Goal: Task Accomplishment & Management: Manage account settings

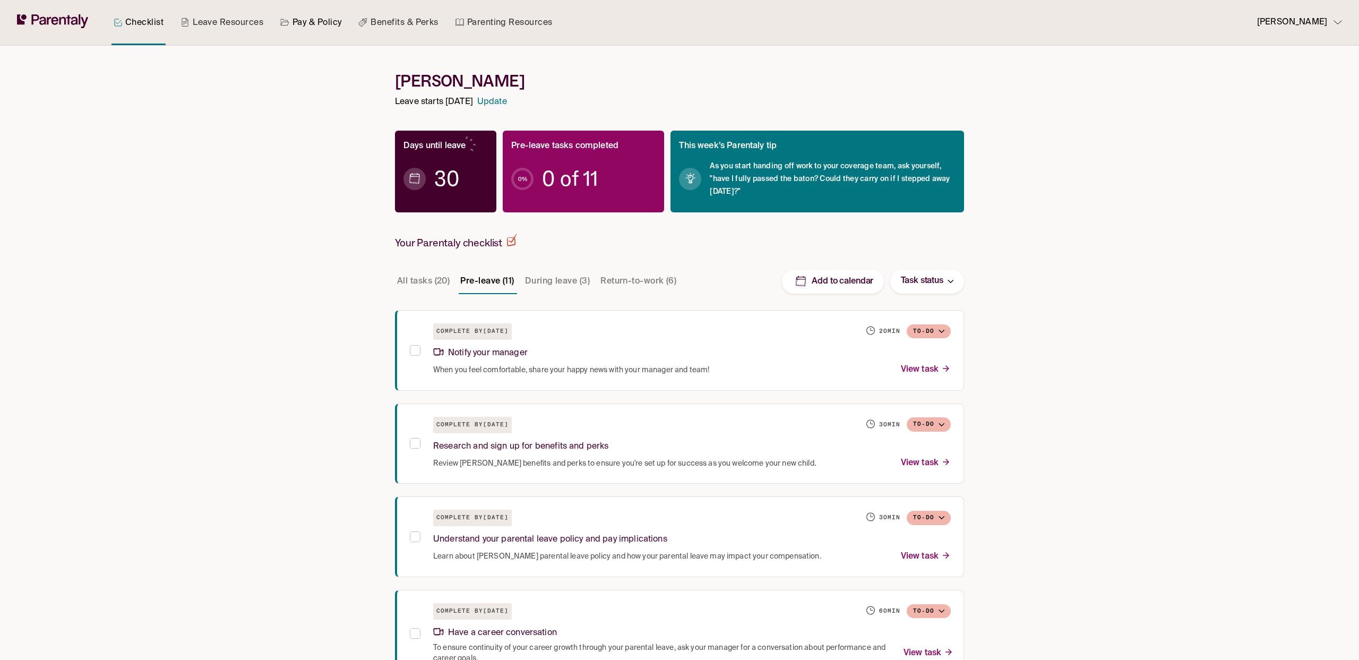
click at [314, 28] on link "Pay & Policy" at bounding box center [311, 22] width 66 height 45
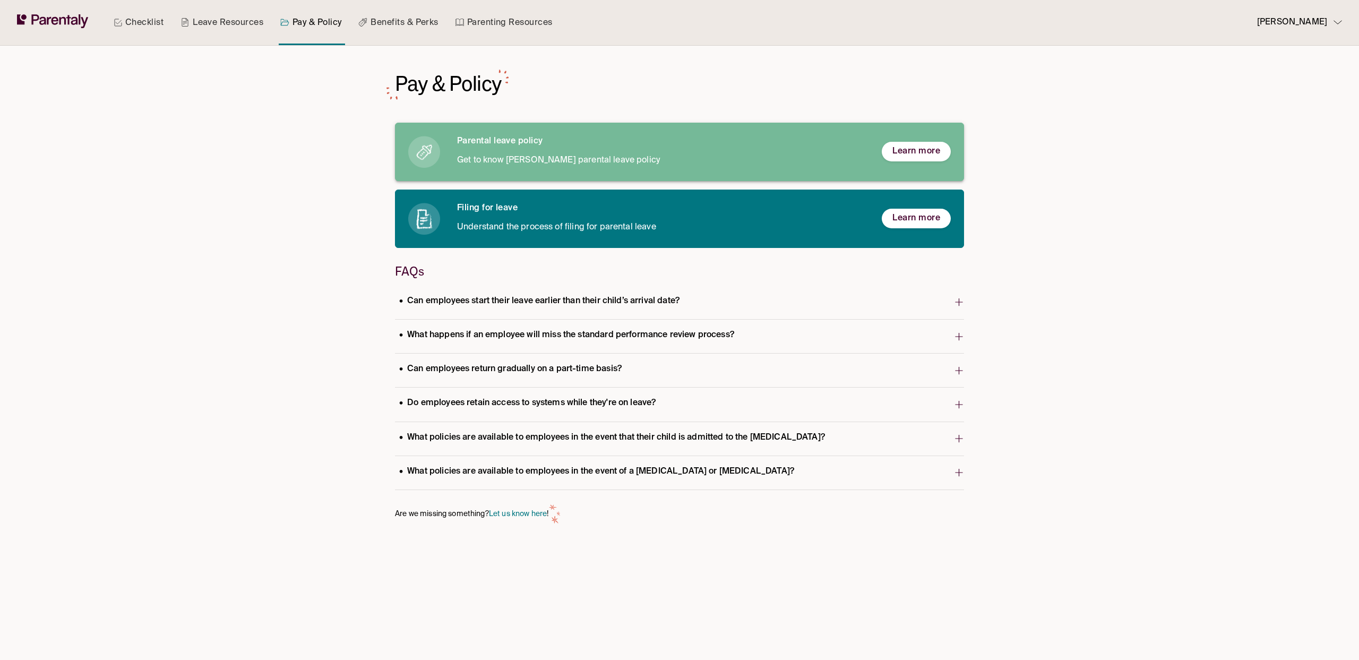
click at [589, 145] on h6 "Parental leave policy" at bounding box center [661, 141] width 408 height 11
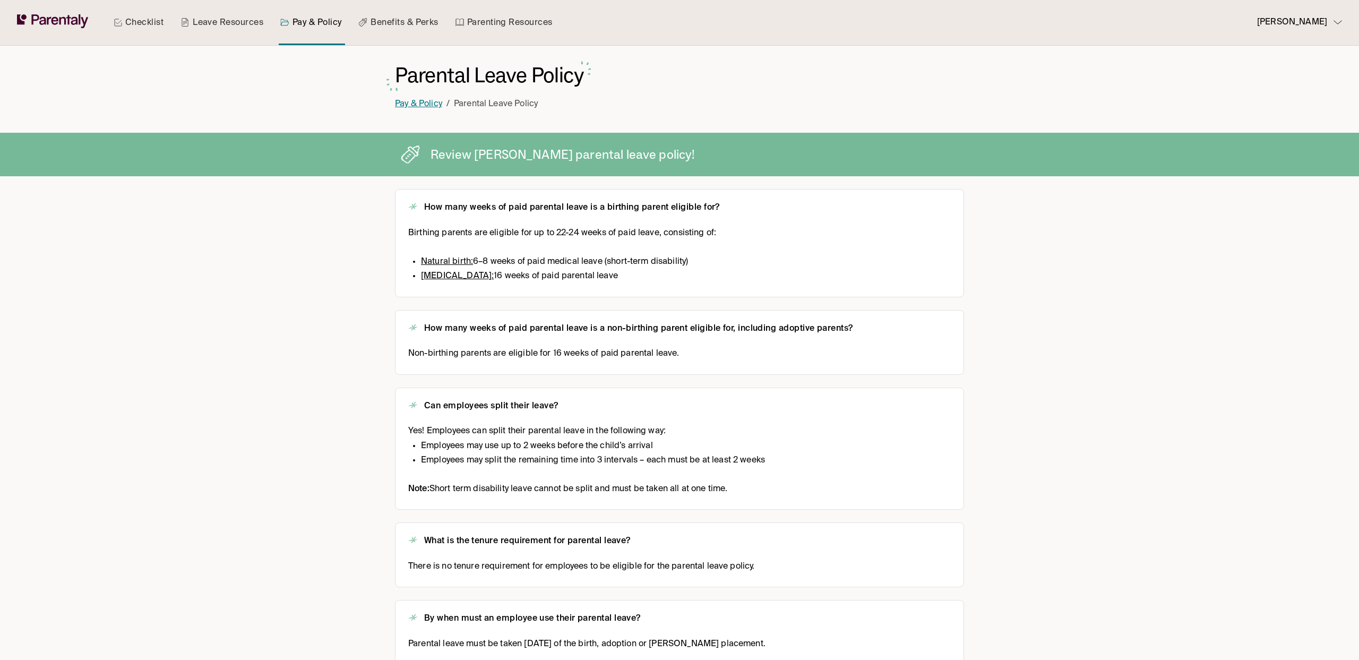
click at [416, 106] on link "Pay & Policy" at bounding box center [418, 104] width 47 height 8
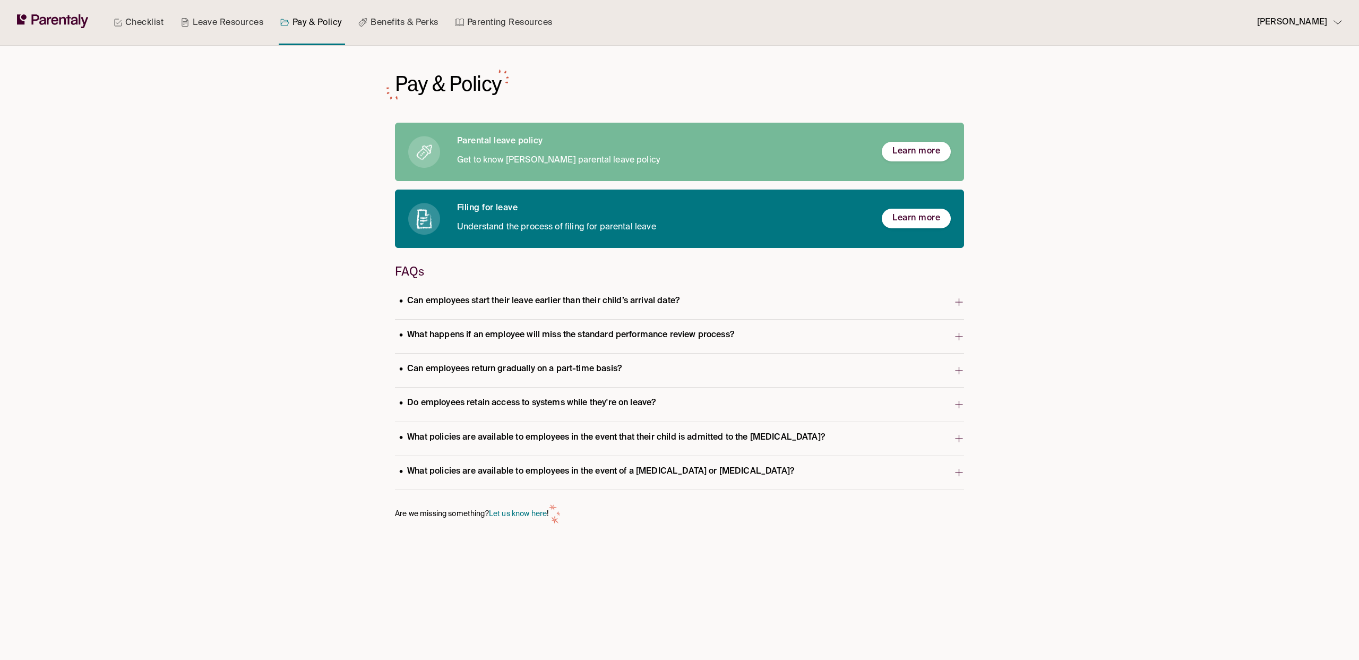
click at [581, 369] on p "Can employees return gradually on a part-time basis?" at bounding box center [510, 369] width 231 height 14
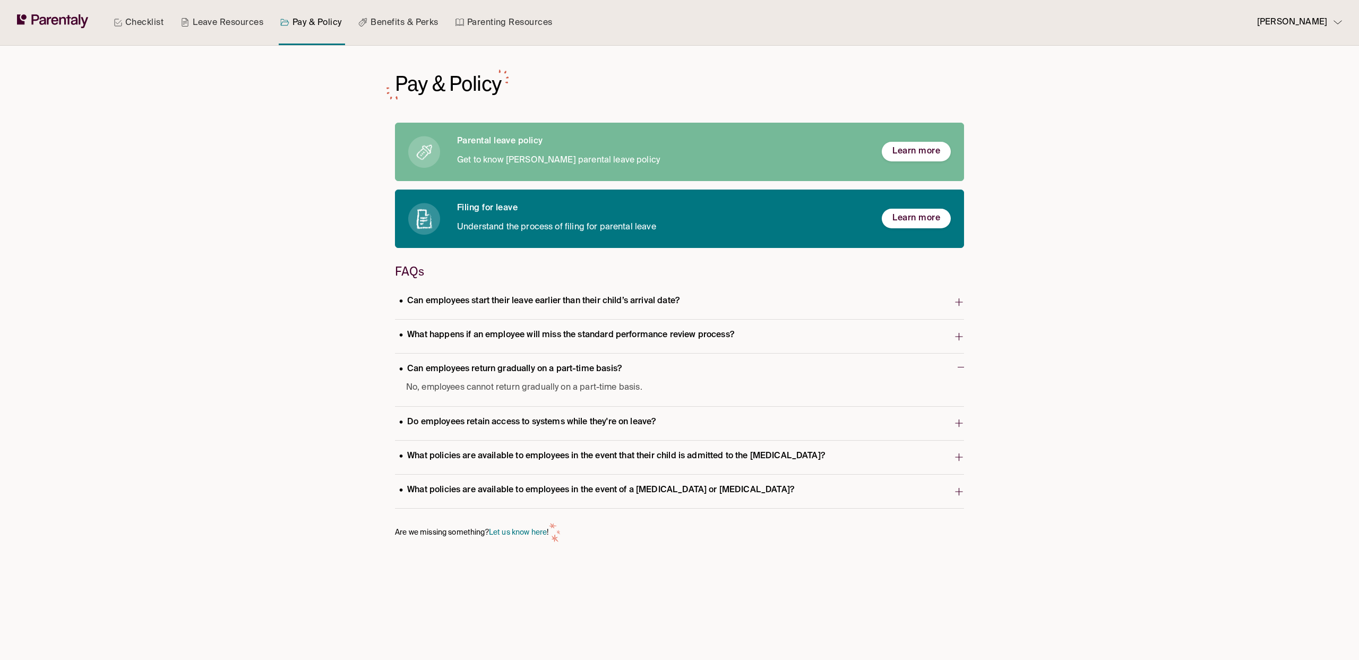
click at [581, 369] on p "Can employees return gradually on a part-time basis?" at bounding box center [510, 369] width 231 height 14
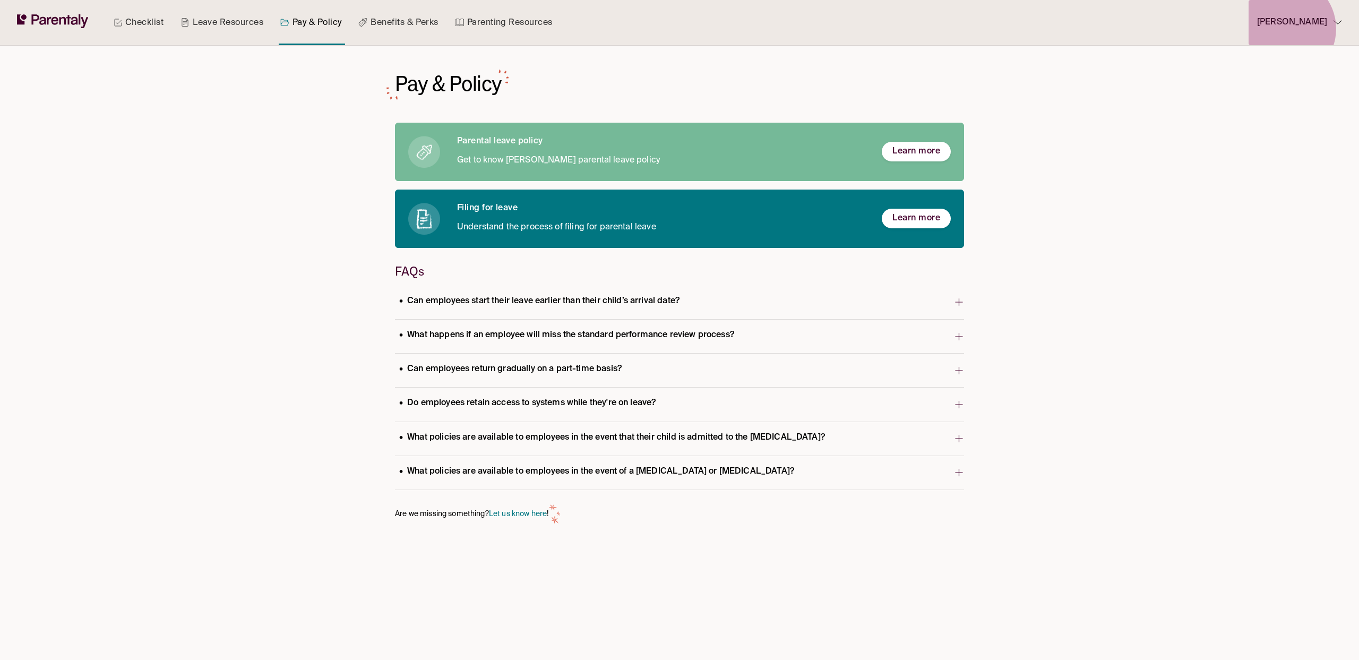
click at [1298, 29] on p "Rachel Andes" at bounding box center [1292, 22] width 70 height 14
click at [1280, 56] on p "Manage account" at bounding box center [1297, 53] width 58 height 11
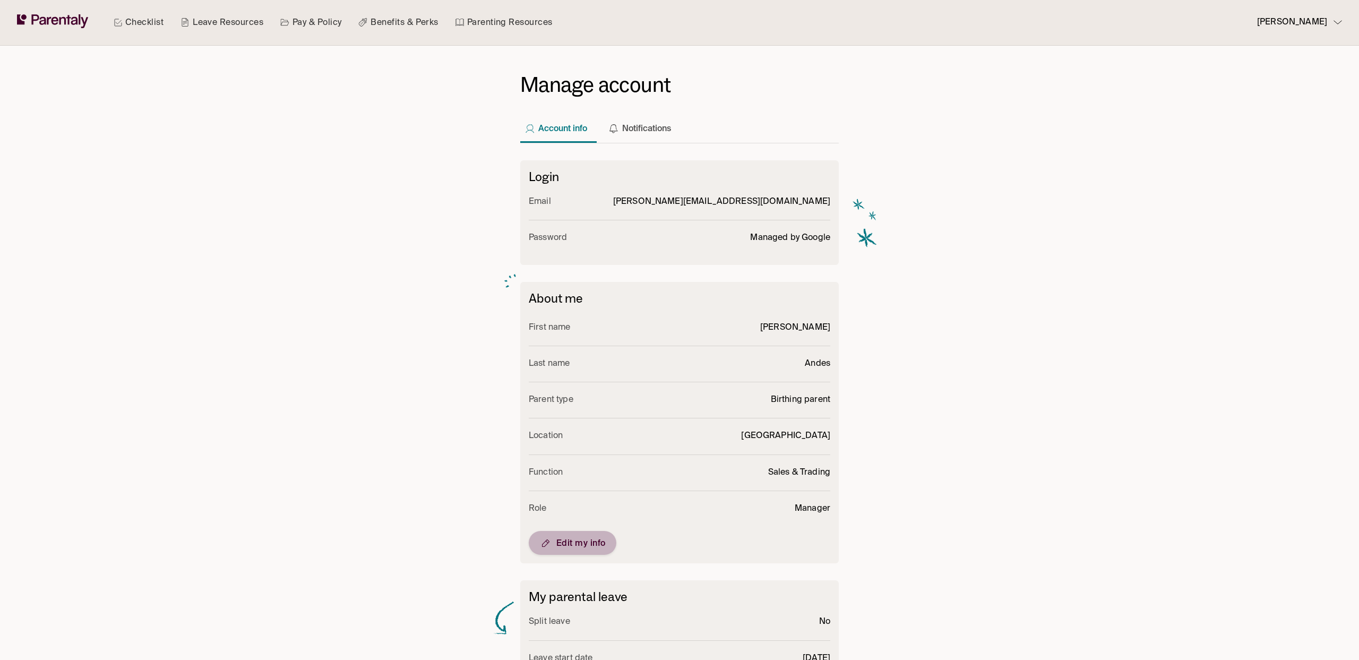
click at [588, 546] on span "Edit my info" at bounding box center [572, 543] width 66 height 13
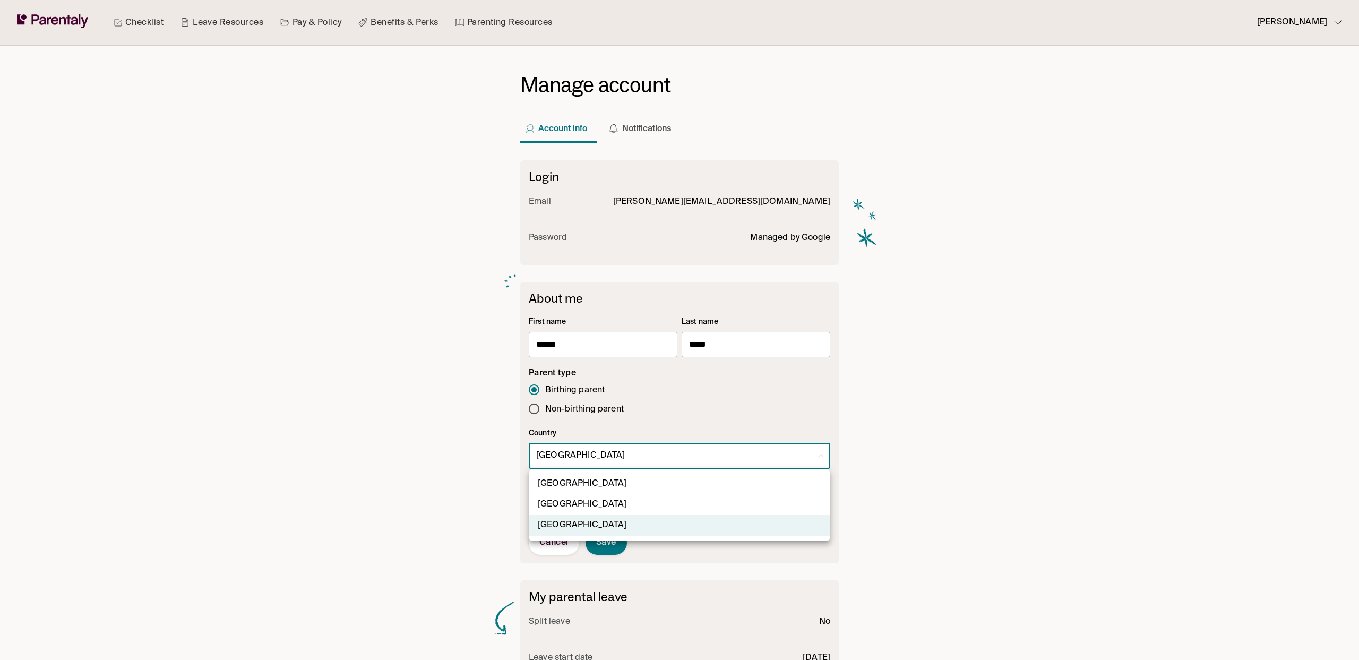
click at [632, 461] on body "Checklist Leave Resources Pay & Policy Benefits & Perks Parenting Resources Rac…" at bounding box center [679, 401] width 1359 height 802
click at [618, 505] on li "United Kingdom" at bounding box center [679, 504] width 300 height 21
type input "*"
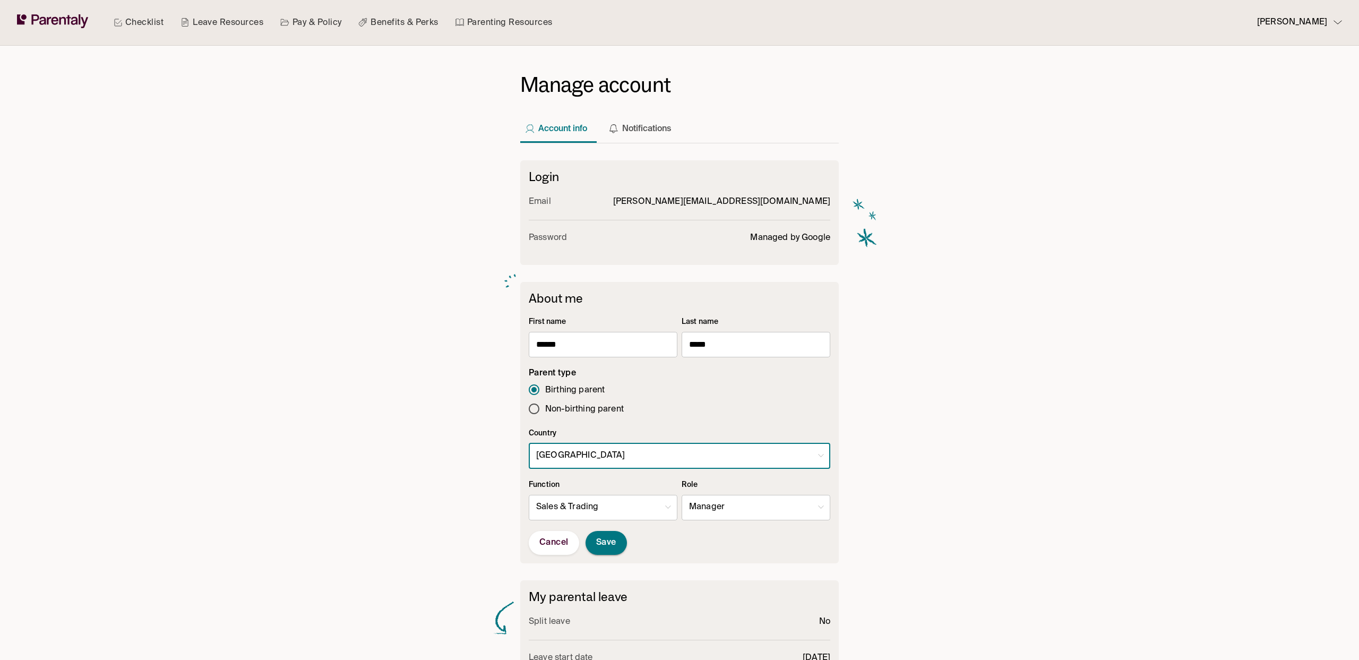
click at [615, 542] on span "Save" at bounding box center [606, 542] width 20 height 11
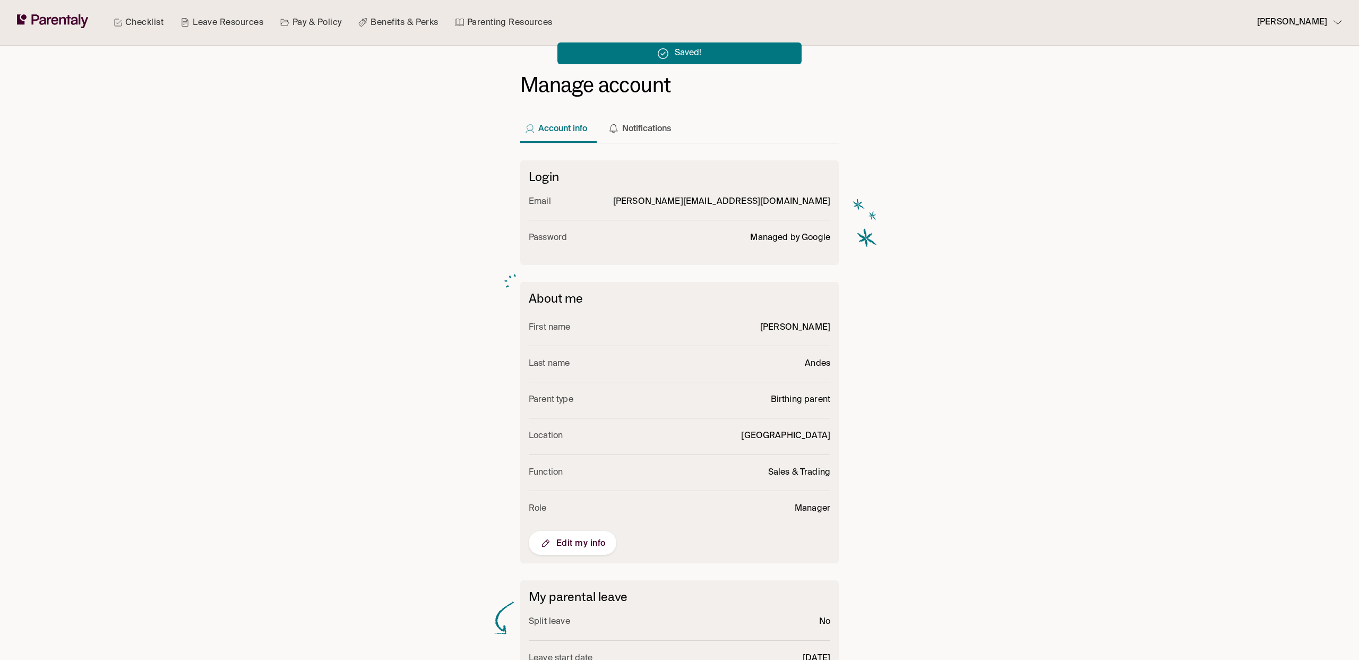
click at [299, 23] on link "Pay & Policy" at bounding box center [311, 22] width 66 height 45
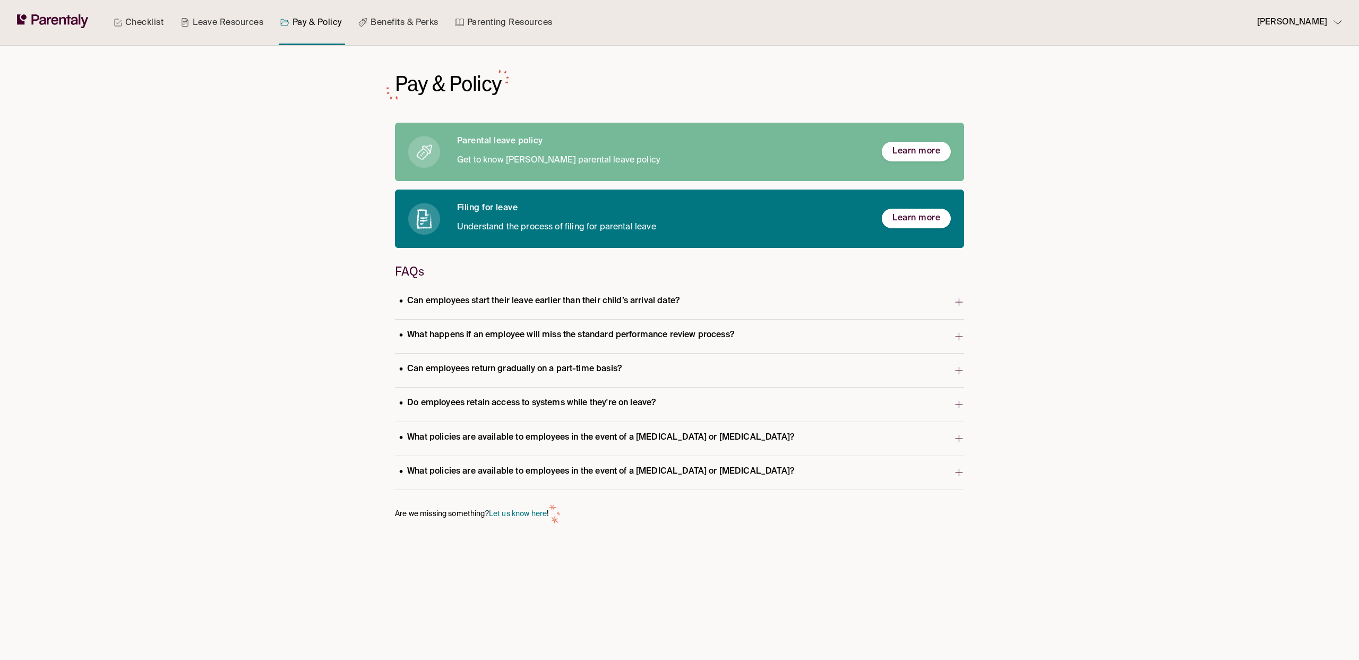
click at [580, 371] on p "Can employees return gradually on a part-time basis?" at bounding box center [510, 369] width 231 height 14
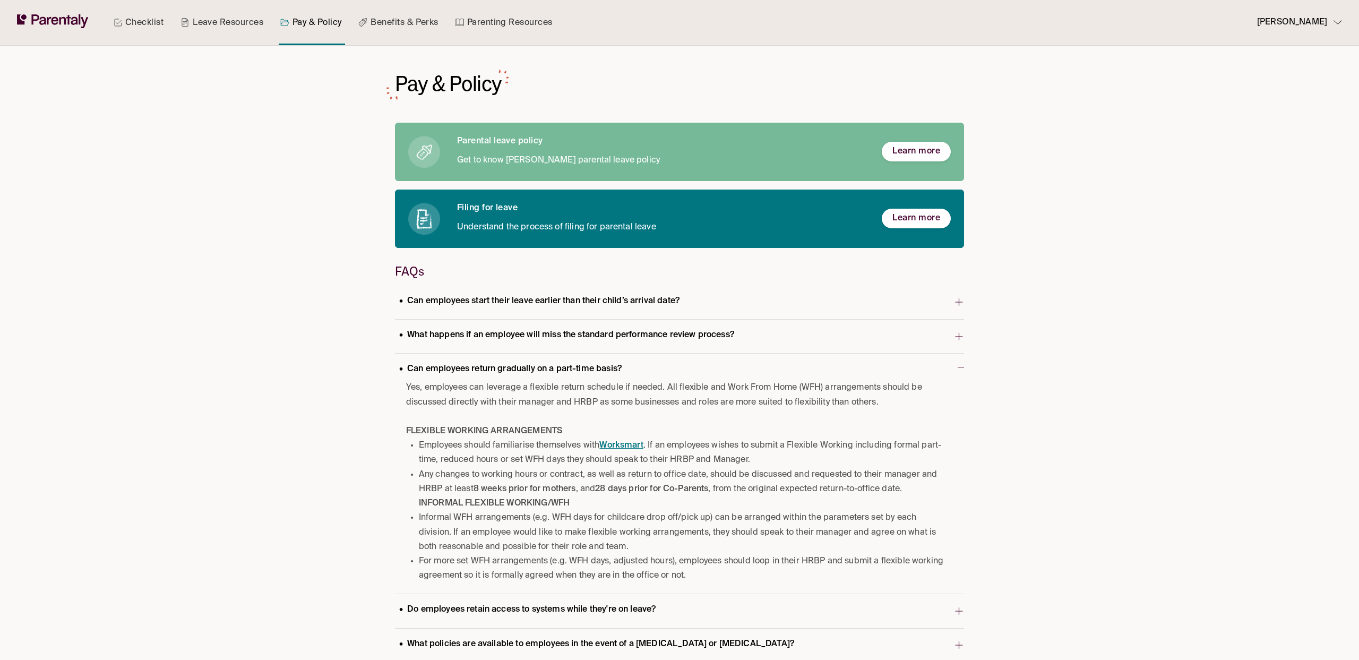
click at [580, 371] on p "Can employees return gradually on a part-time basis?" at bounding box center [510, 369] width 231 height 14
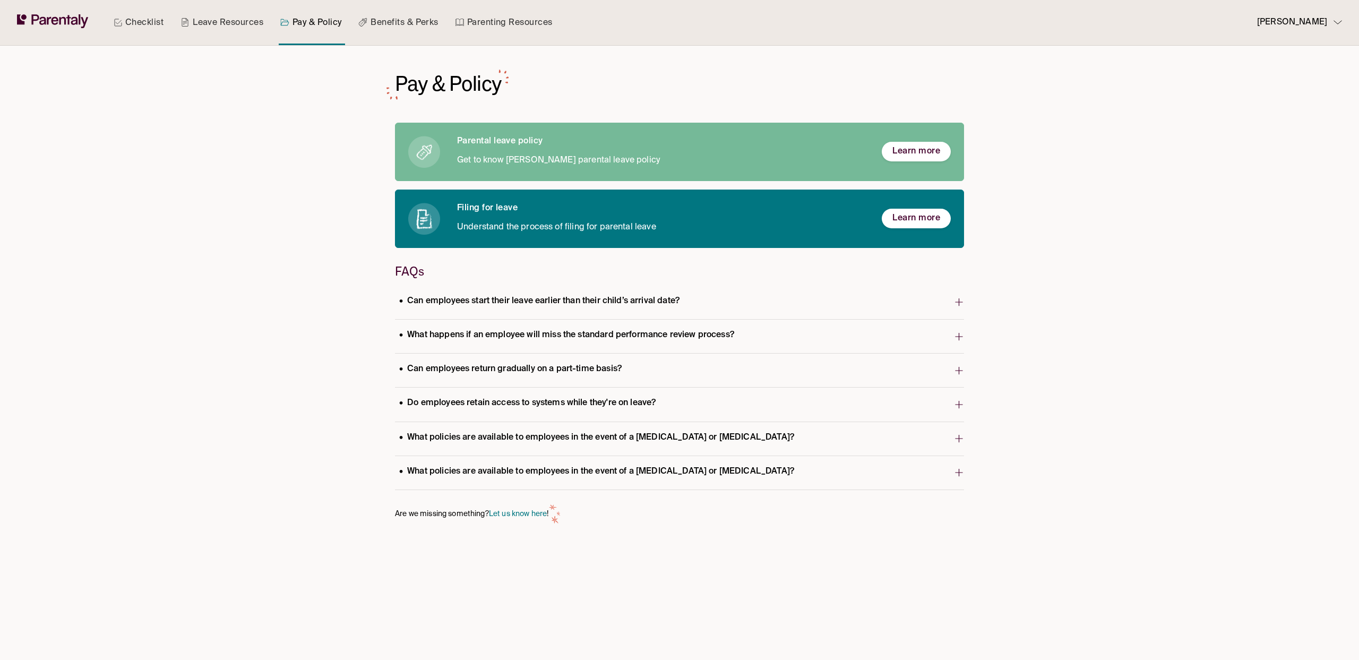
click at [712, 475] on p "What policies are available to employees in the event of a miscarriage or still…" at bounding box center [596, 471] width 403 height 14
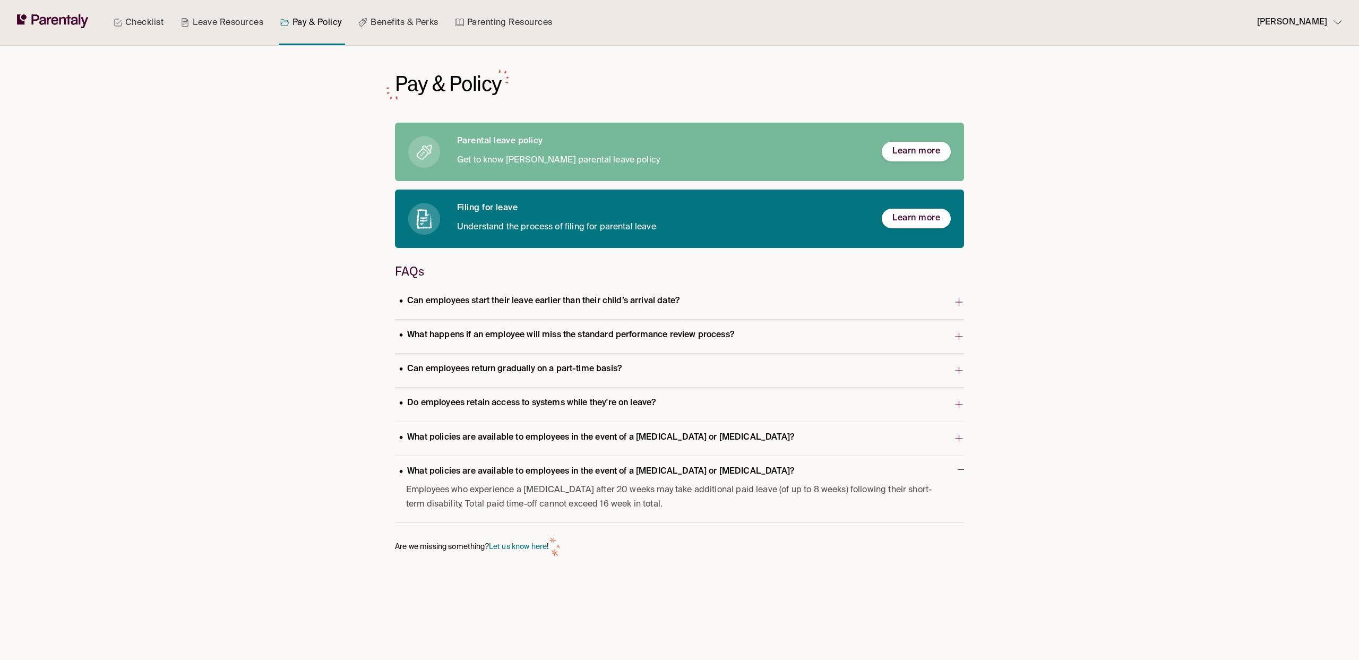
click at [674, 448] on span "What policies are available to employees in the event of a miscarriage or still…" at bounding box center [674, 438] width 559 height 21
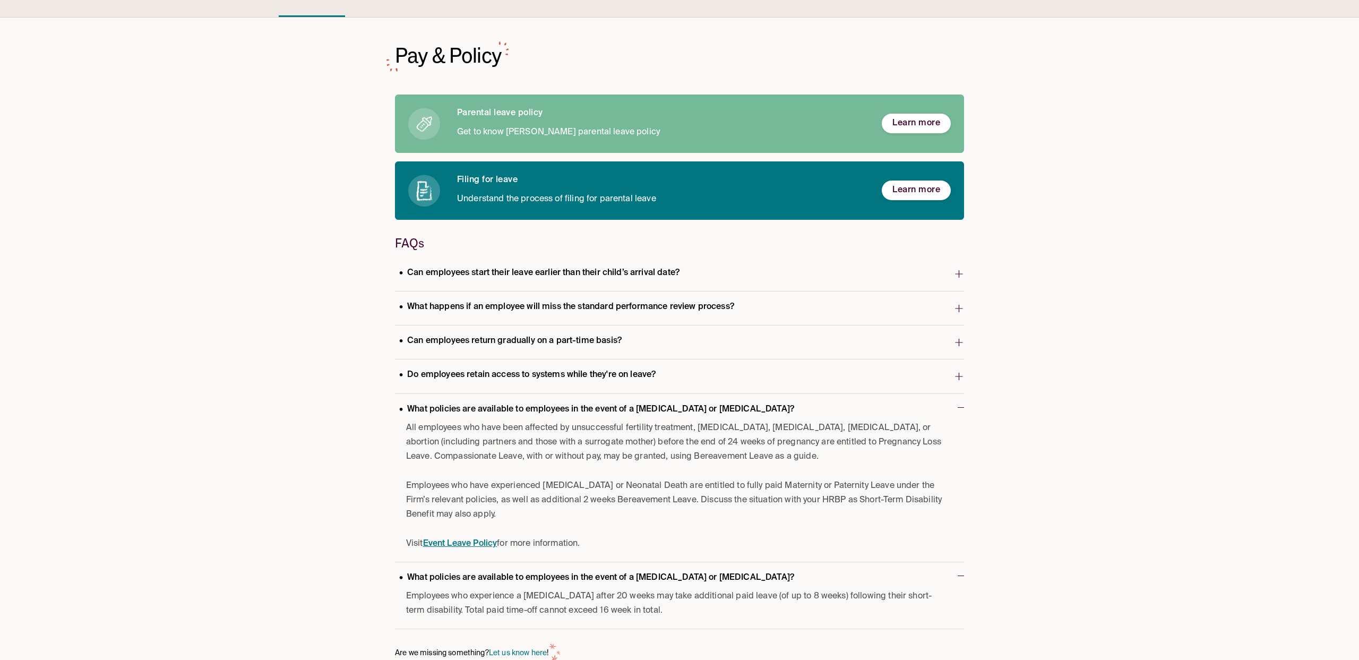
scroll to position [29, 0]
click at [660, 408] on p "What policies are available to employees in the event of a miscarriage or still…" at bounding box center [596, 409] width 403 height 14
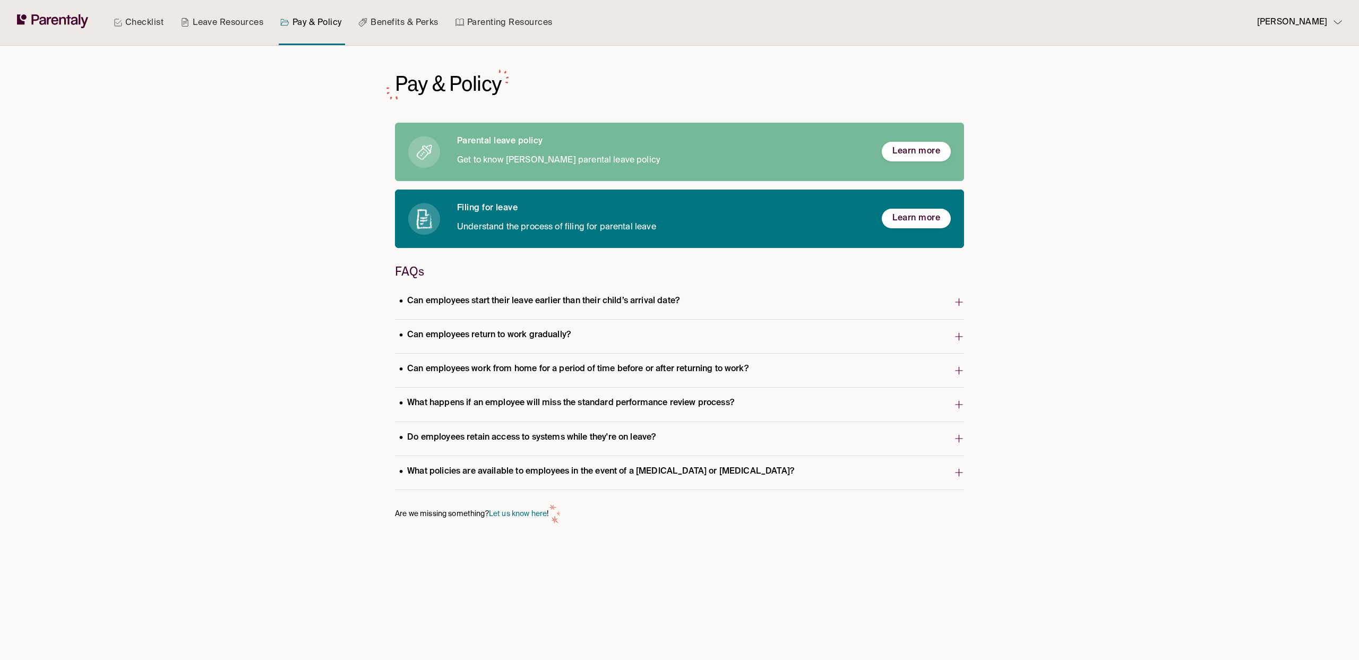
click at [545, 408] on p "What happens if an employee will miss the standard performance review process?" at bounding box center [566, 403] width 343 height 14
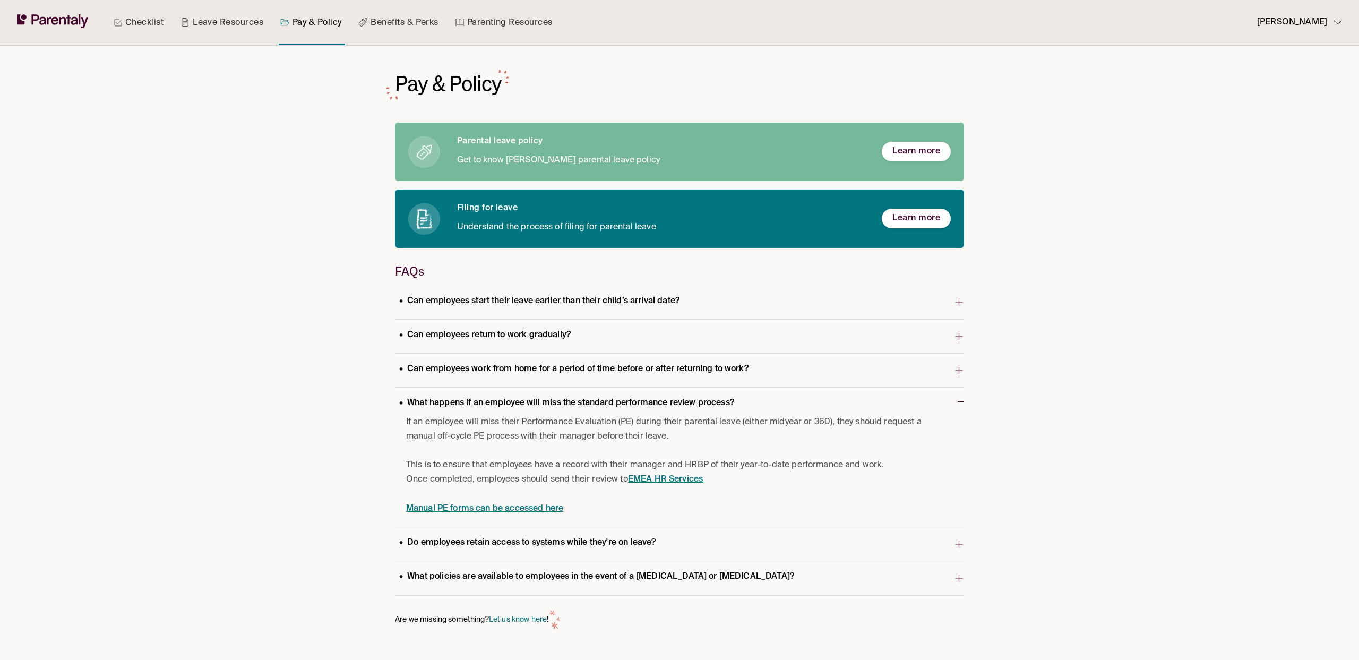
click at [509, 406] on p "What happens if an employee will miss the standard performance review process?" at bounding box center [566, 403] width 343 height 14
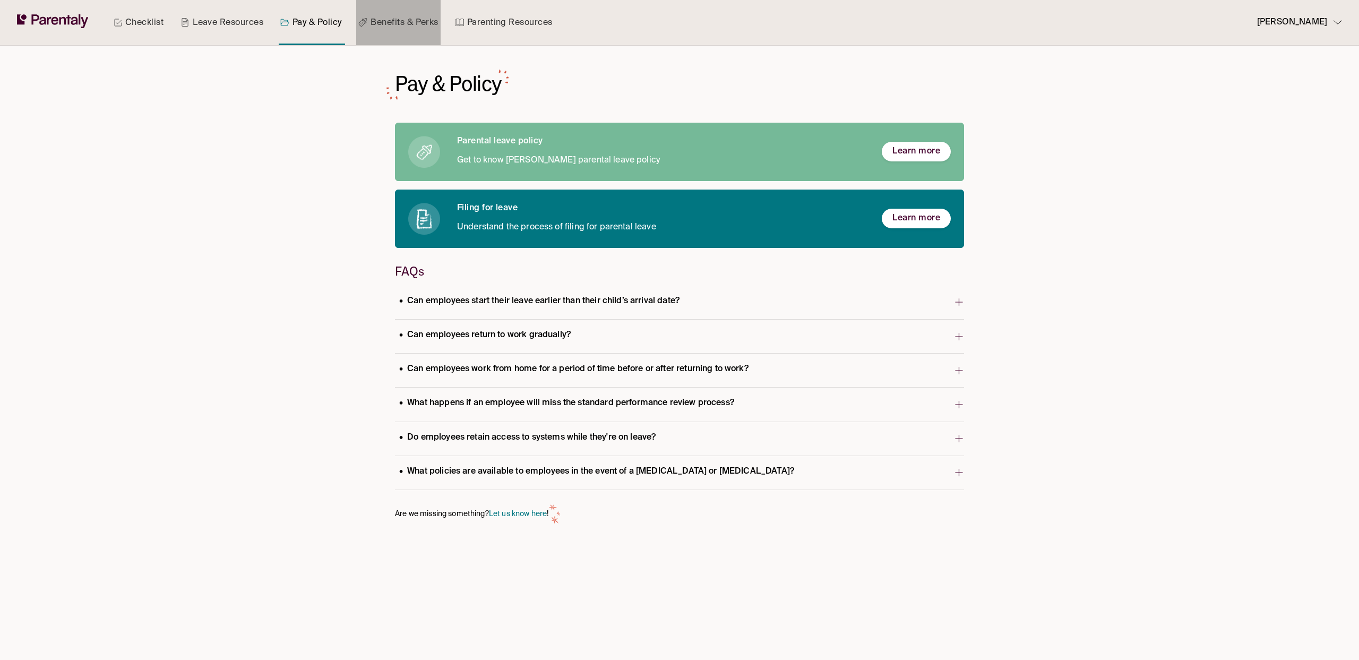
click at [395, 22] on link "Benefits & Perks" at bounding box center [398, 22] width 84 height 45
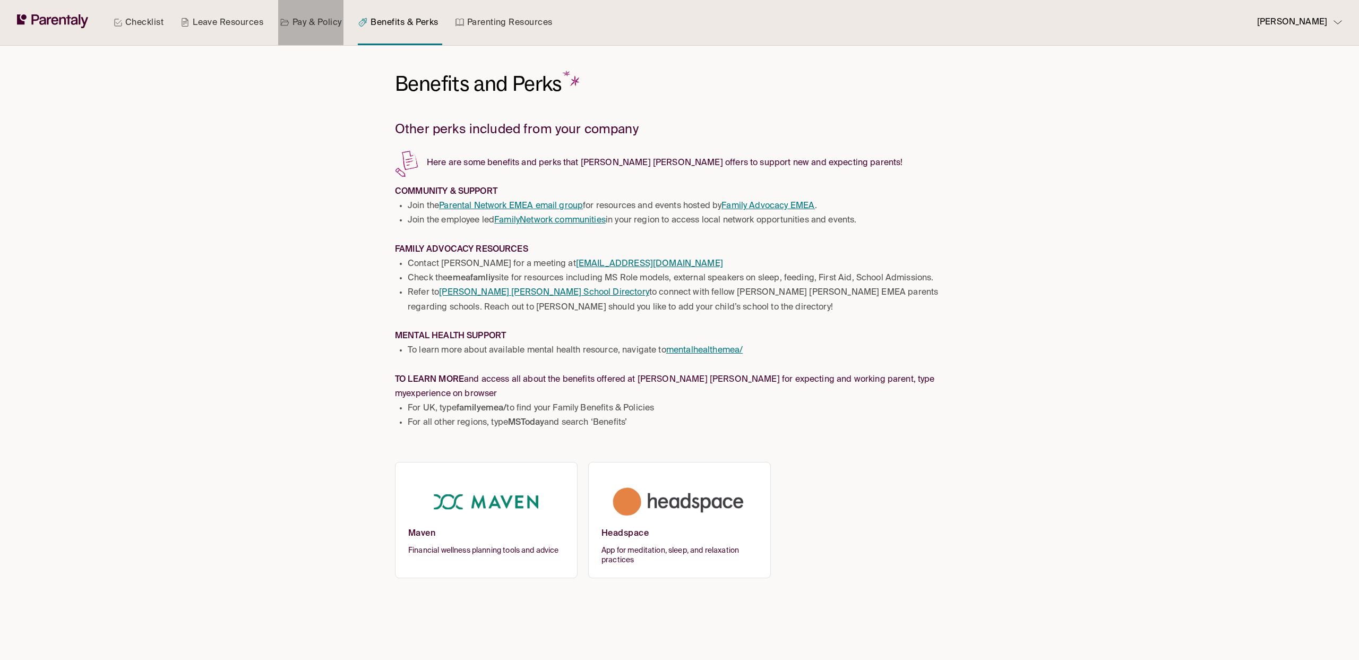
click at [309, 23] on link "Pay & Policy" at bounding box center [311, 22] width 66 height 45
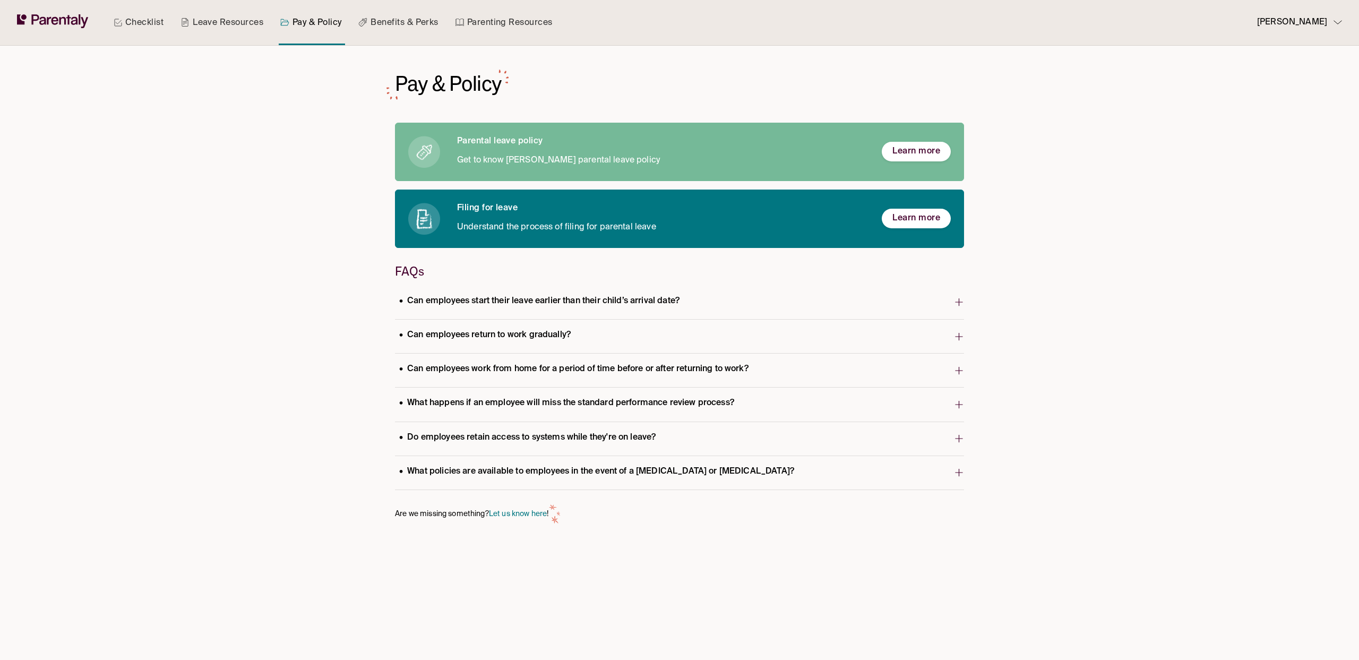
click at [224, 16] on link "Leave Resources" at bounding box center [221, 22] width 87 height 45
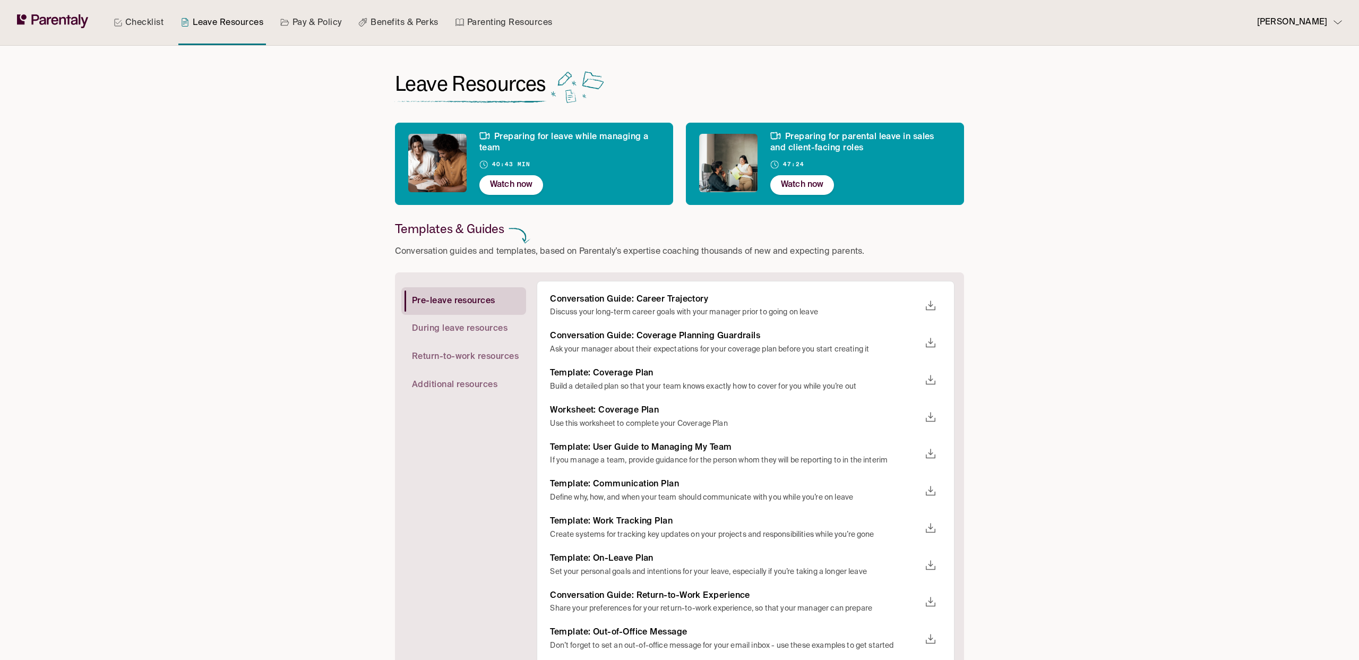
click at [148, 23] on link "Checklist" at bounding box center [138, 22] width 54 height 45
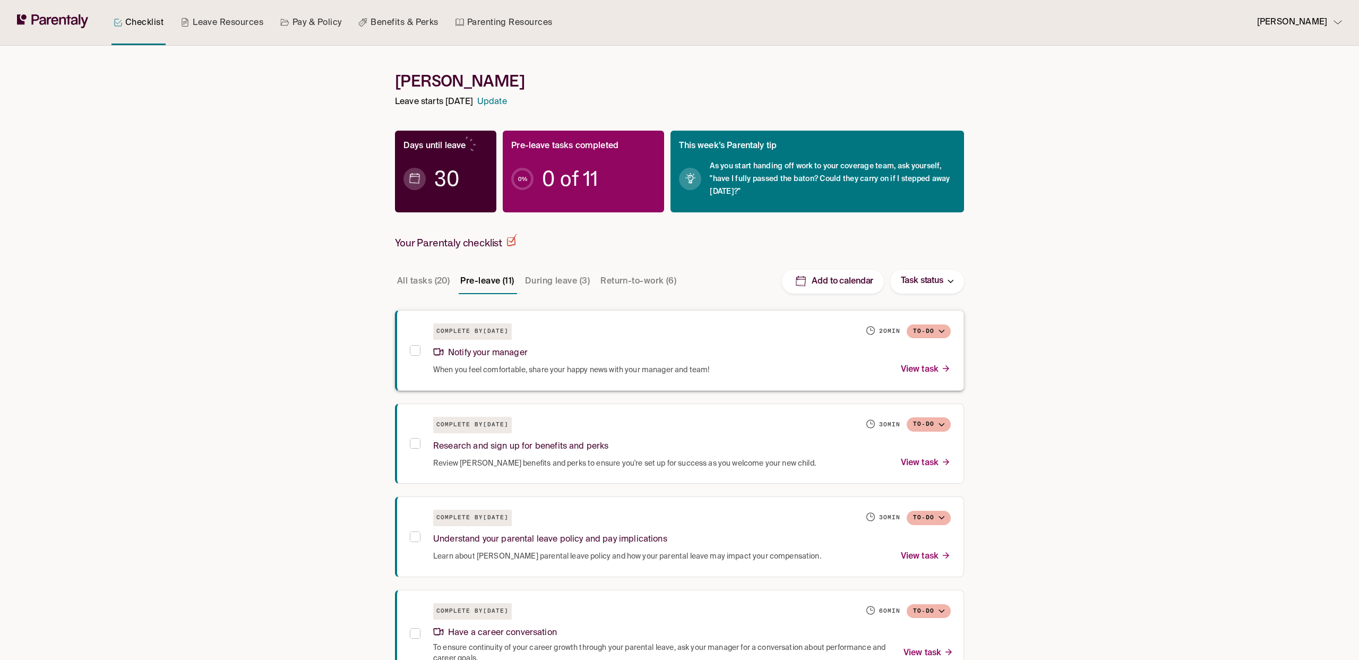
click at [702, 349] on div "Notify your manager" at bounding box center [692, 351] width 518 height 23
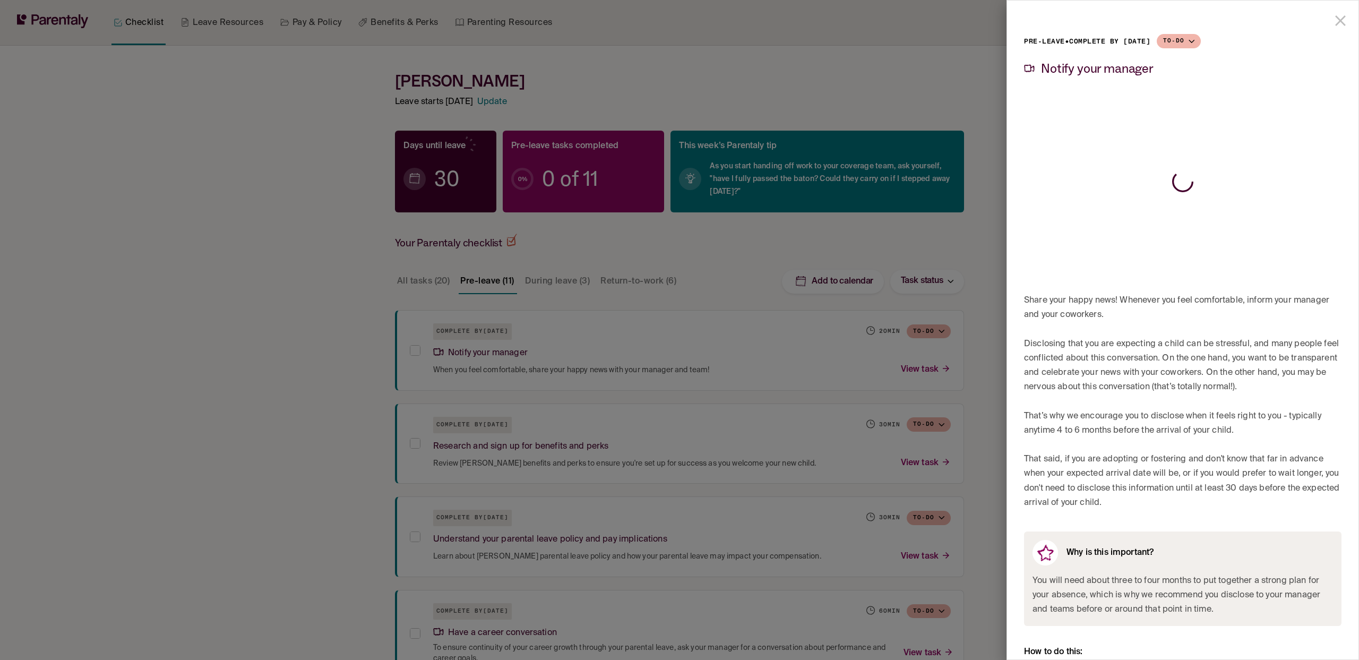
scroll to position [157, 0]
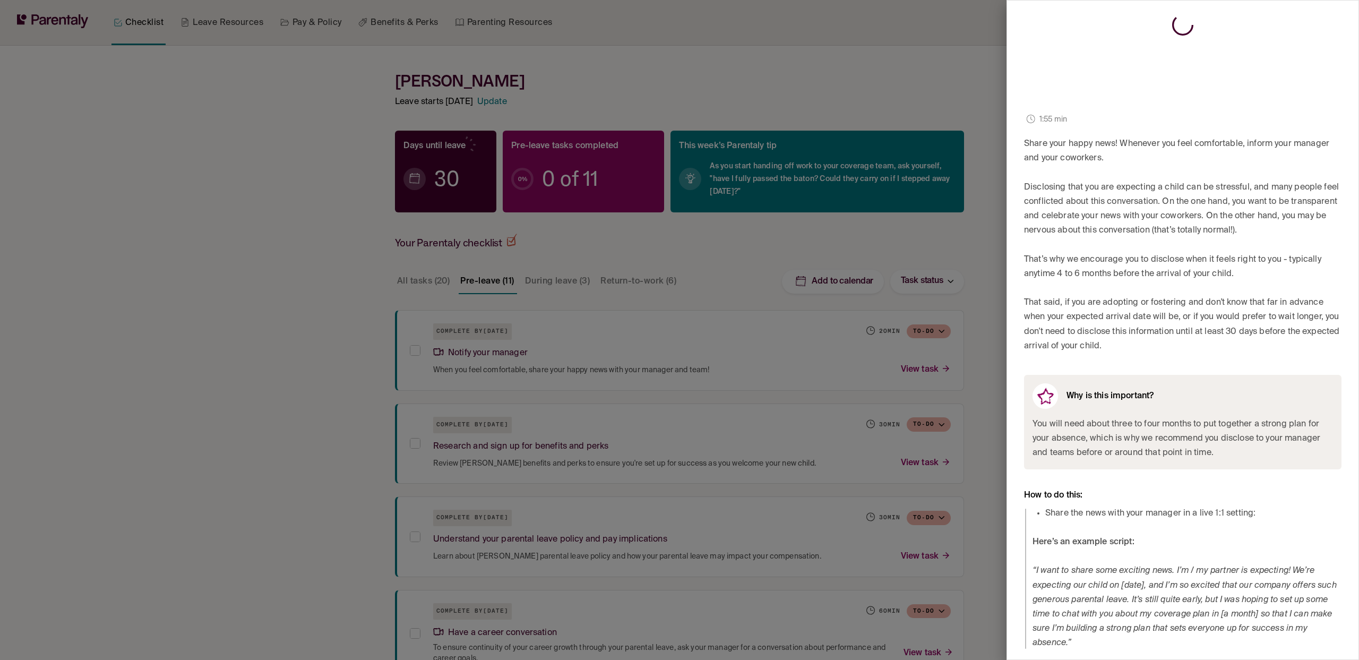
click at [576, 452] on div at bounding box center [679, 330] width 1359 height 660
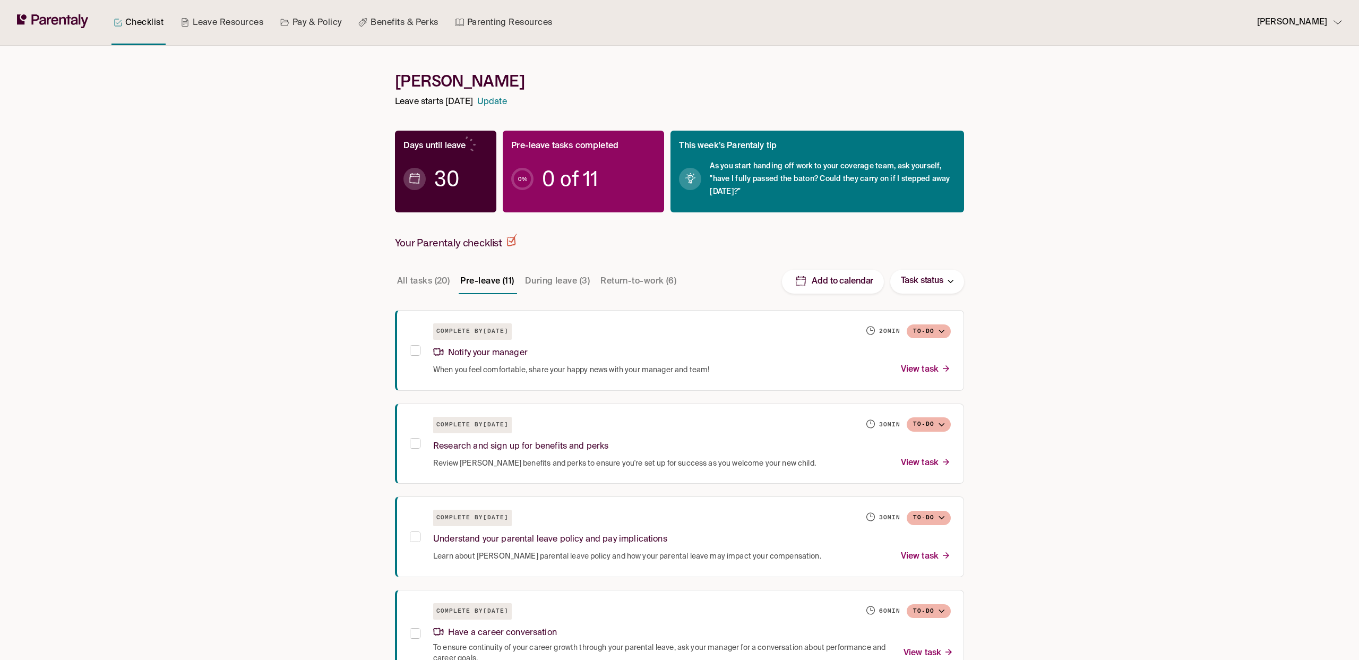
click at [576, 452] on p "Research and sign up for benefits and perks" at bounding box center [520, 447] width 175 height 14
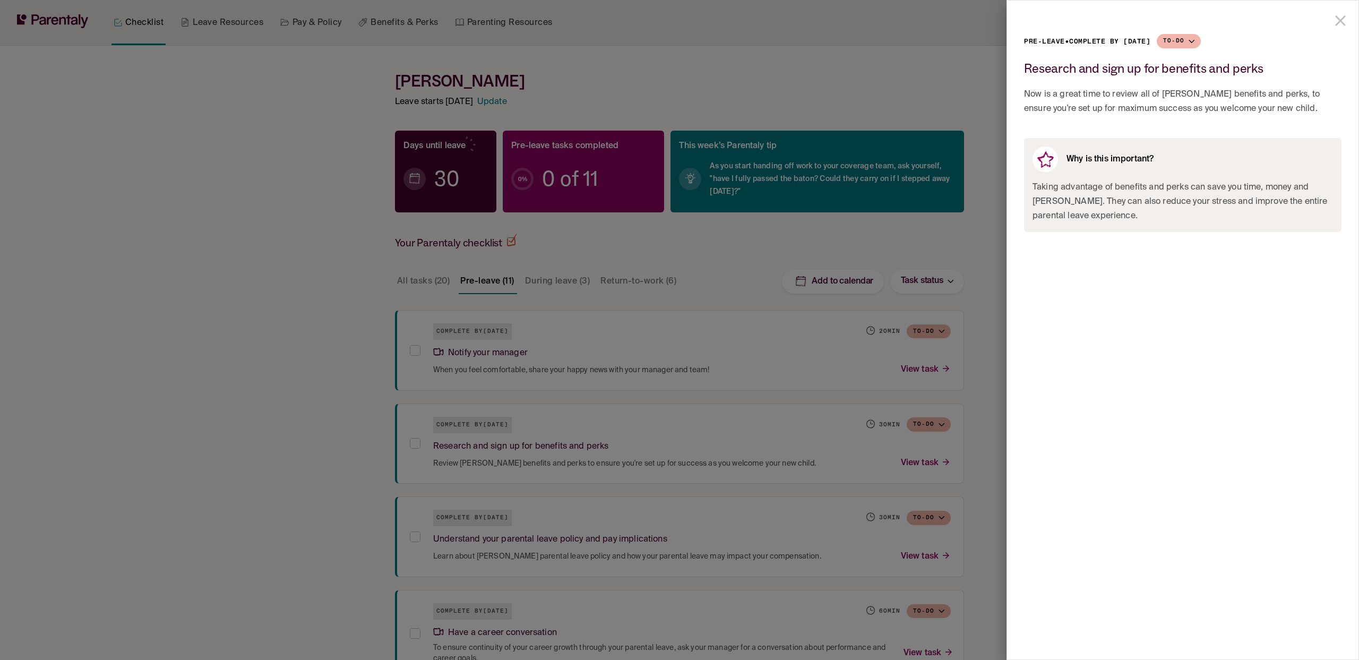
click at [591, 466] on div at bounding box center [679, 330] width 1359 height 660
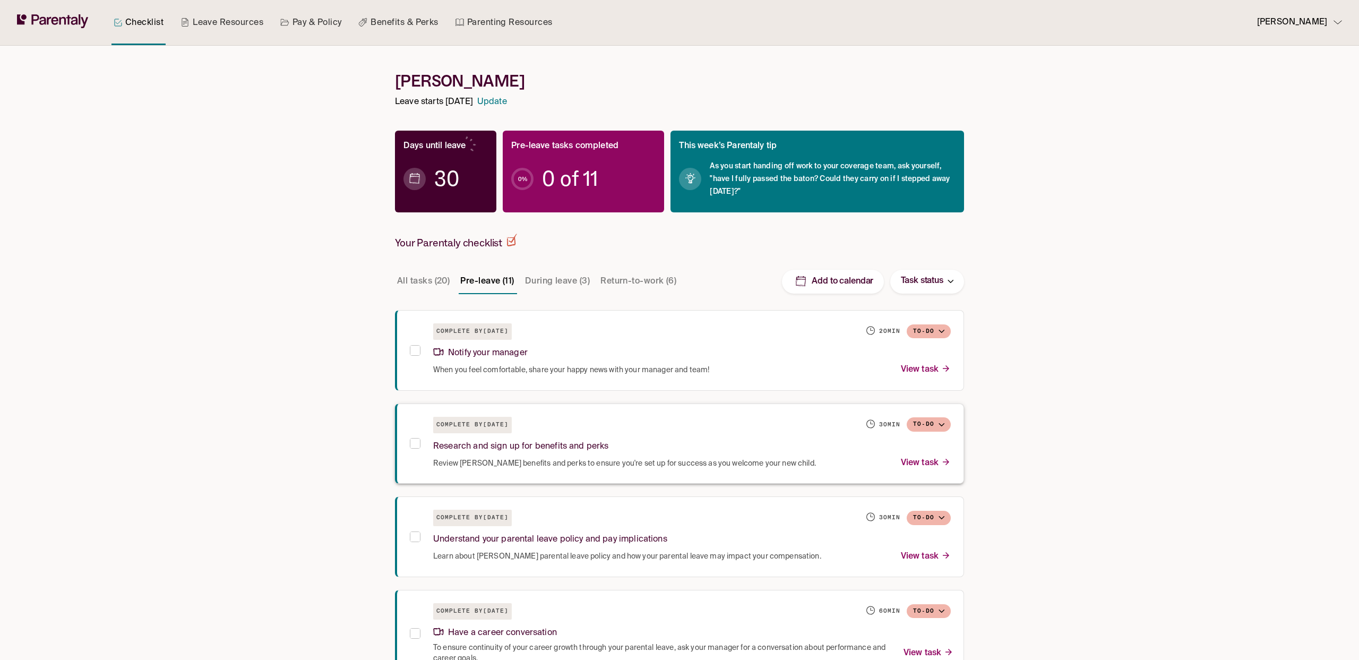
click at [592, 464] on span "Review Morgan Stanley’s benefits and perks to ensure you're set up for success …" at bounding box center [624, 463] width 383 height 11
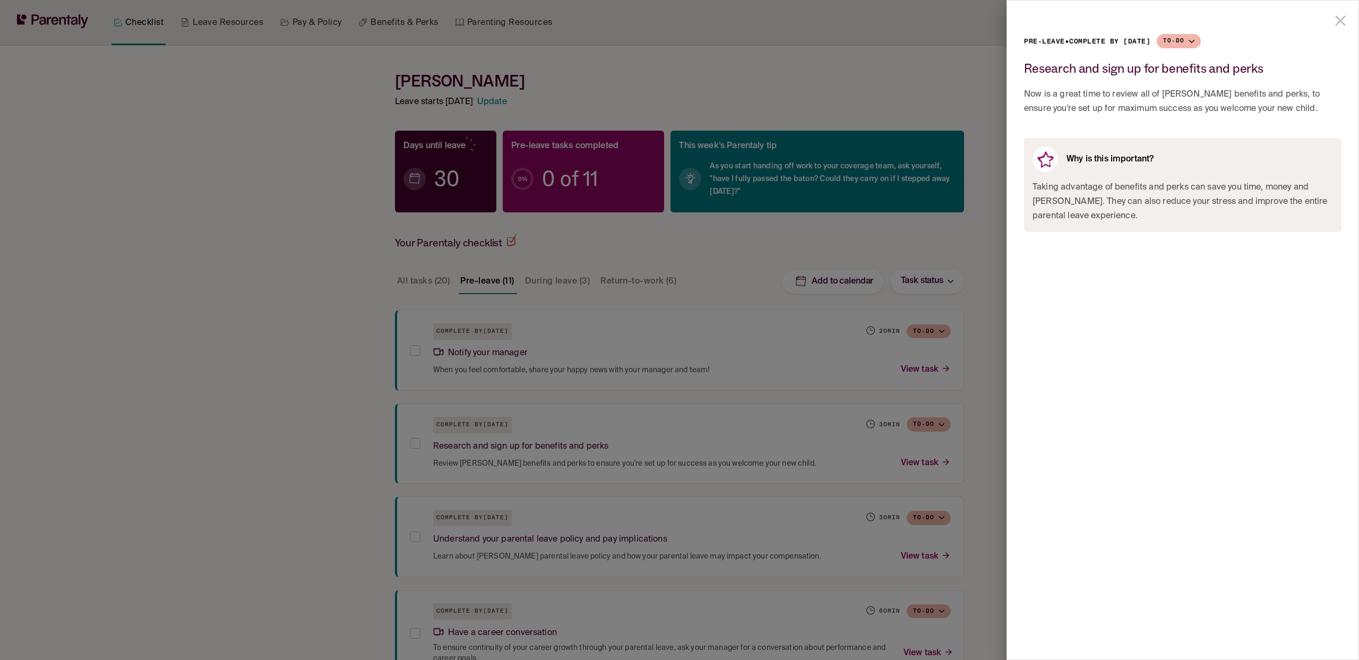
click at [599, 460] on div at bounding box center [679, 330] width 1359 height 660
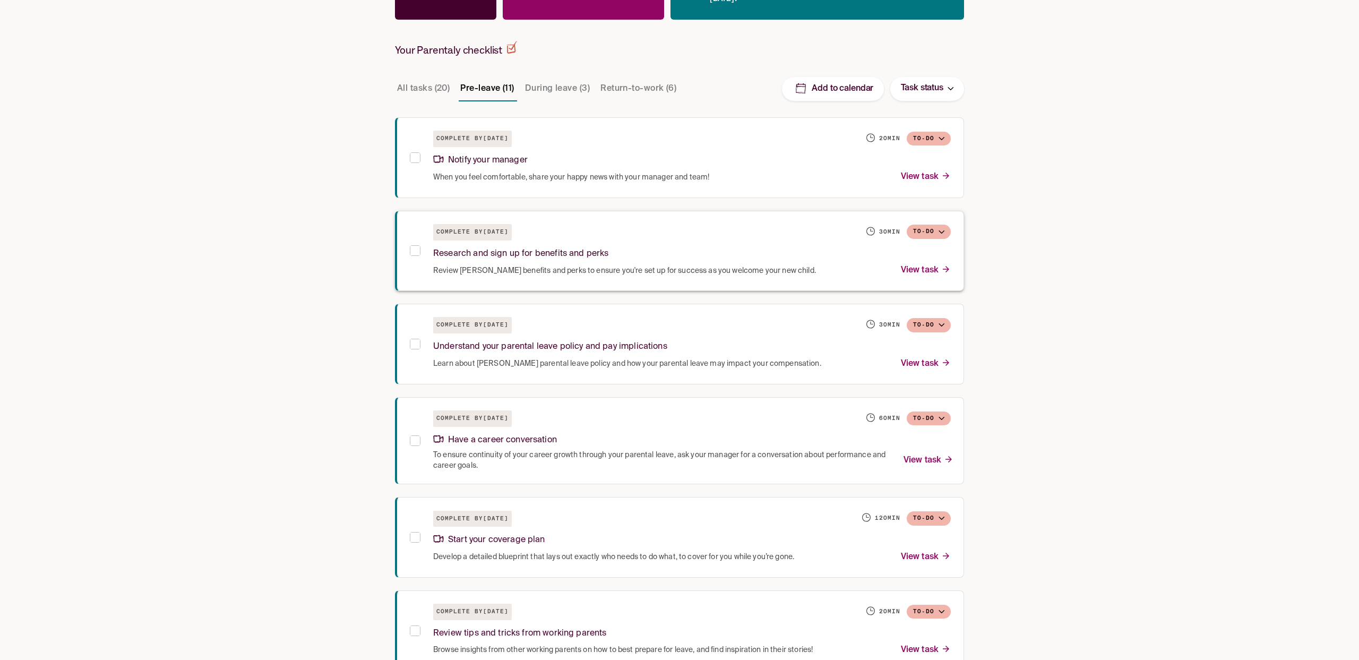
scroll to position [219, 0]
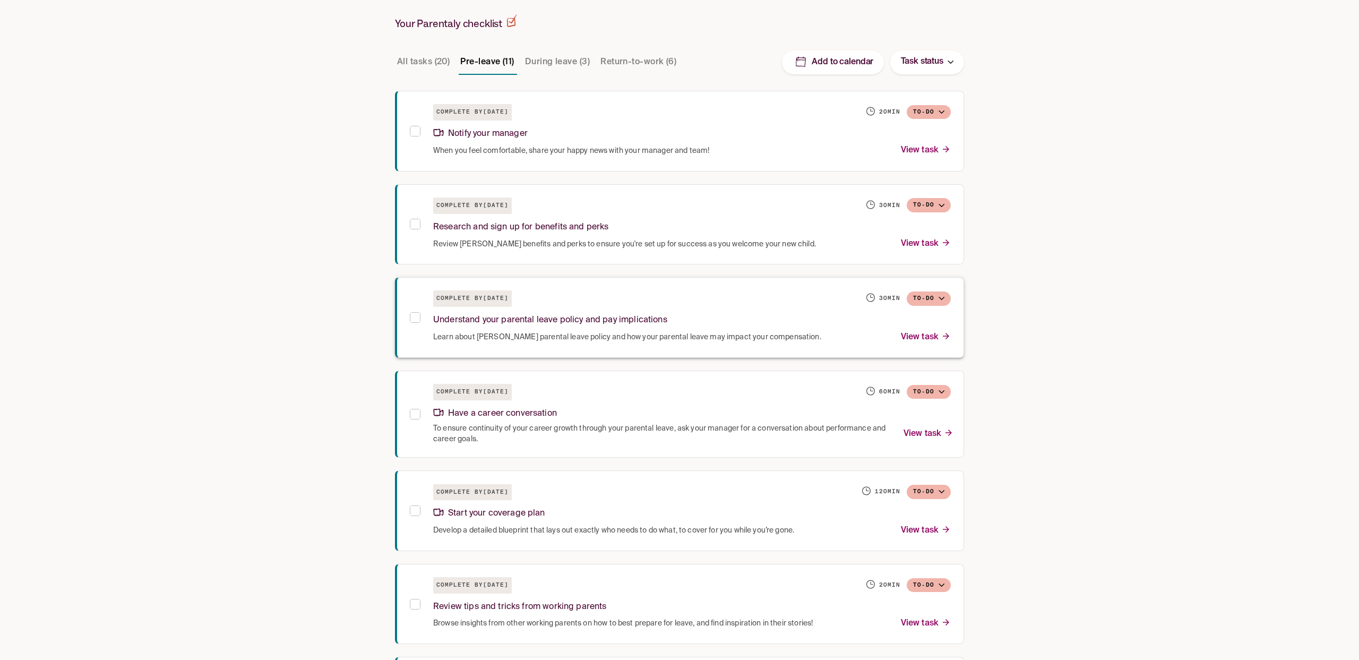
click at [618, 318] on p "Understand your parental leave policy and pay implications" at bounding box center [550, 320] width 234 height 14
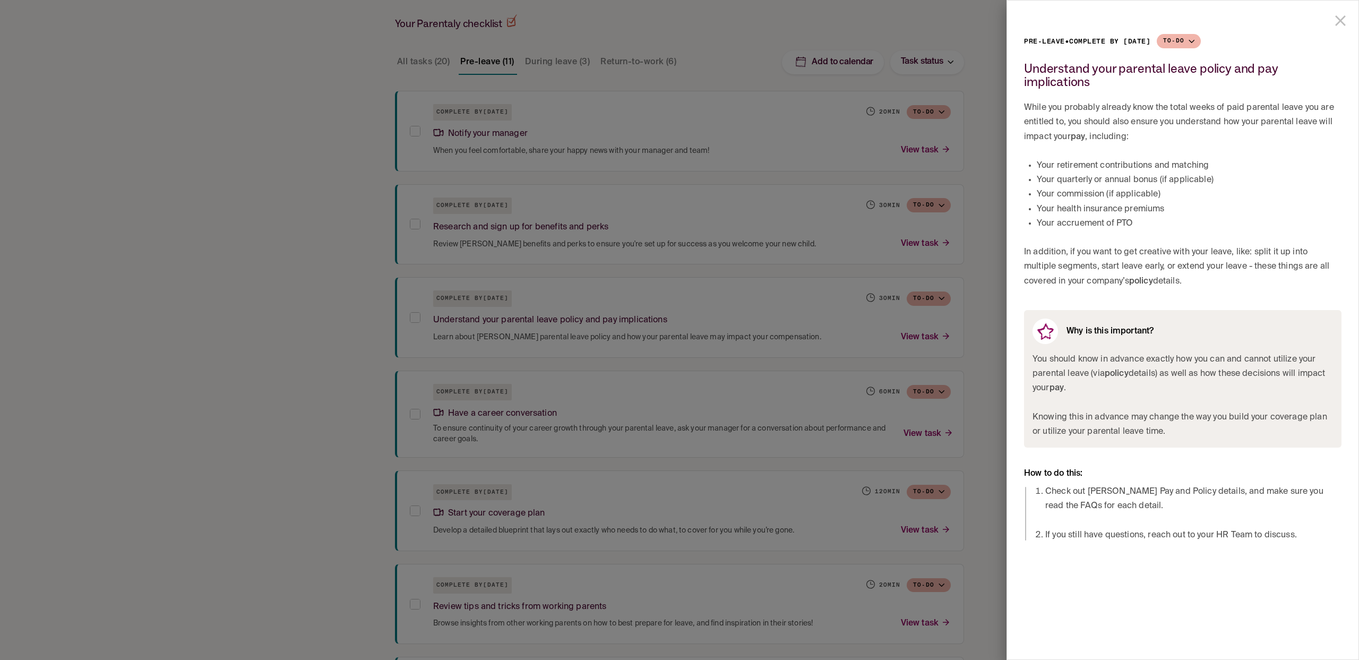
click at [1198, 503] on li "Check out Morgan Stanley’s Pay and Policy details, and make sure you read the F…" at bounding box center [1193, 499] width 296 height 29
click at [1194, 538] on li "If you still have questions, reach out to your HR Team to discuss." at bounding box center [1193, 535] width 296 height 14
click at [996, 538] on div at bounding box center [679, 330] width 1359 height 660
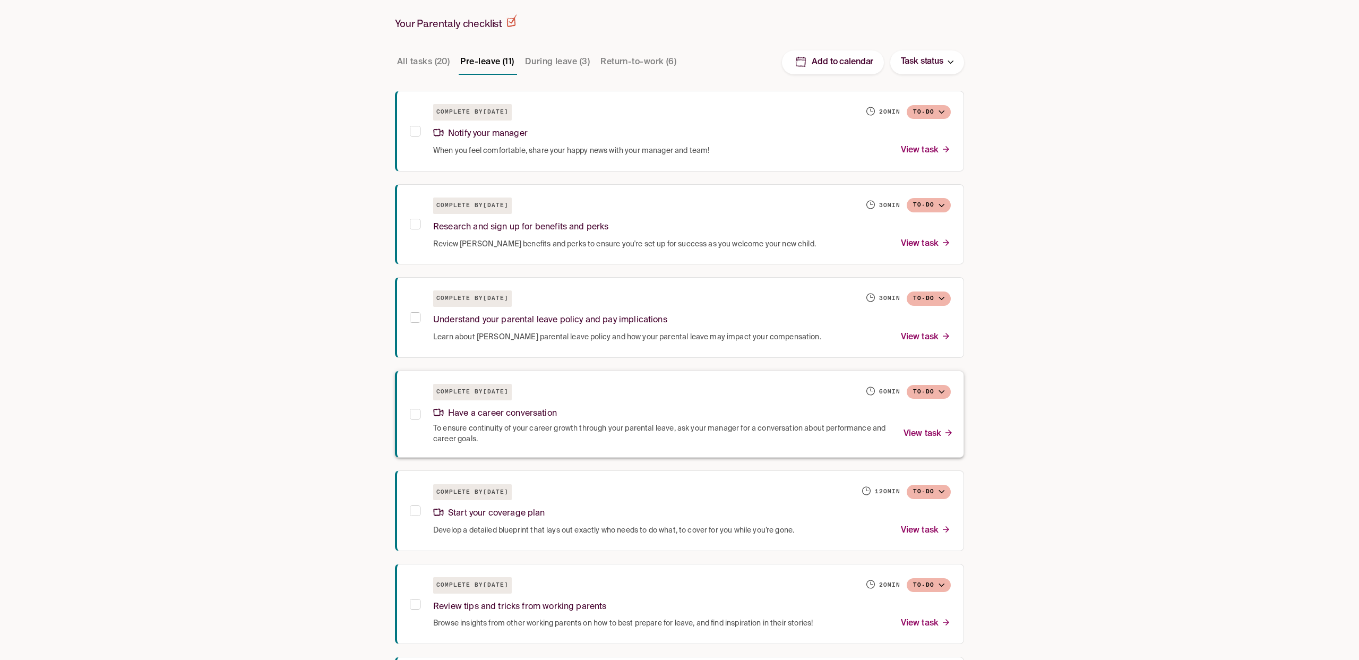
click at [599, 395] on div "Complete by October 8, 2025 60 min To-do" at bounding box center [692, 392] width 518 height 16
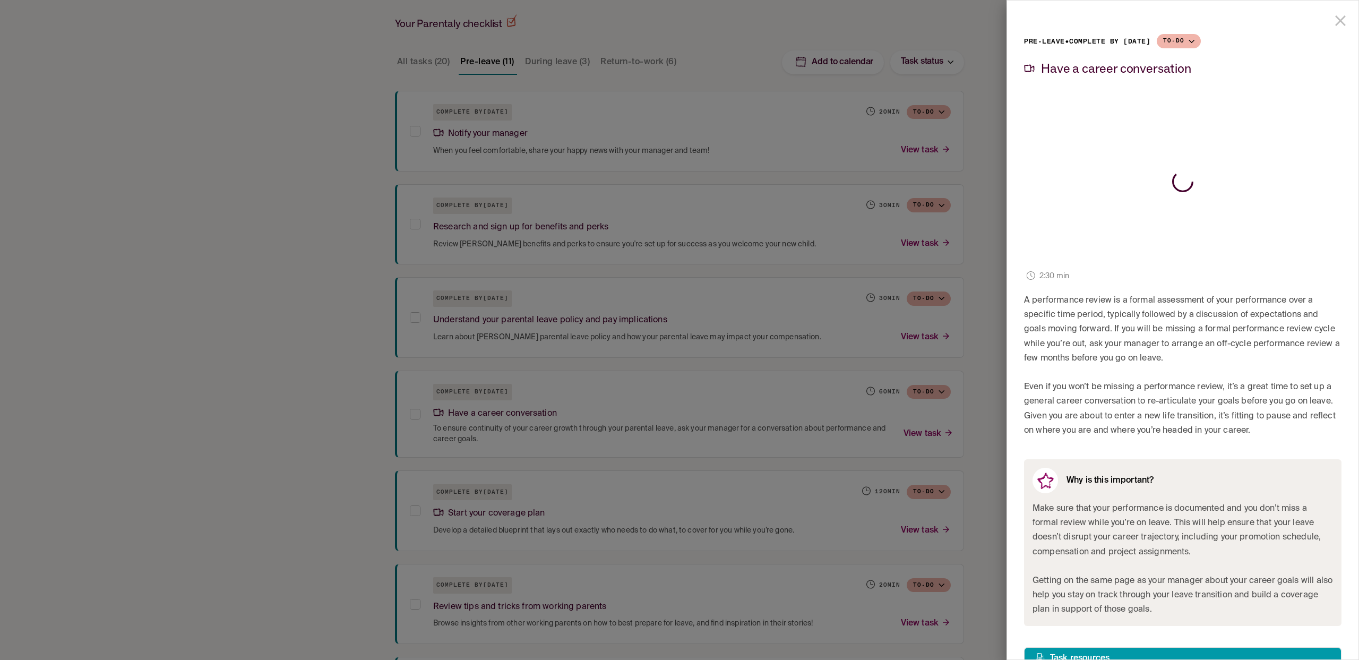
click at [840, 447] on div at bounding box center [679, 330] width 1359 height 660
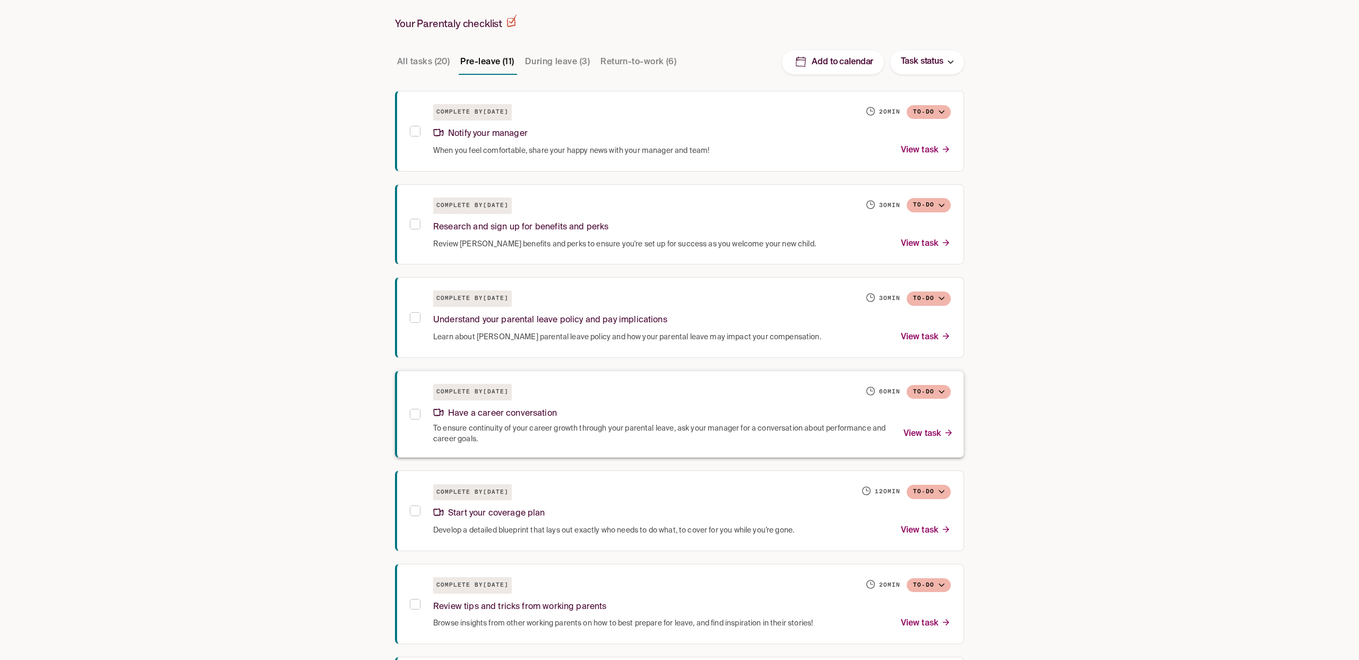
click at [713, 421] on div "Have a career conversation" at bounding box center [692, 411] width 518 height 23
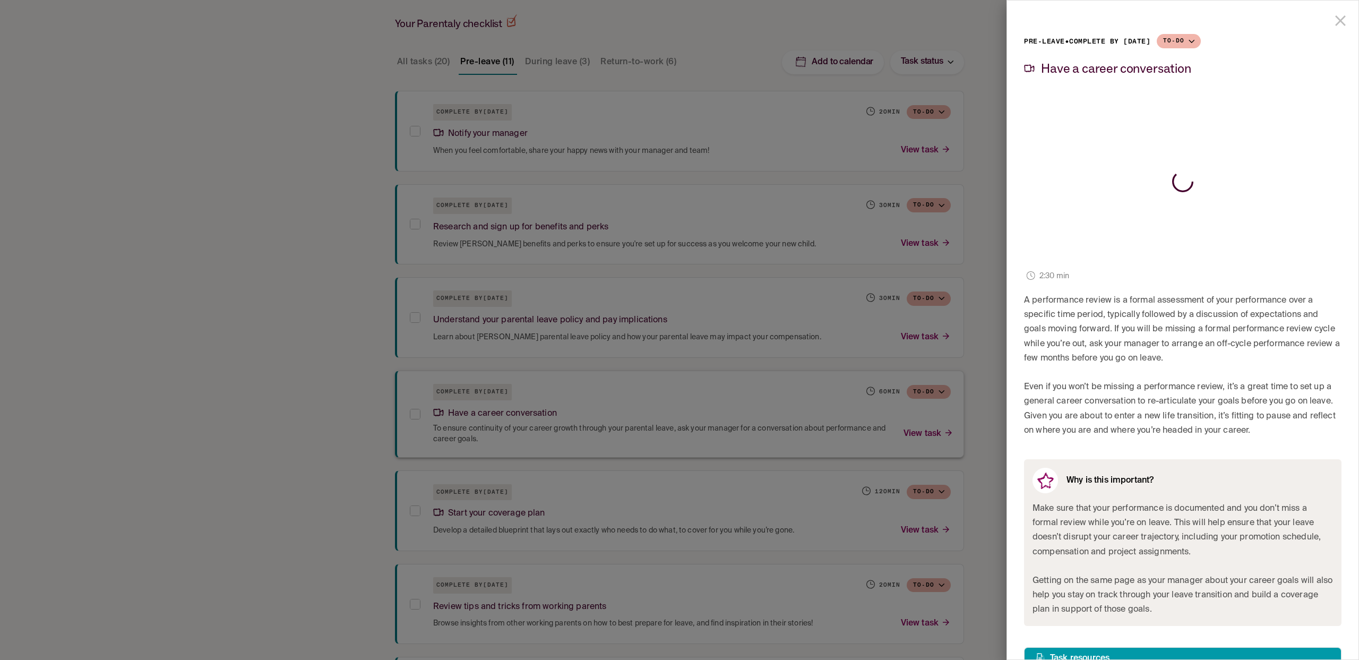
click at [713, 421] on div at bounding box center [679, 330] width 1359 height 660
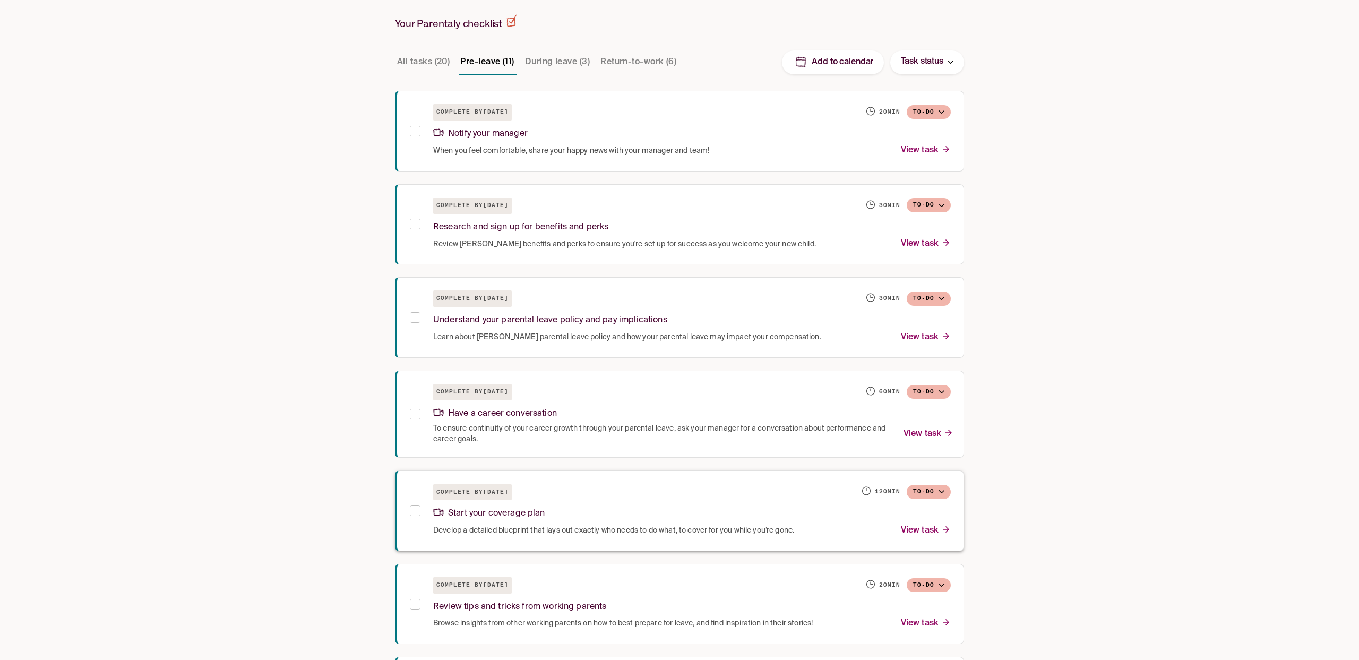
click at [704, 497] on div "Complete by October 8, 2025 120 min To-do" at bounding box center [692, 492] width 518 height 16
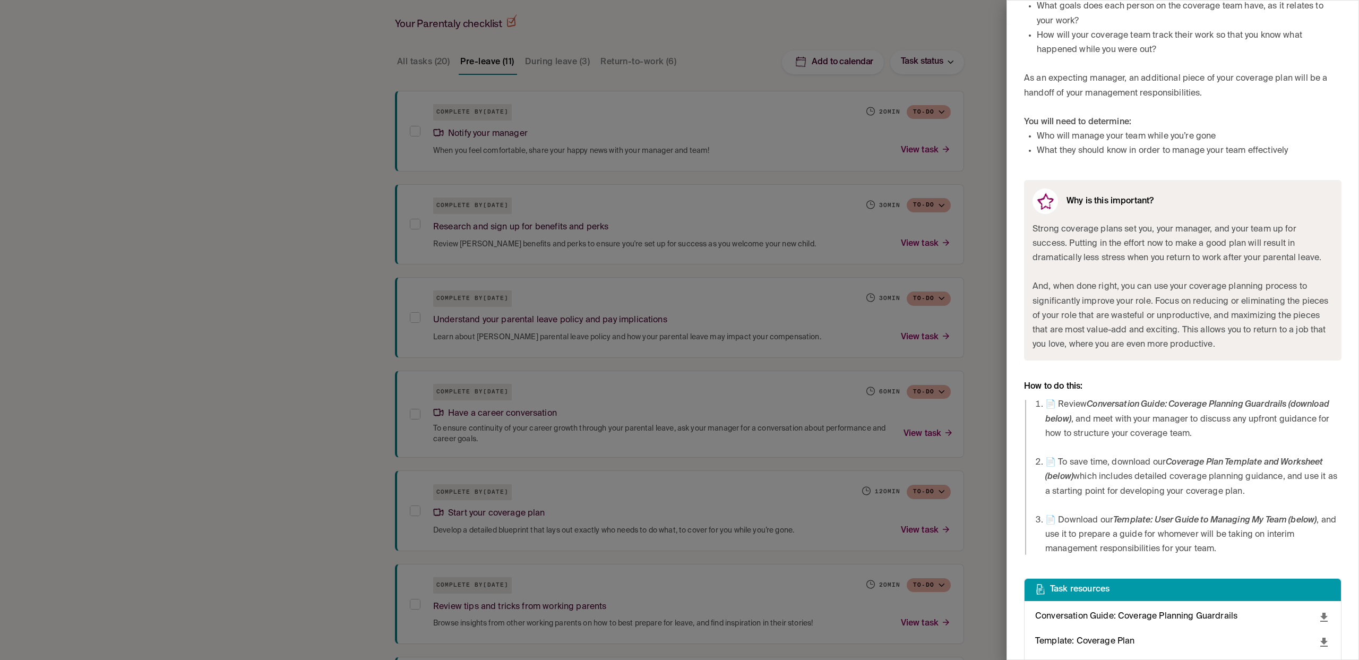
scroll to position [542, 0]
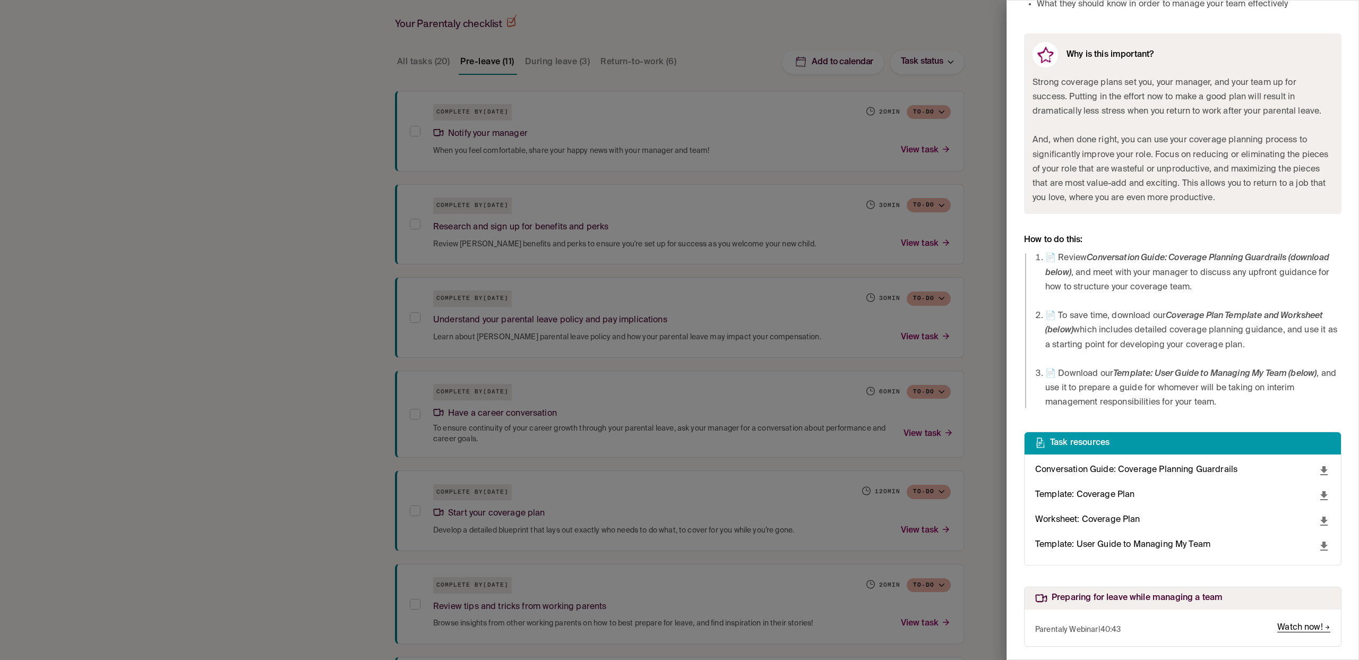
click at [671, 539] on div at bounding box center [679, 330] width 1359 height 660
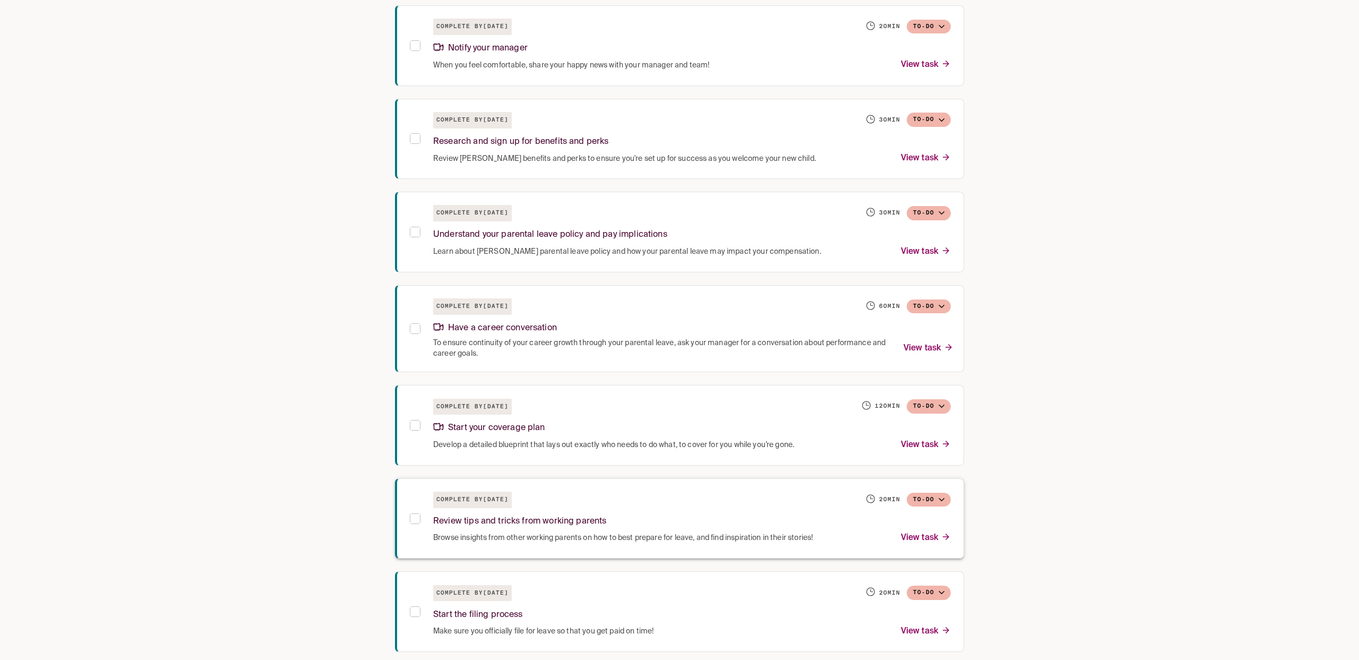
scroll to position [322, 0]
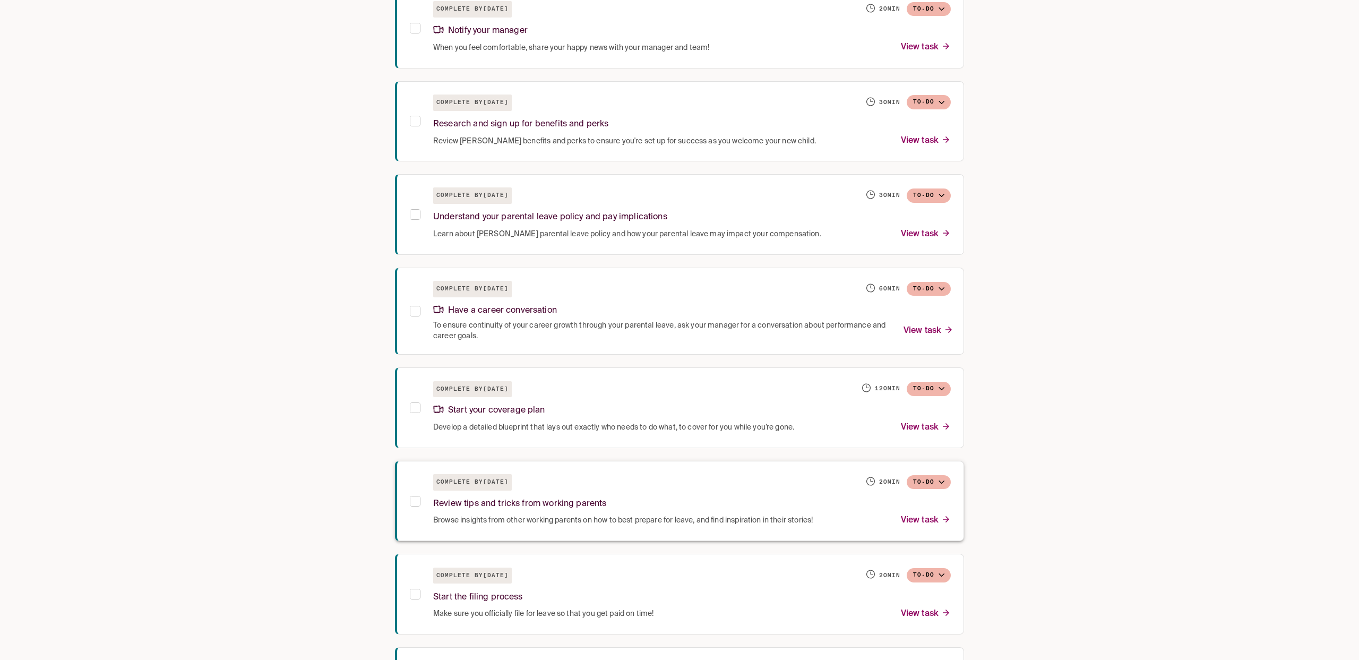
click at [631, 518] on p "Browse insights from other working parents on how to best prepare for leave, an…" at bounding box center [623, 520] width 380 height 14
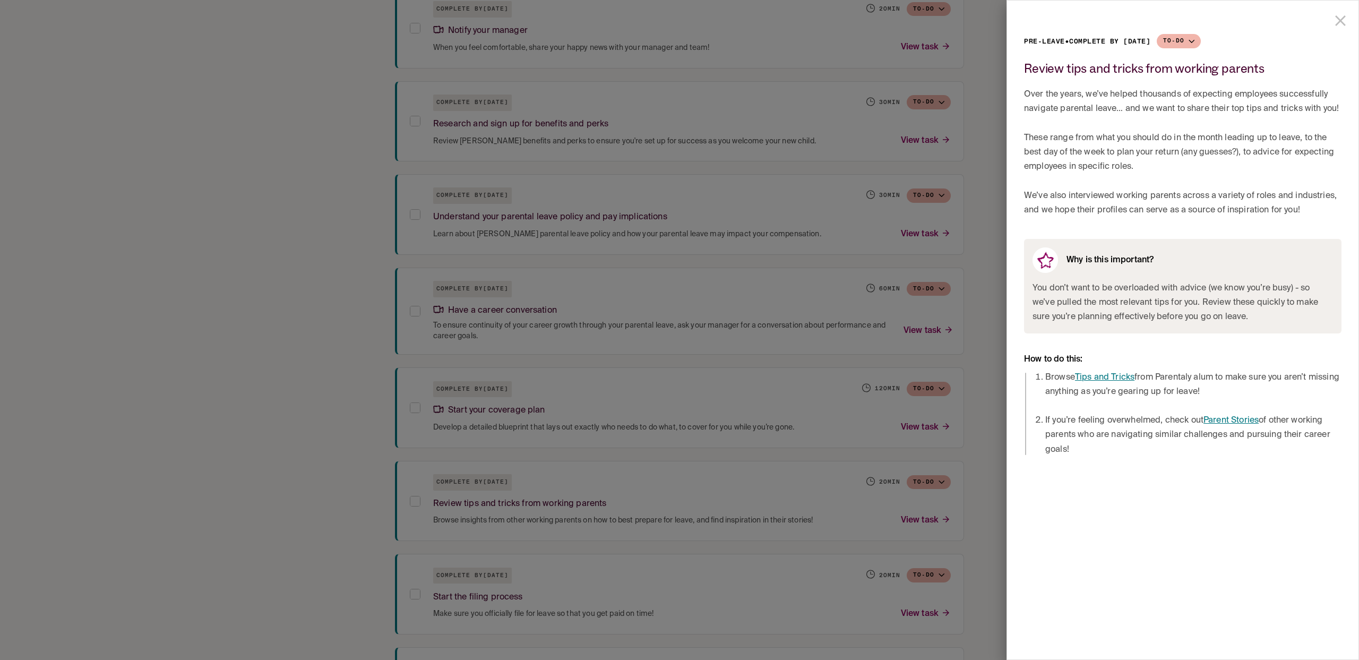
click at [664, 589] on div at bounding box center [679, 330] width 1359 height 660
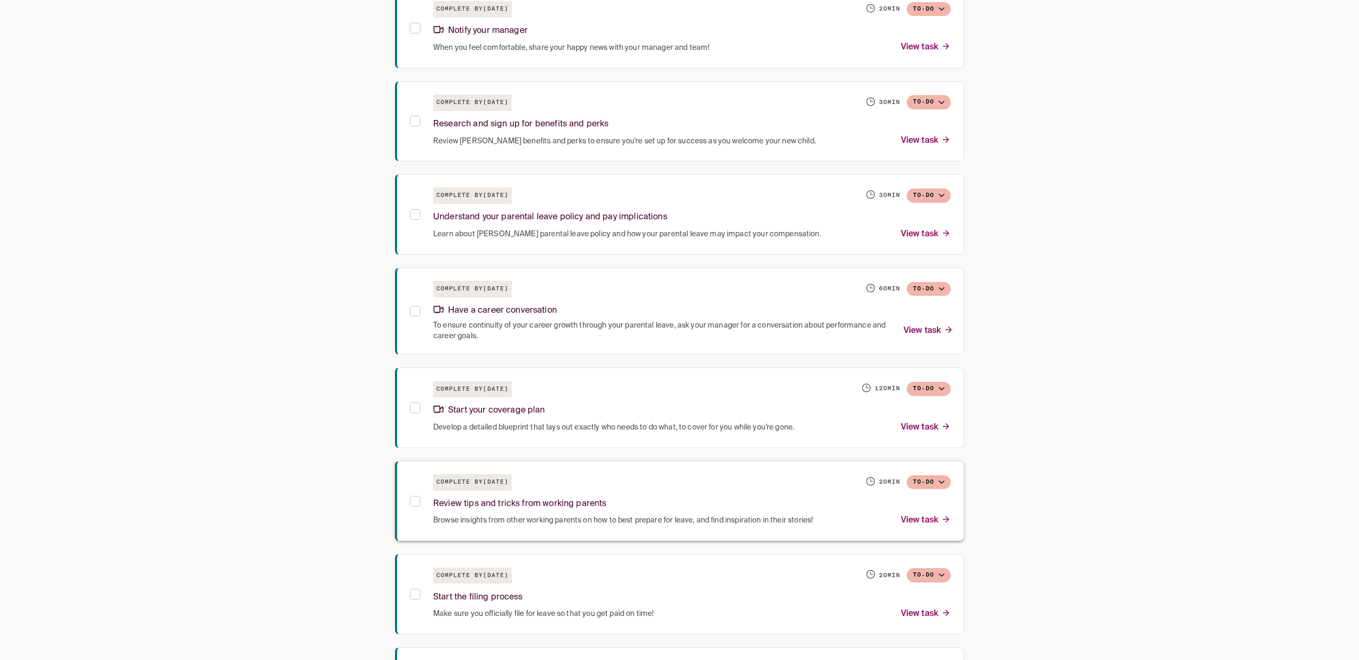
click at [655, 523] on p "Browse insights from other working parents on how to best prepare for leave, an…" at bounding box center [623, 520] width 380 height 14
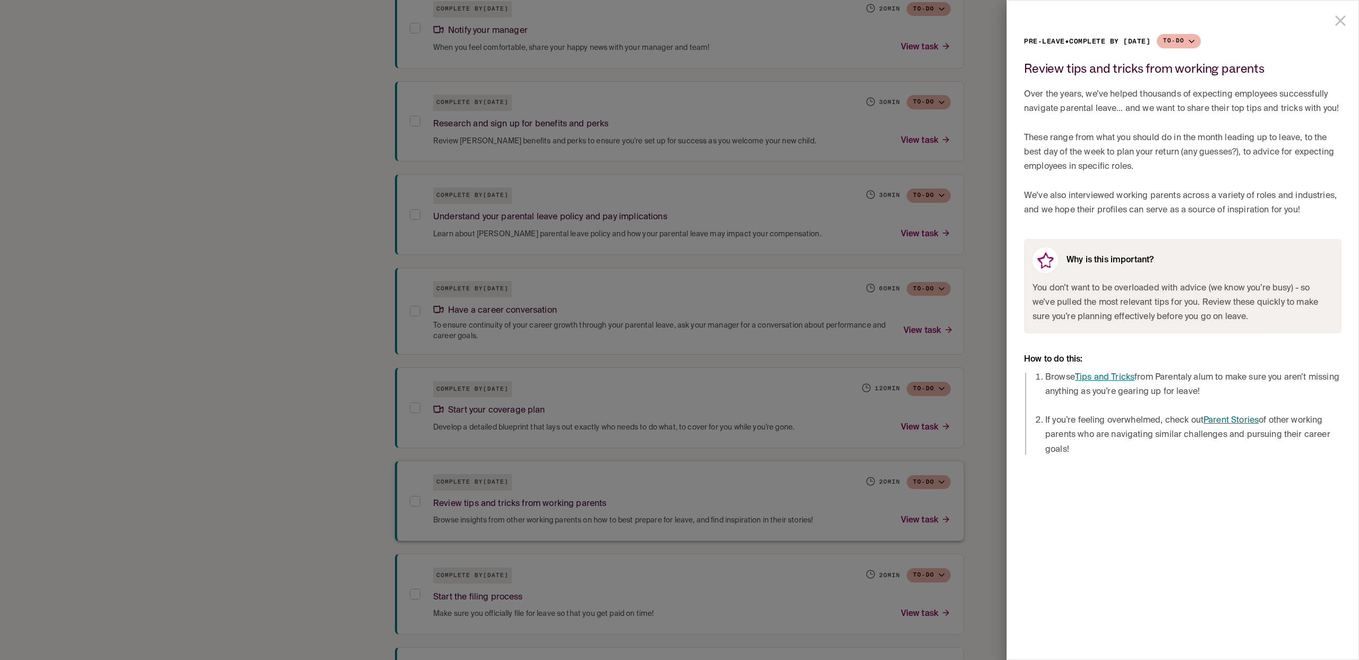
click at [655, 522] on div at bounding box center [679, 330] width 1359 height 660
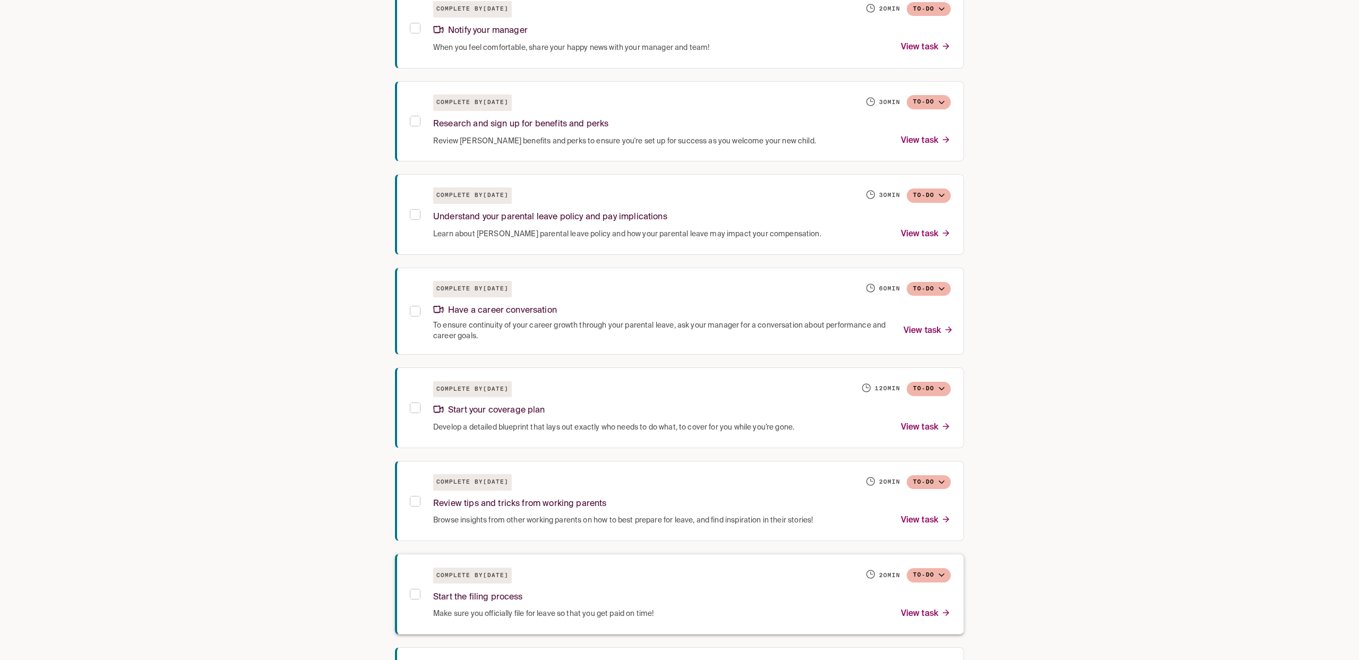
click at [648, 579] on div "Complete by October 8, 2025 20 min To-do" at bounding box center [692, 575] width 518 height 16
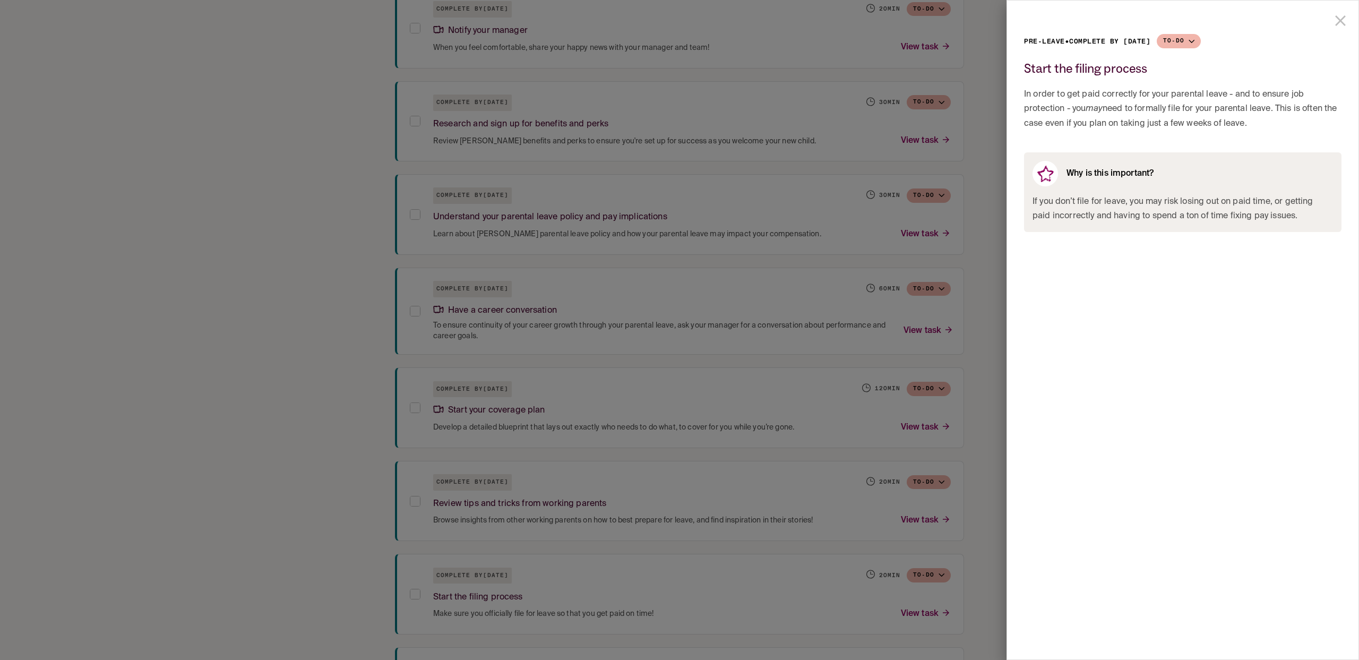
click at [657, 619] on div at bounding box center [679, 330] width 1359 height 660
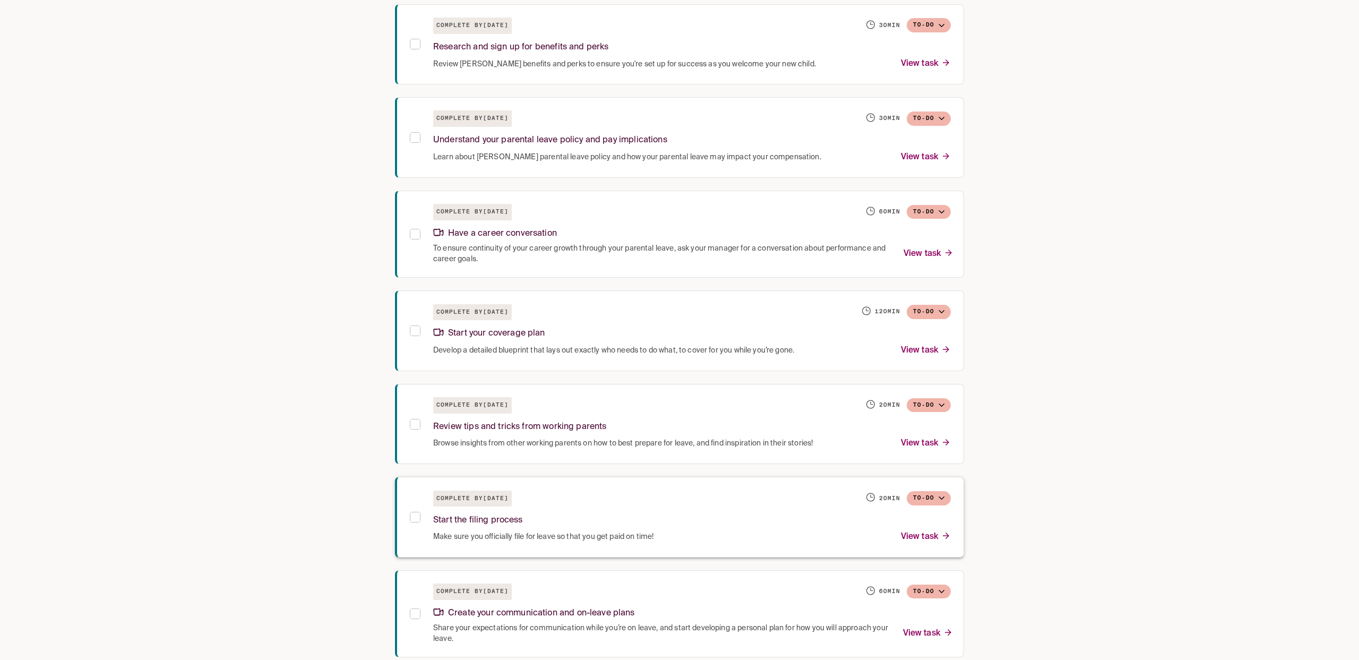
scroll to position [431, 0]
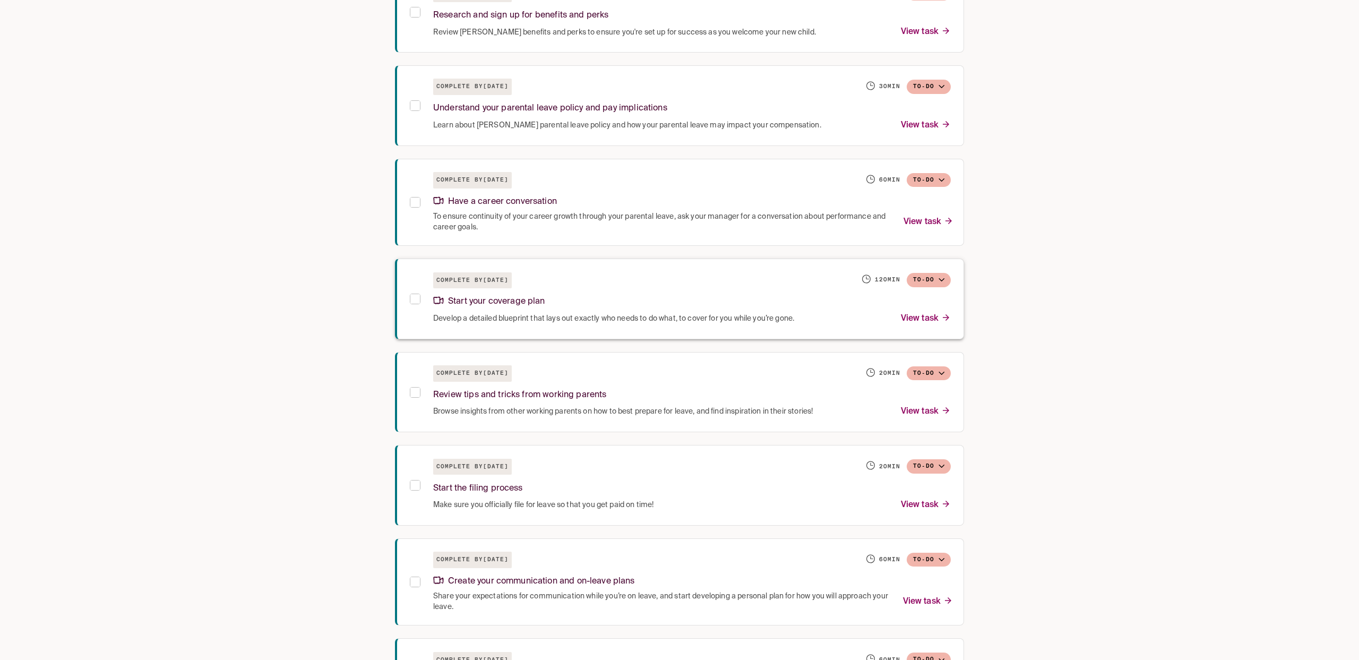
click at [605, 301] on div "Start your coverage plan" at bounding box center [692, 299] width 518 height 23
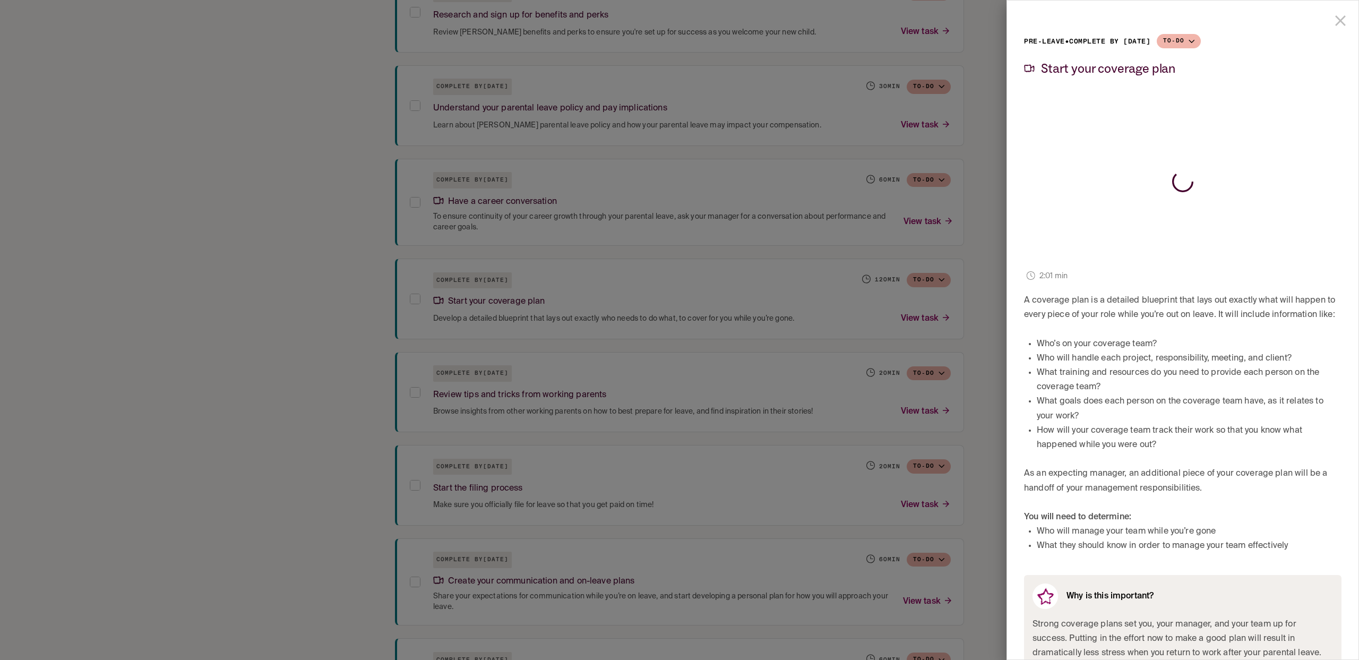
click at [605, 301] on div at bounding box center [679, 330] width 1359 height 660
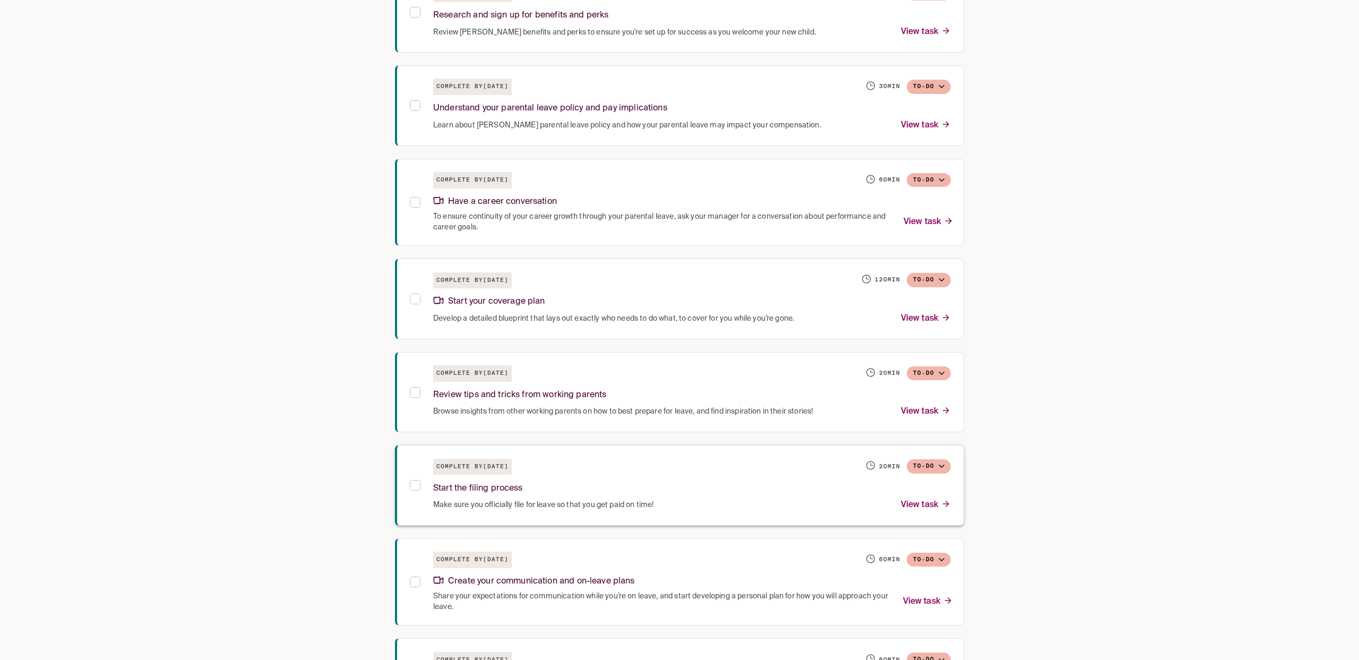
click at [612, 474] on div "Complete by October 8, 2025 20 min To-do" at bounding box center [692, 466] width 518 height 16
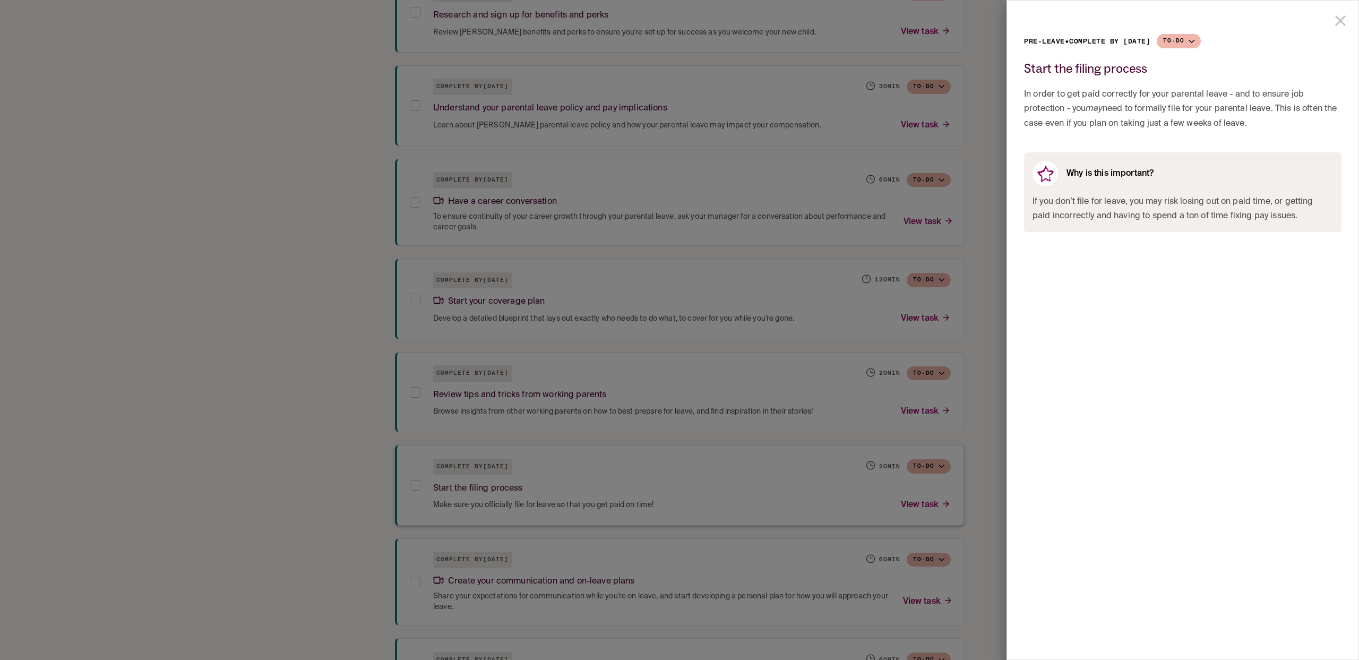
click at [612, 474] on div at bounding box center [679, 330] width 1359 height 660
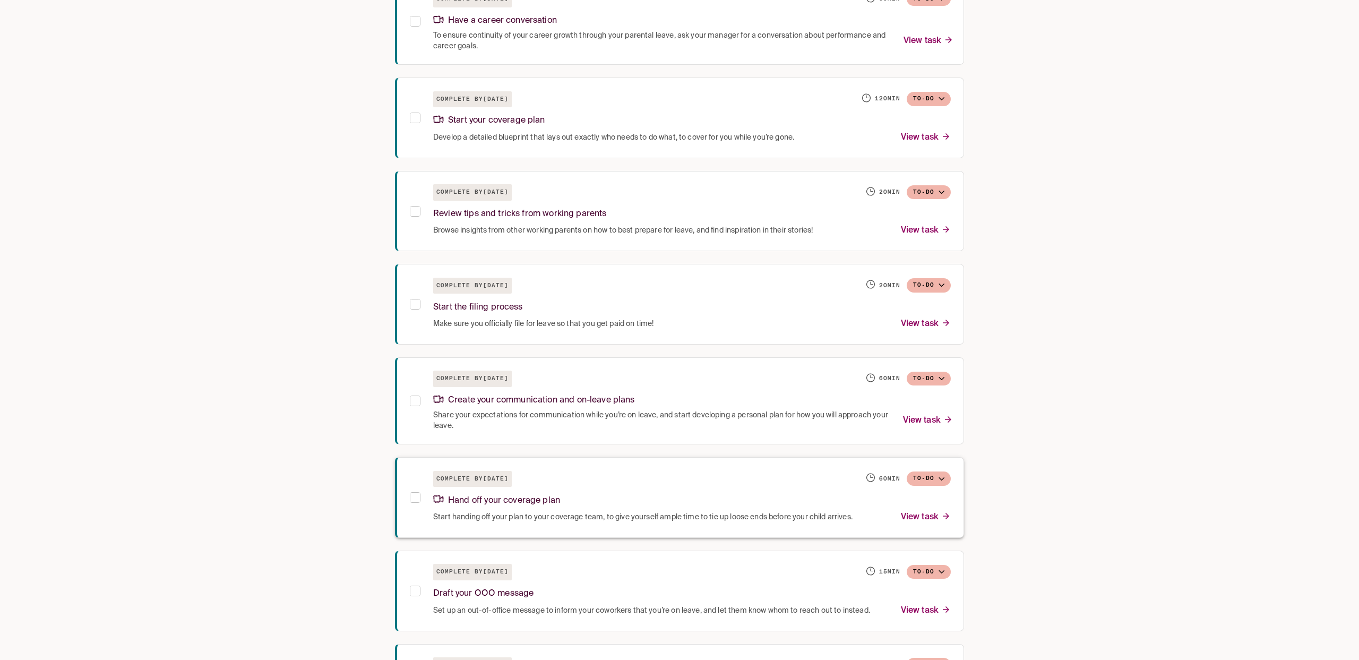
scroll to position [643, 0]
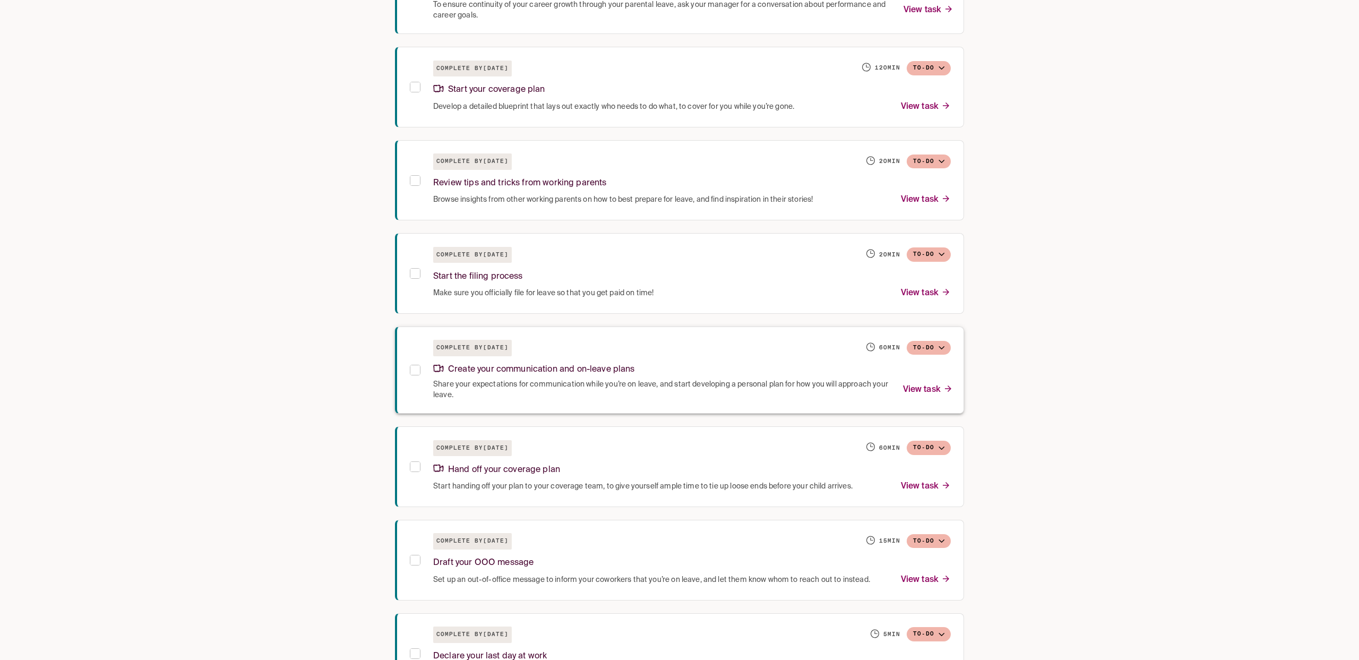
click at [602, 400] on span "Share your expectations for communication while you’re on leave, and start deve…" at bounding box center [661, 389] width 457 height 21
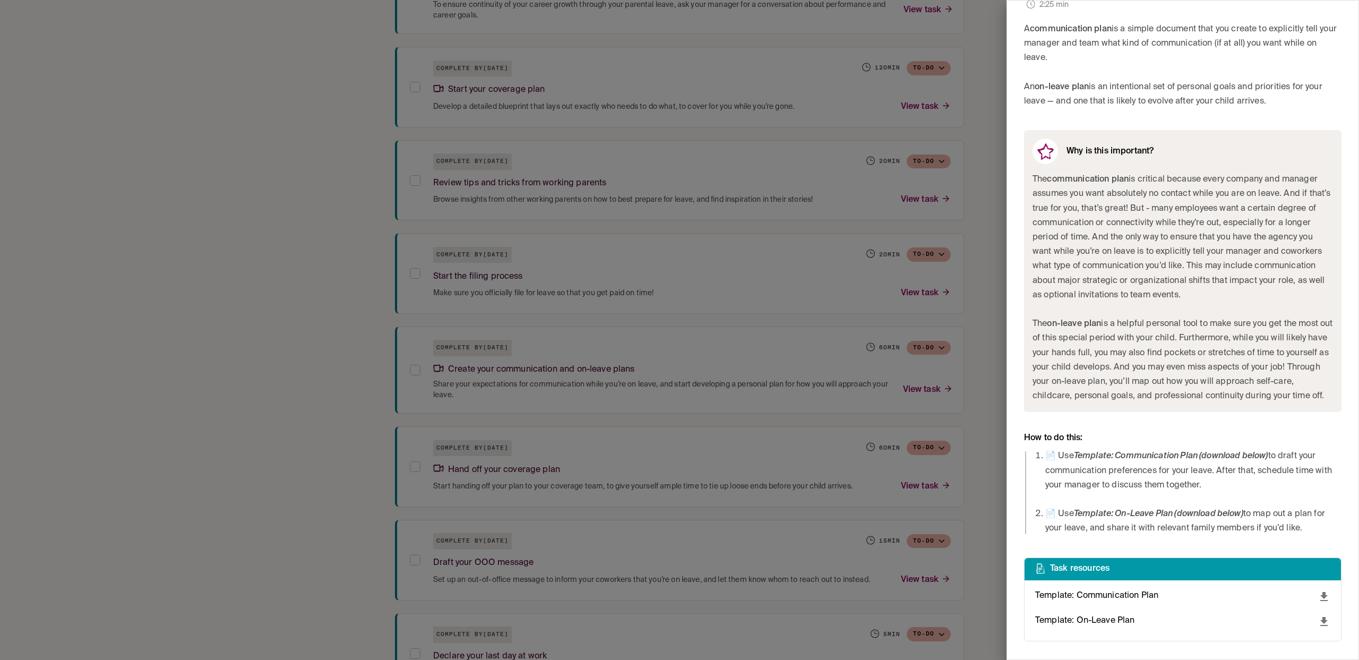
scroll to position [361, 0]
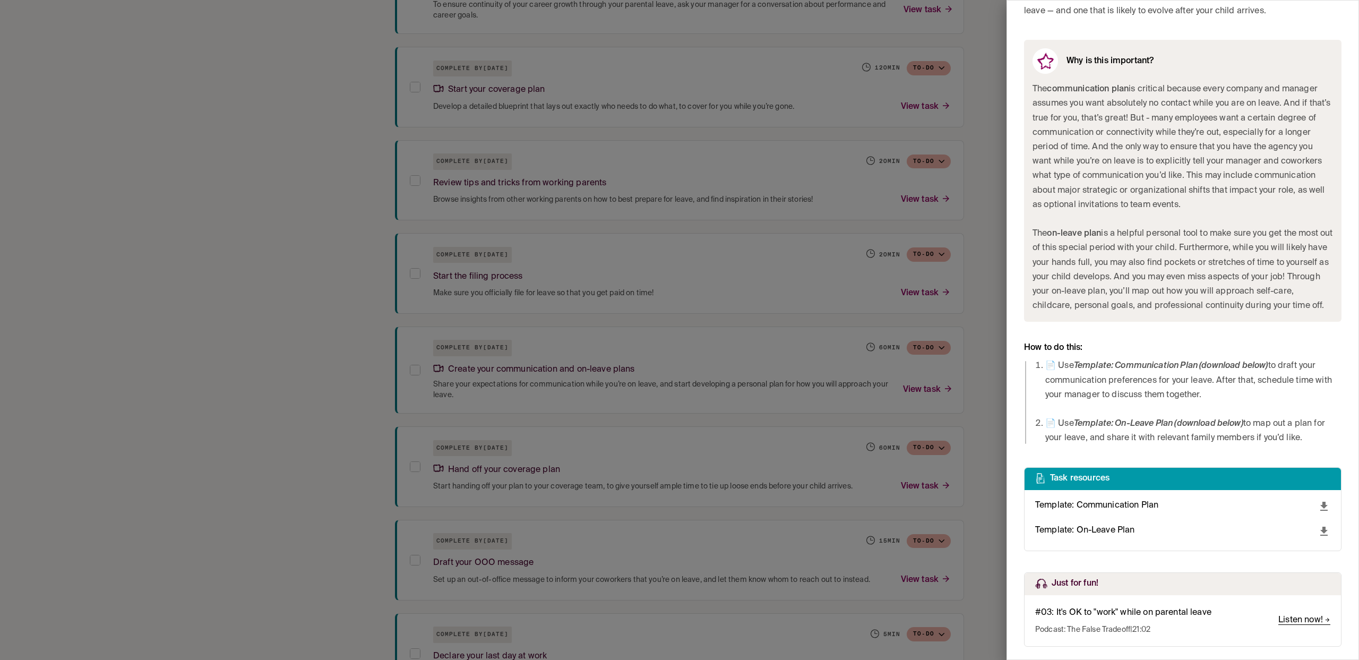
click at [993, 475] on div at bounding box center [679, 330] width 1359 height 660
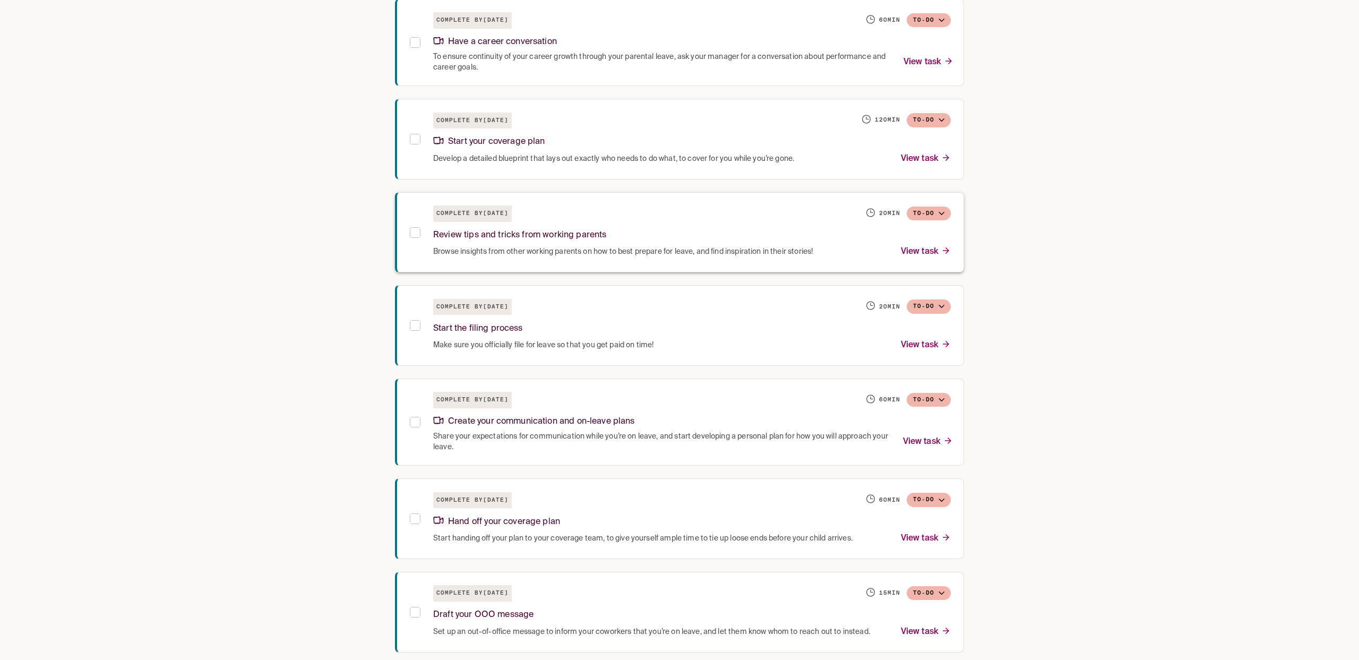
scroll to position [693, 0]
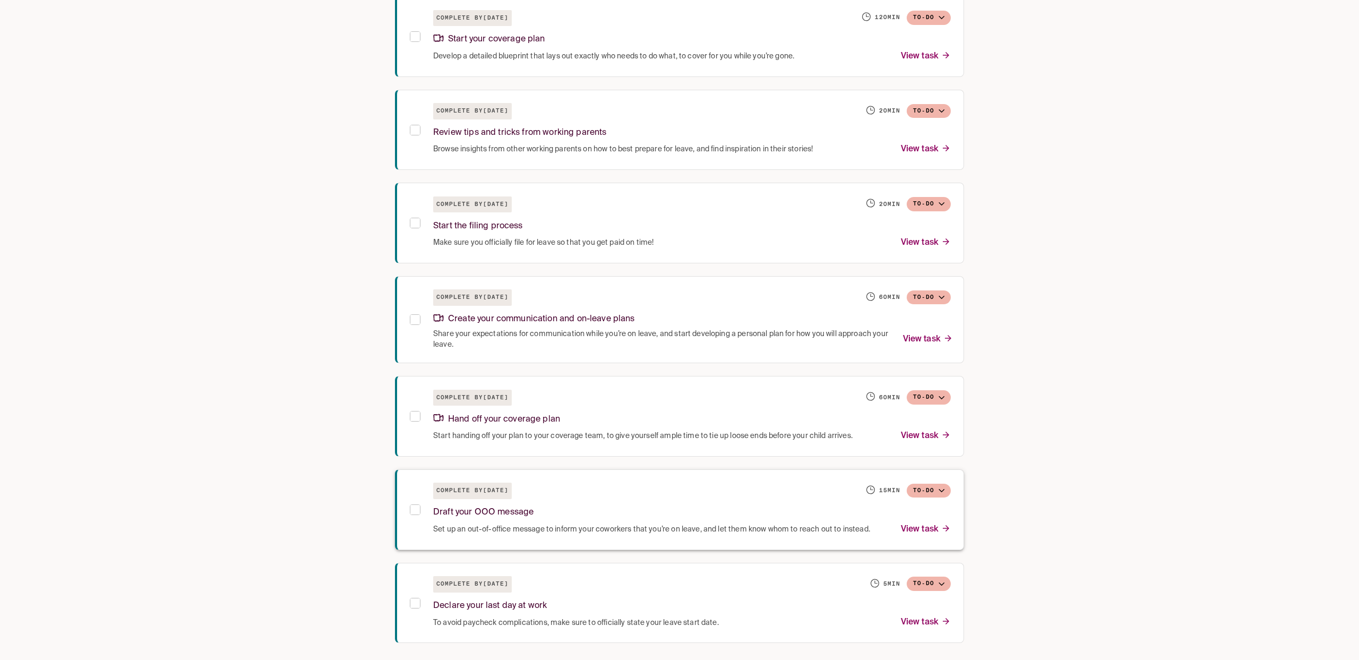
click at [644, 506] on div "Draft your OOO message" at bounding box center [692, 510] width 518 height 23
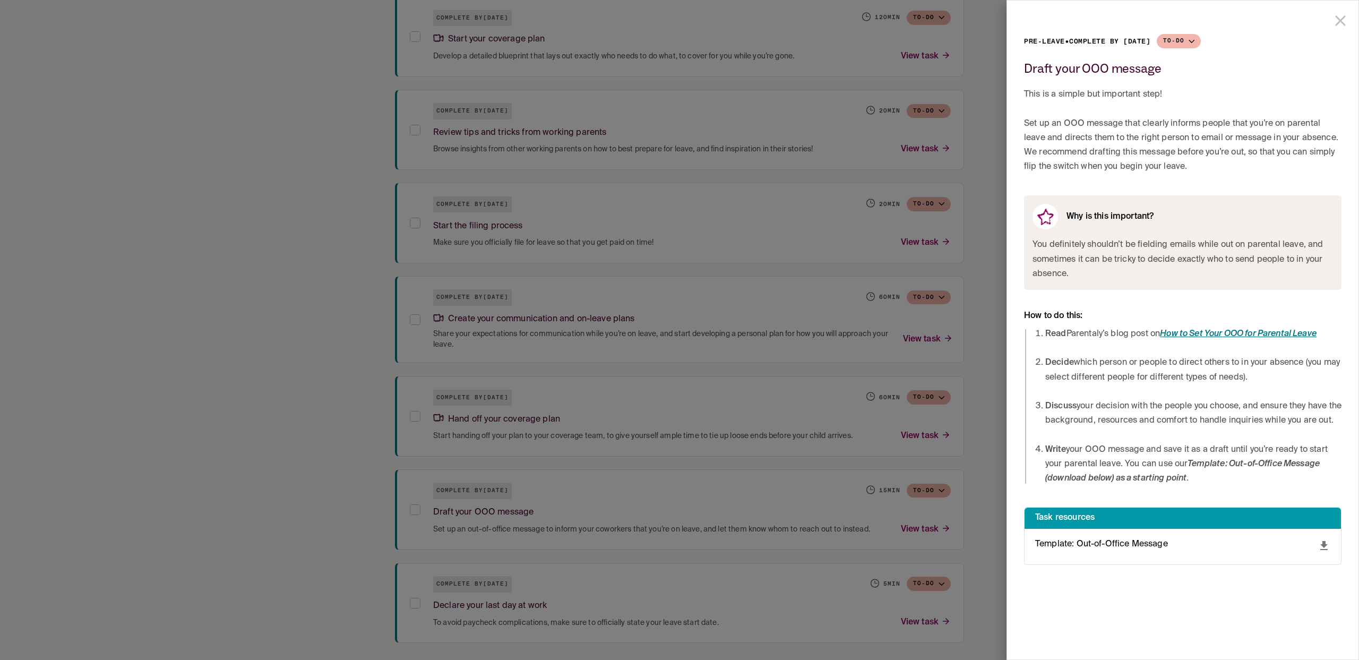
click at [628, 585] on div at bounding box center [679, 330] width 1359 height 660
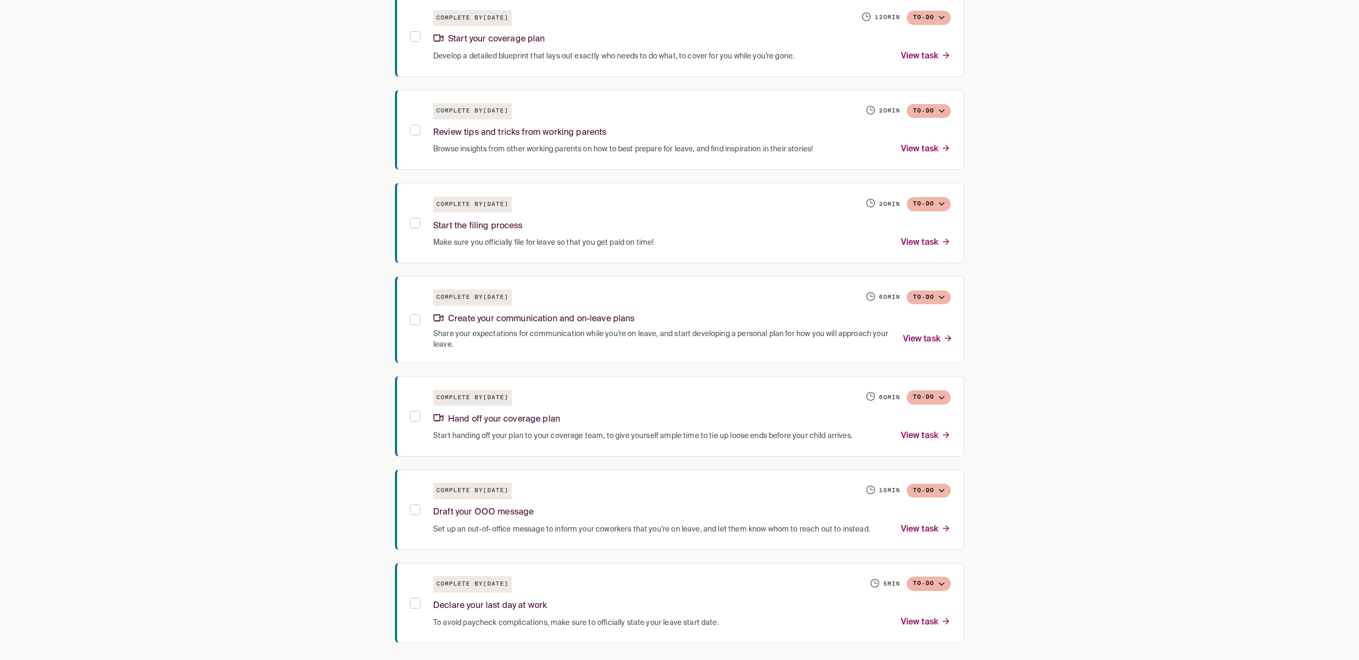
click at [628, 585] on div "Complete by October 22, 2025 5 min To-do" at bounding box center [692, 584] width 518 height 16
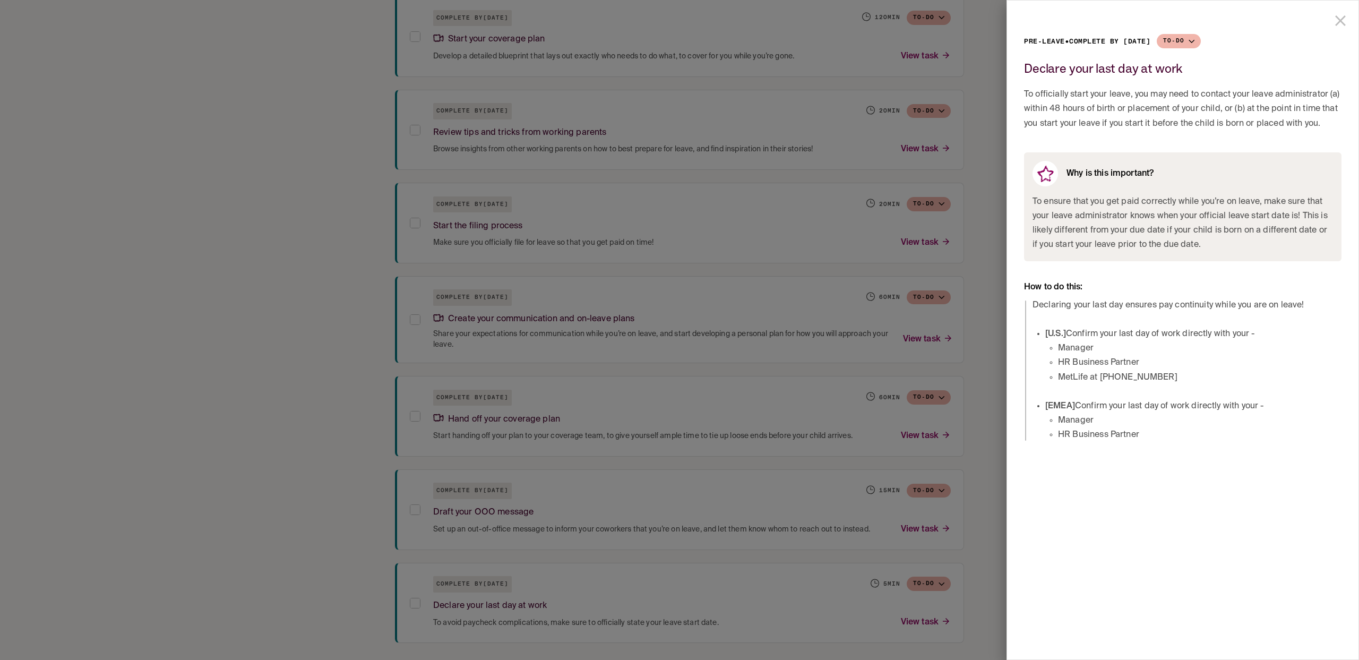
click at [110, 156] on div at bounding box center [679, 330] width 1359 height 660
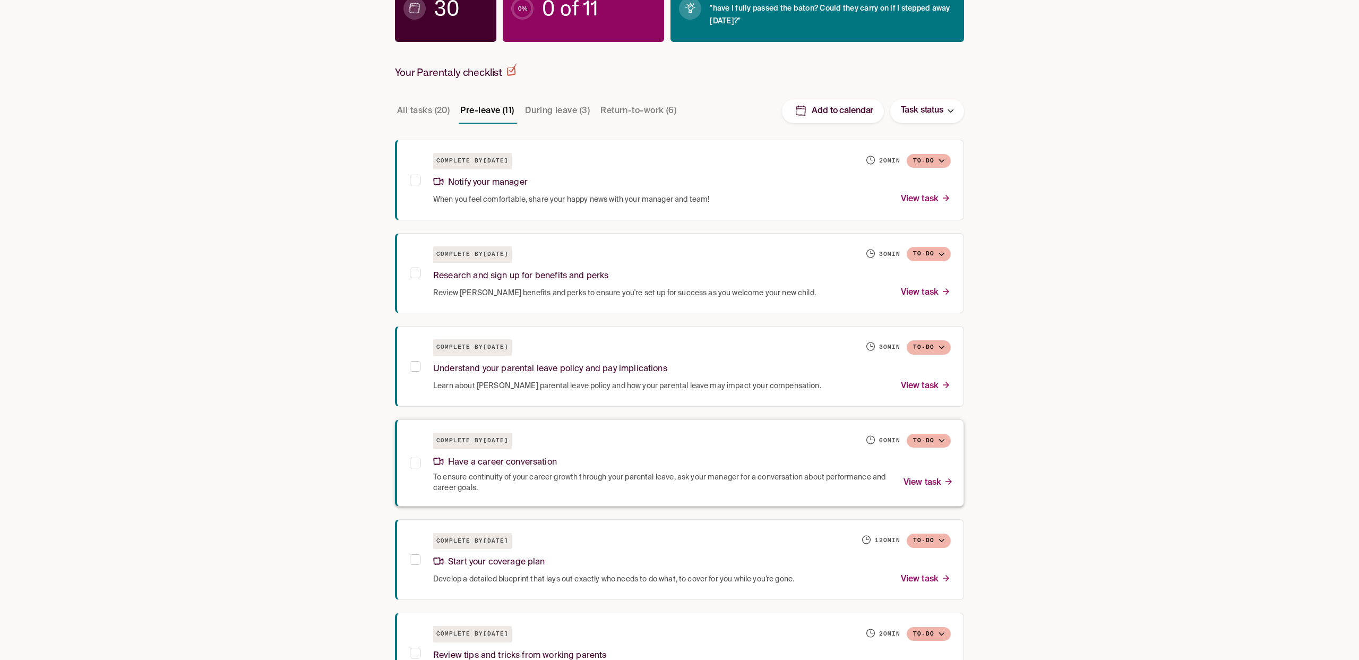
scroll to position [186, 0]
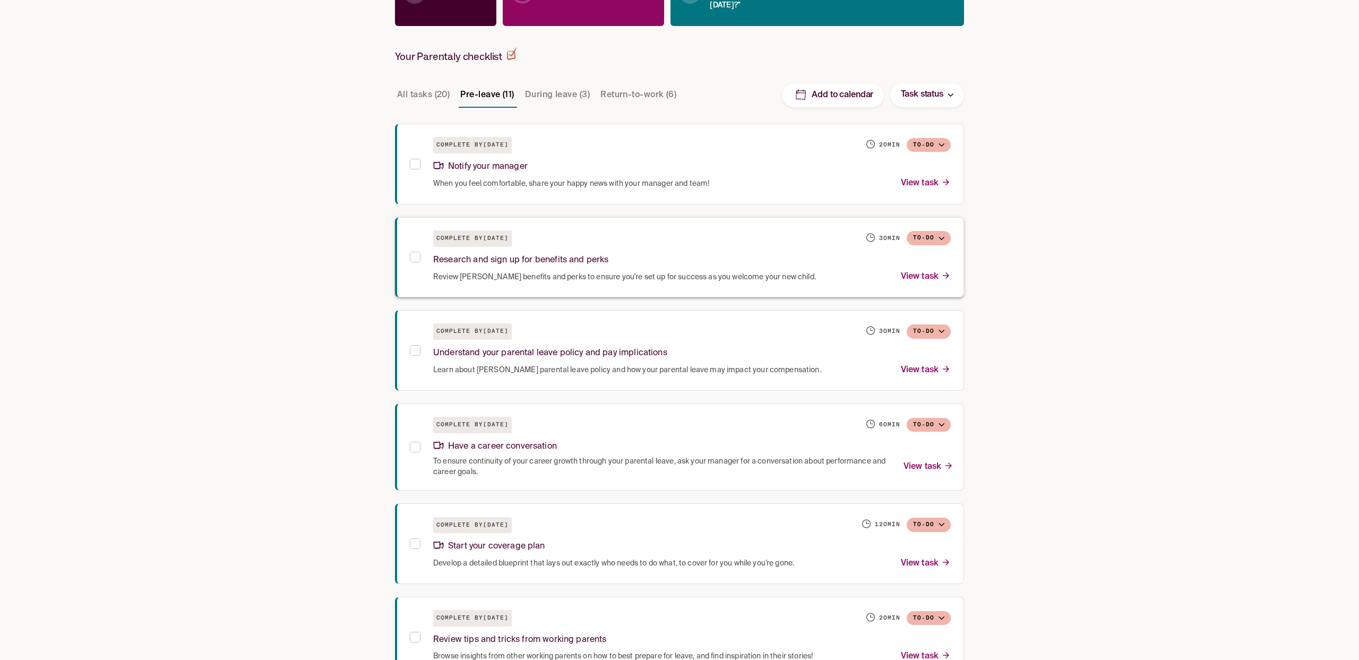
click at [592, 234] on div "Complete by October 8, 2025 30 min To-do" at bounding box center [692, 238] width 518 height 16
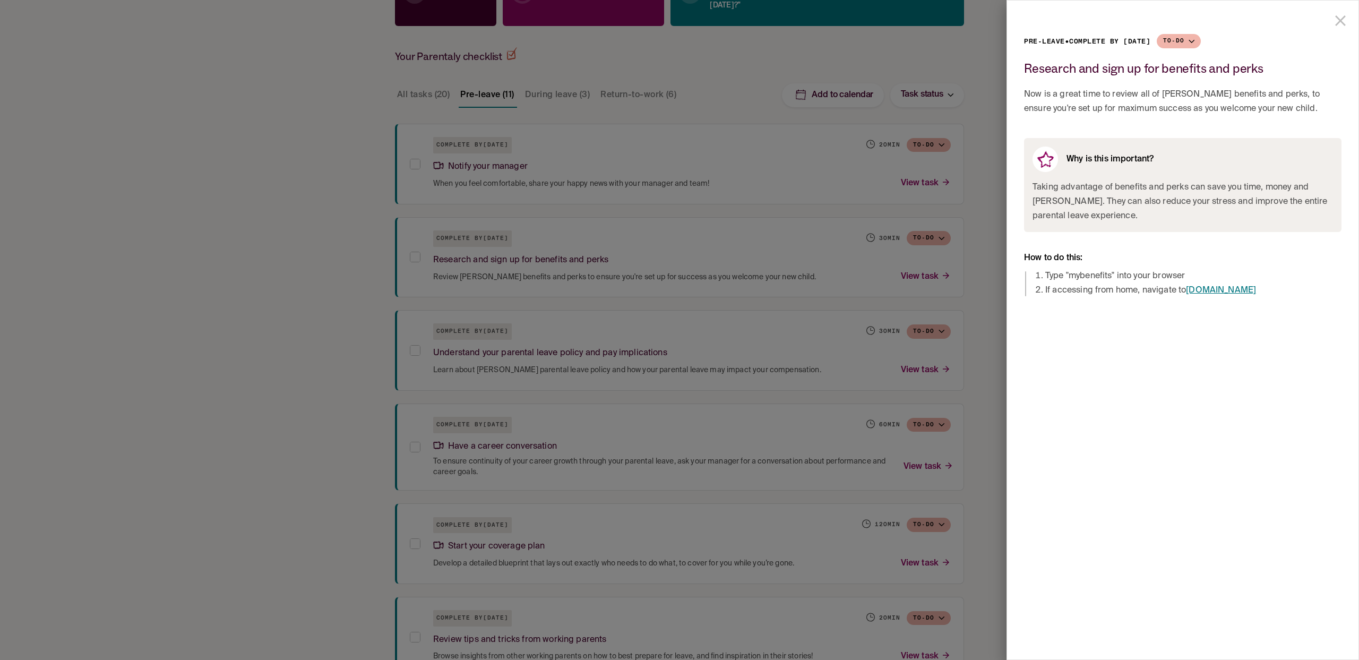
click at [1136, 290] on li "If accessing from home, navigate to mybenefits.morganstanley.com" at bounding box center [1193, 290] width 296 height 14
click at [1103, 291] on li "If accessing from home, navigate to mybenefits.morganstanley.com" at bounding box center [1193, 290] width 296 height 14
click at [664, 287] on div at bounding box center [679, 330] width 1359 height 660
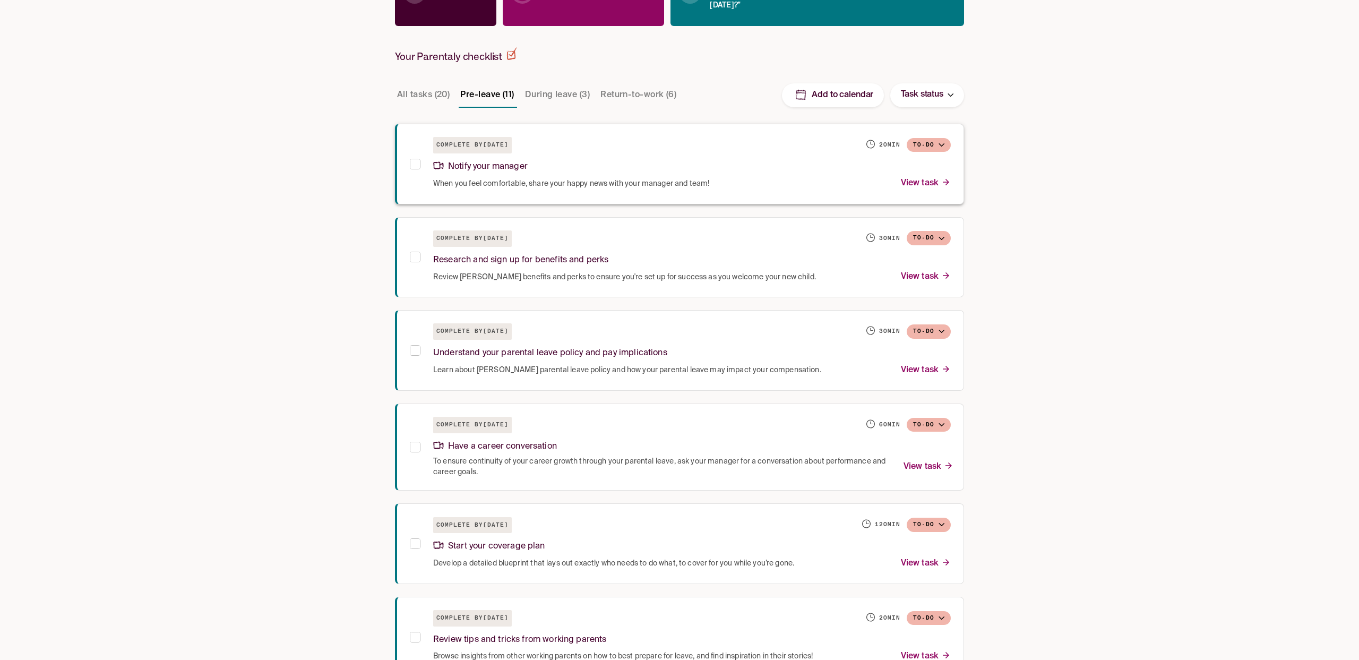
click at [599, 192] on div "Complete by October 8, 2025 20 min To-do Notify your manager When you feel comf…" at bounding box center [679, 164] width 569 height 81
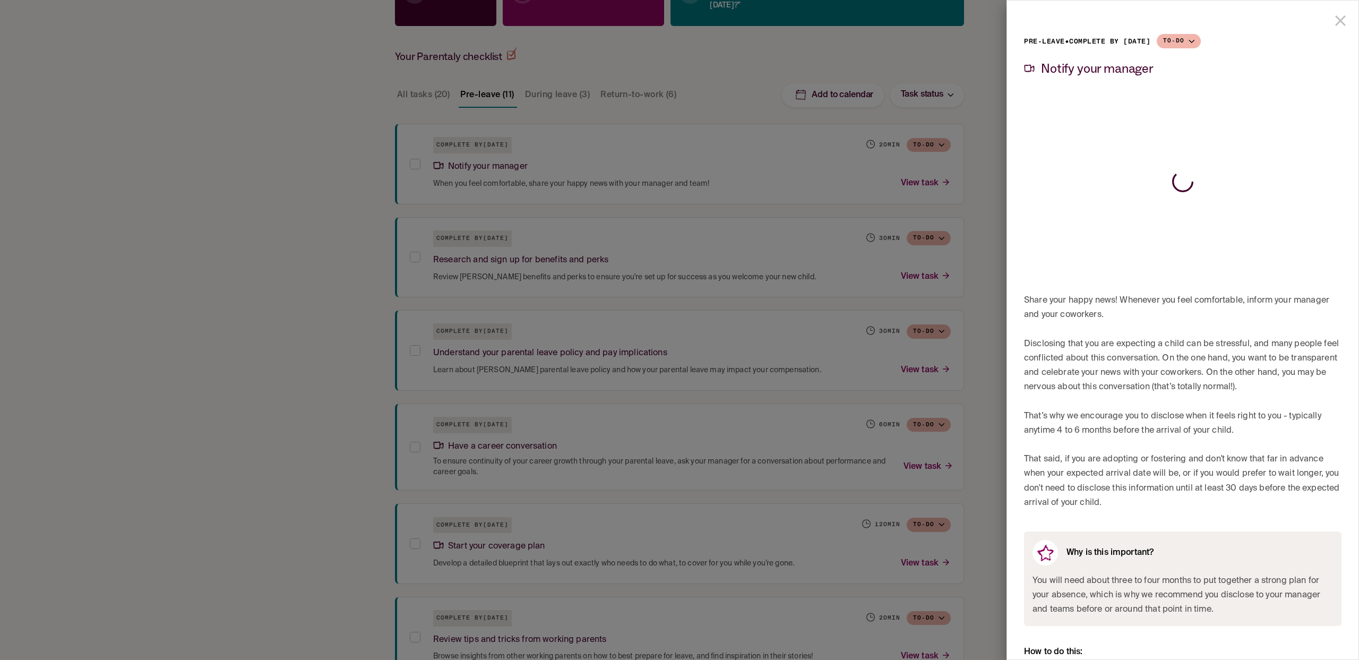
scroll to position [157, 0]
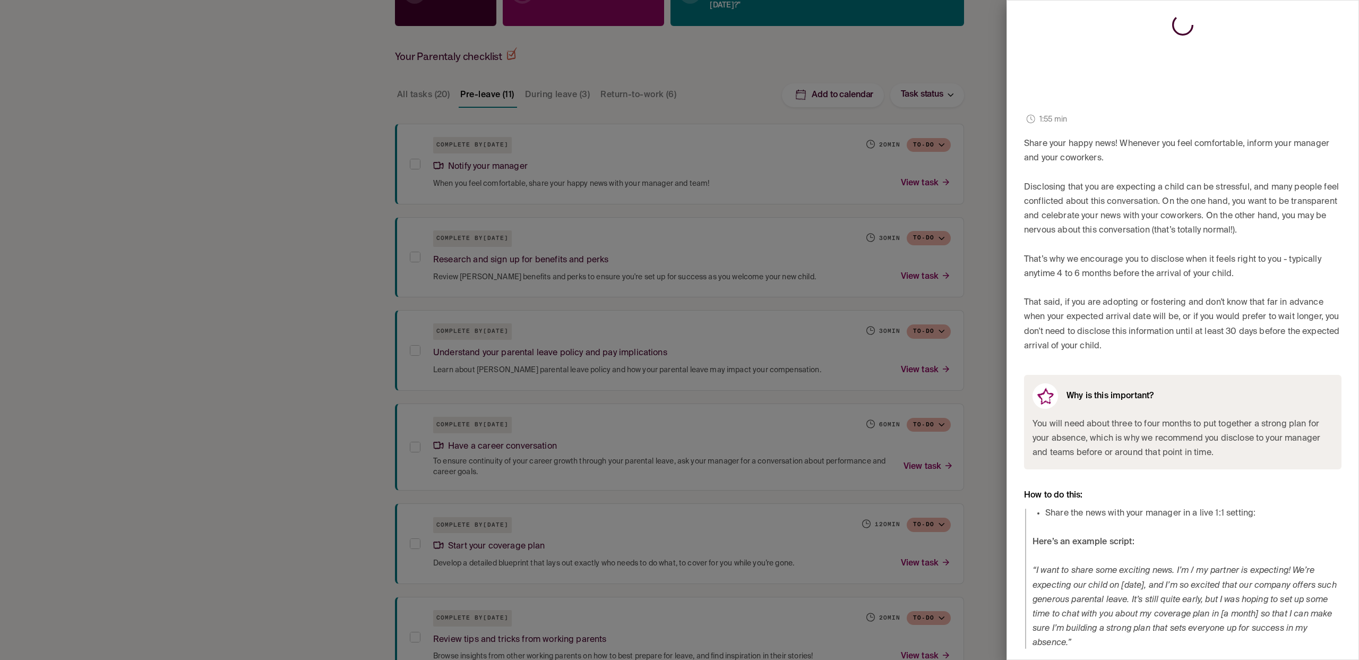
click at [622, 272] on div at bounding box center [679, 330] width 1359 height 660
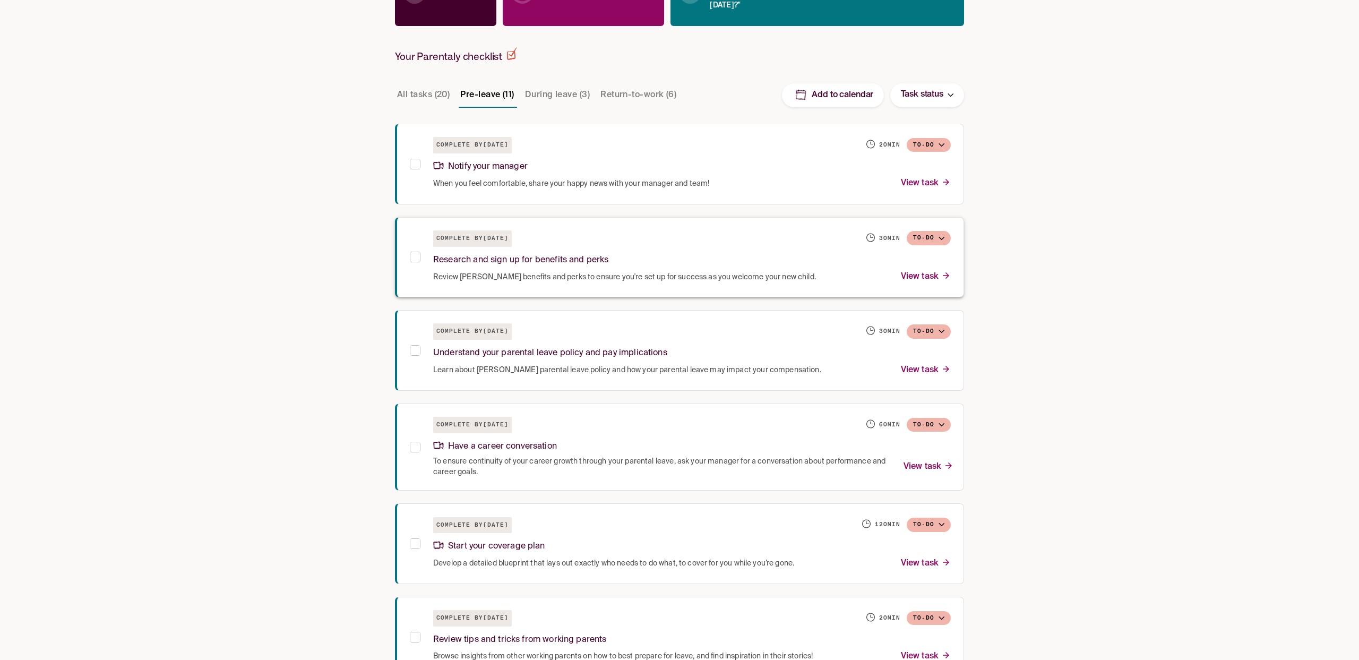
click at [763, 242] on div "Complete by October 8, 2025 30 min To-do" at bounding box center [692, 238] width 518 height 16
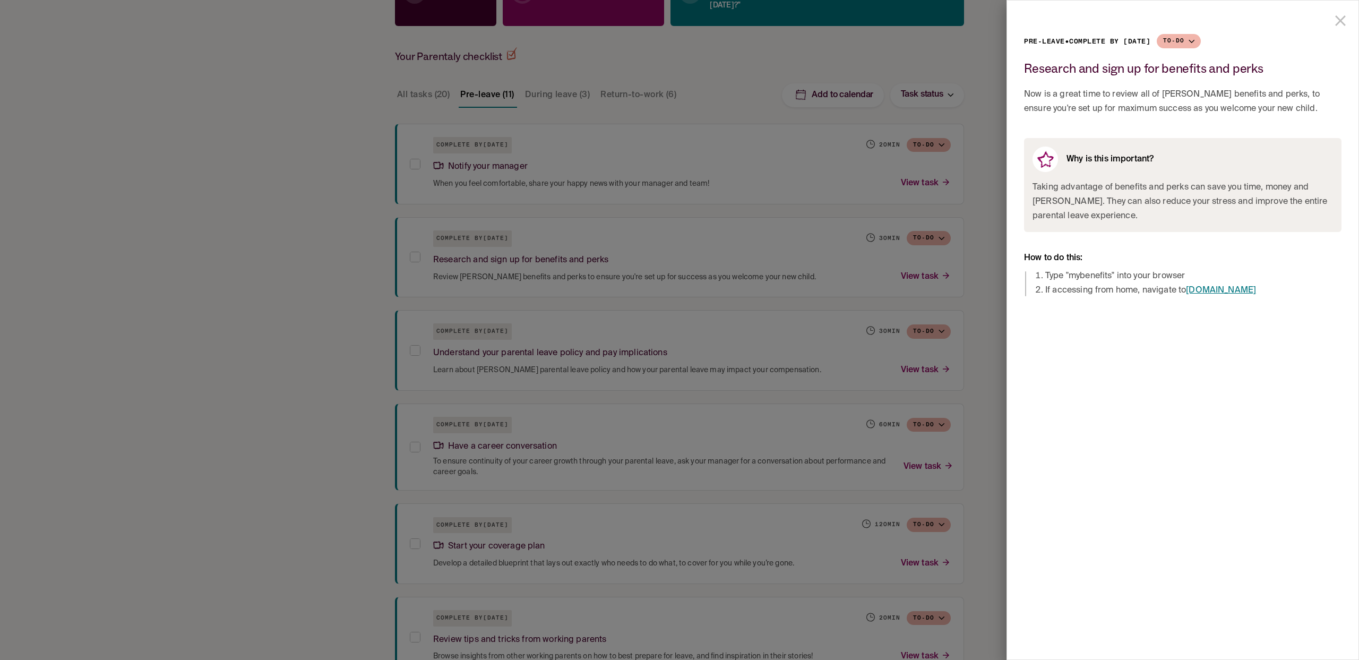
click at [895, 265] on div at bounding box center [679, 330] width 1359 height 660
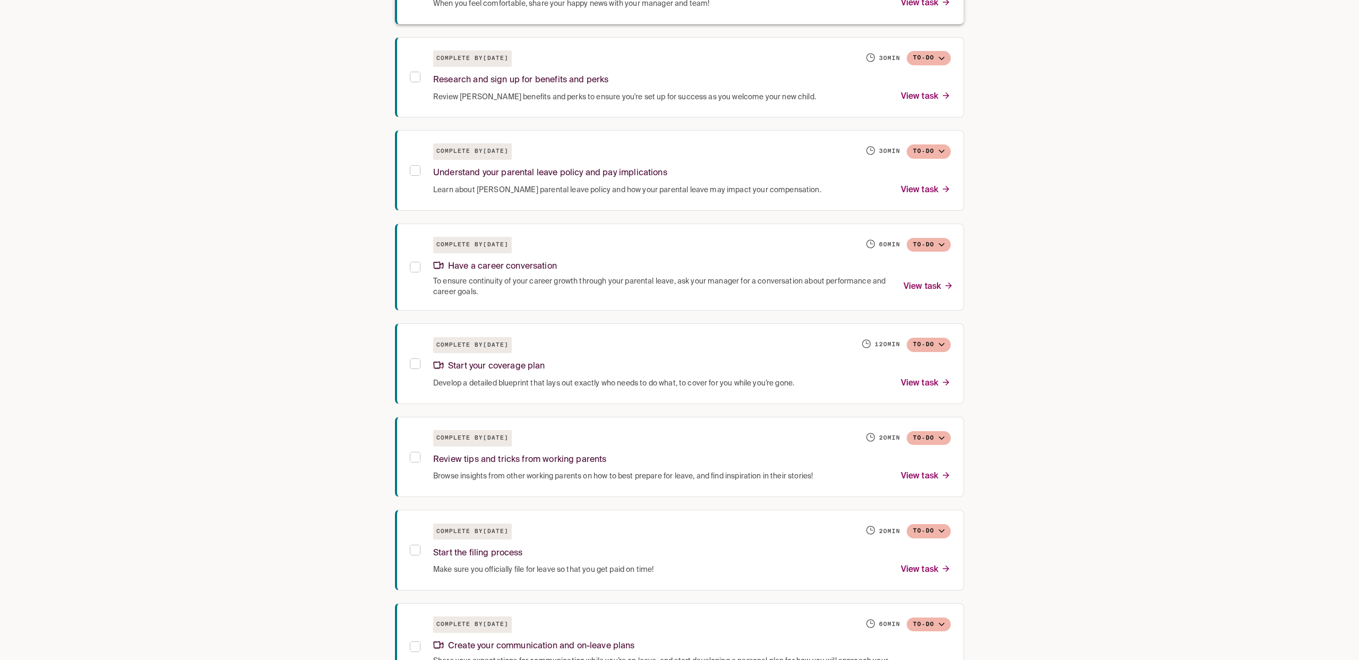
scroll to position [693, 0]
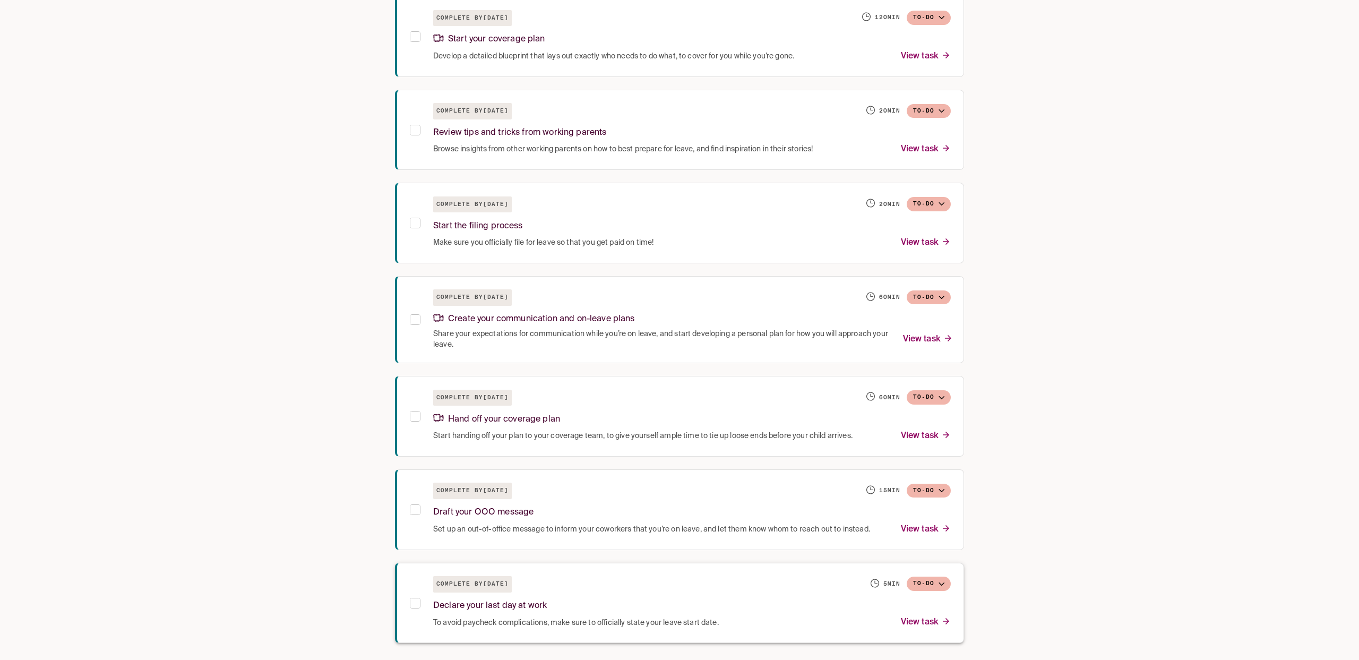
click at [575, 585] on div "Complete by October 22, 2025 5 min To-do" at bounding box center [692, 584] width 518 height 16
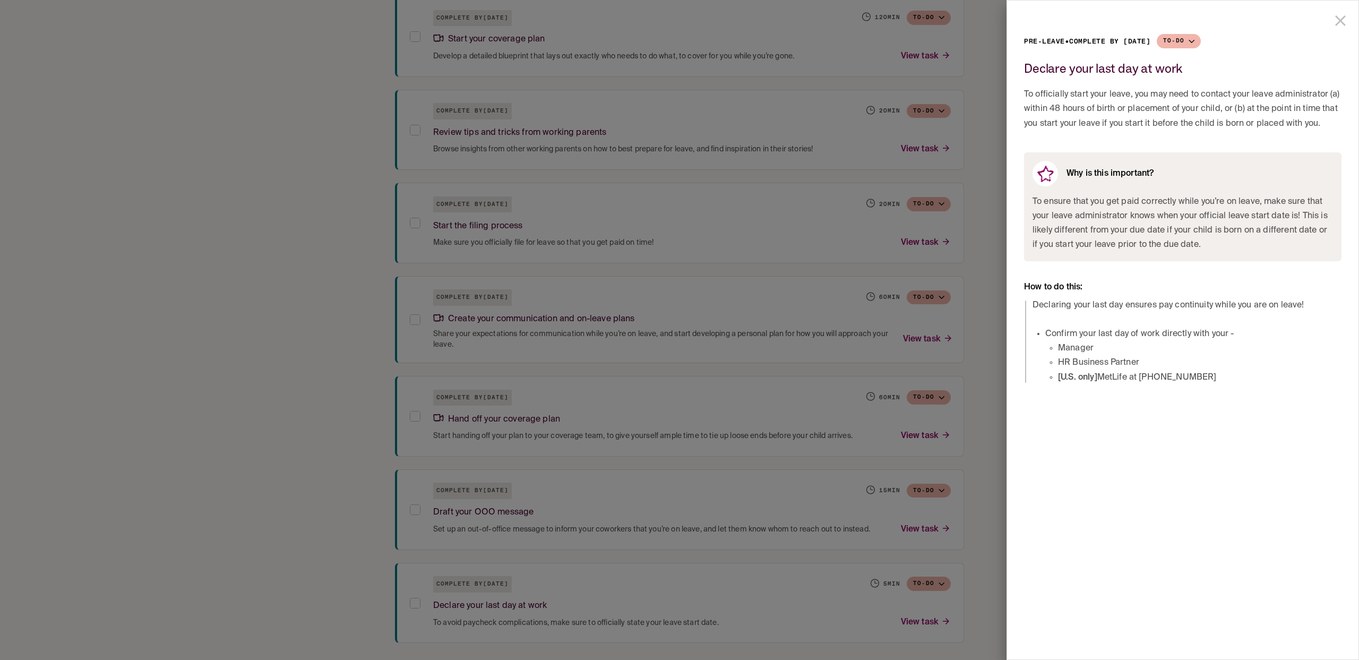
click at [266, 278] on div at bounding box center [679, 330] width 1359 height 660
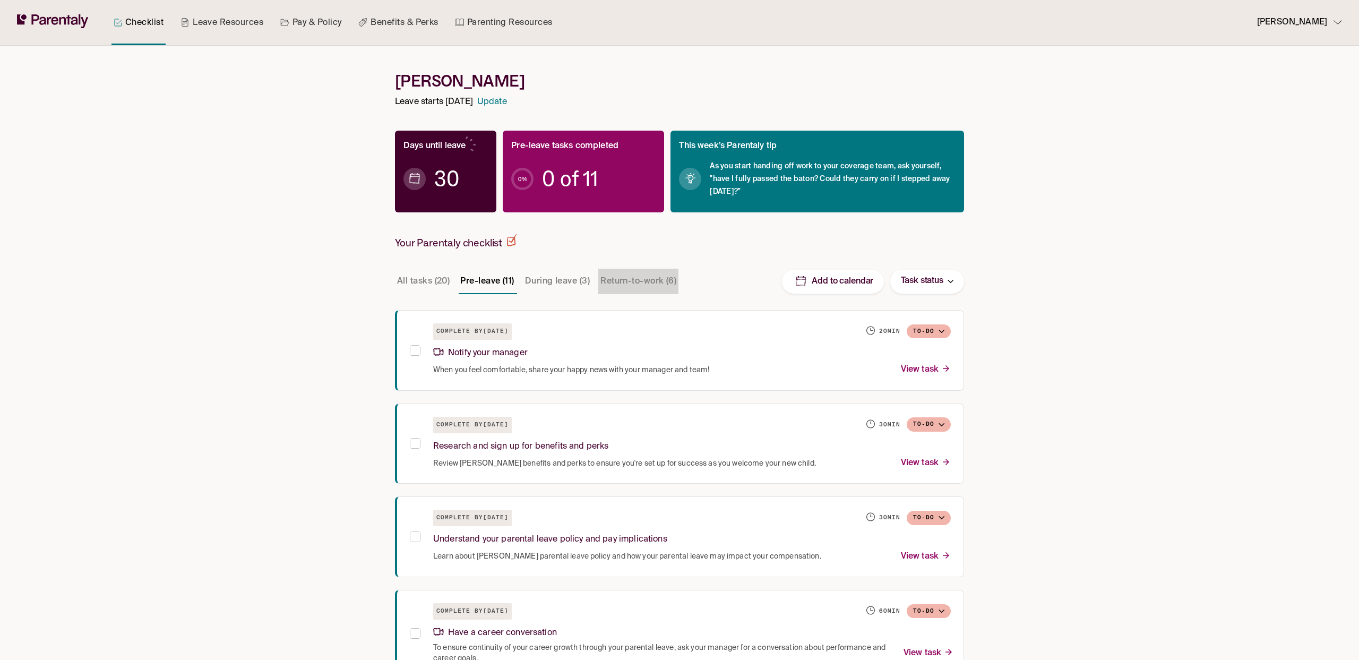
click at [634, 282] on button "Return-to-work (6)" at bounding box center [638, 281] width 80 height 25
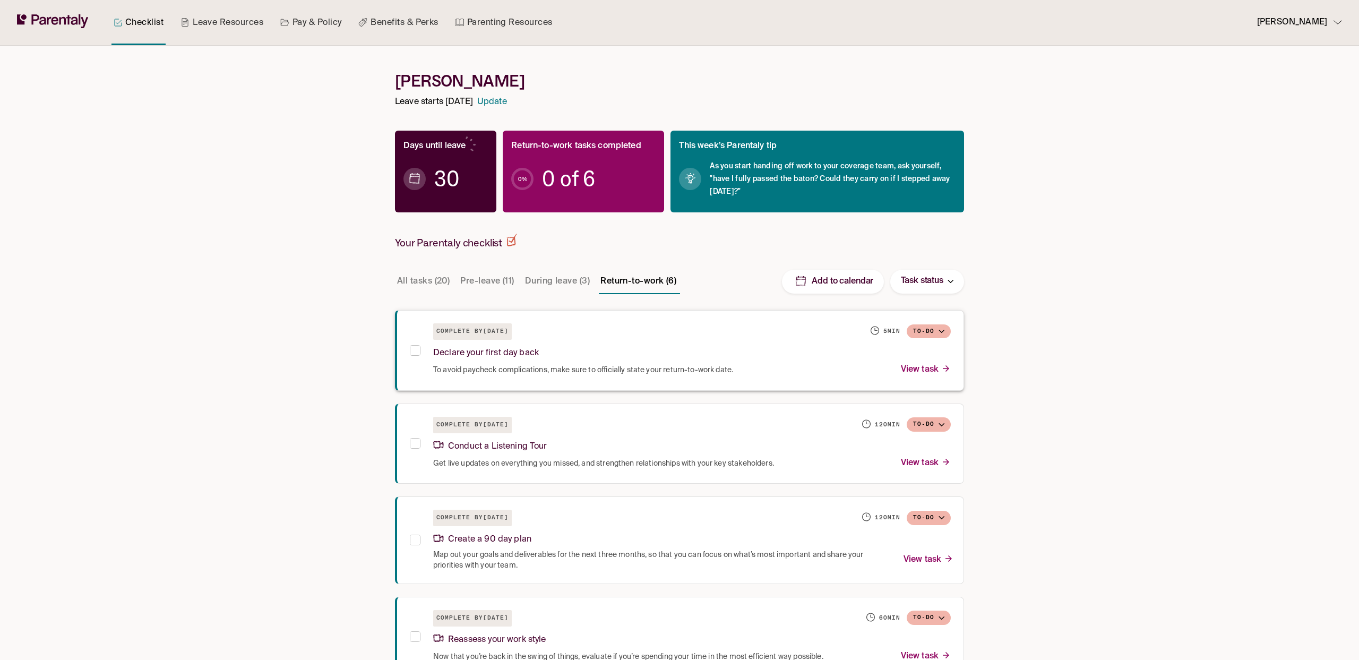
click at [592, 358] on div "Declare your first day back" at bounding box center [692, 351] width 518 height 23
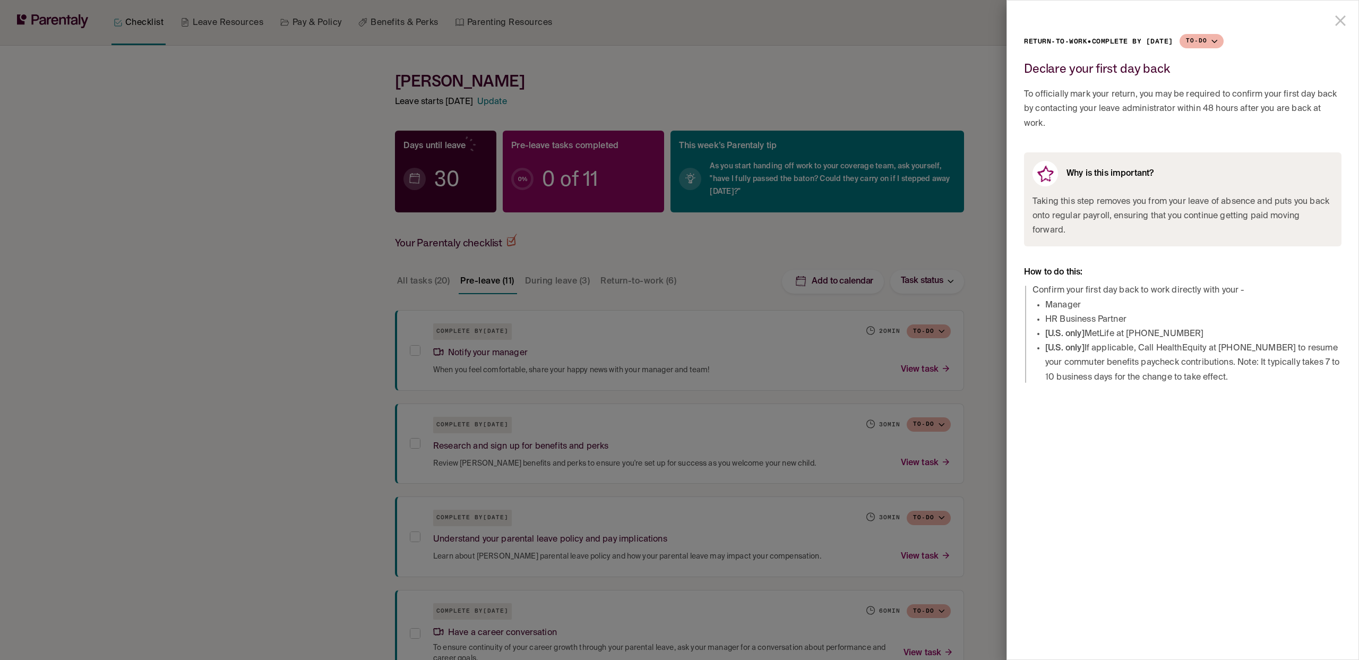
click at [509, 191] on div at bounding box center [679, 330] width 1359 height 660
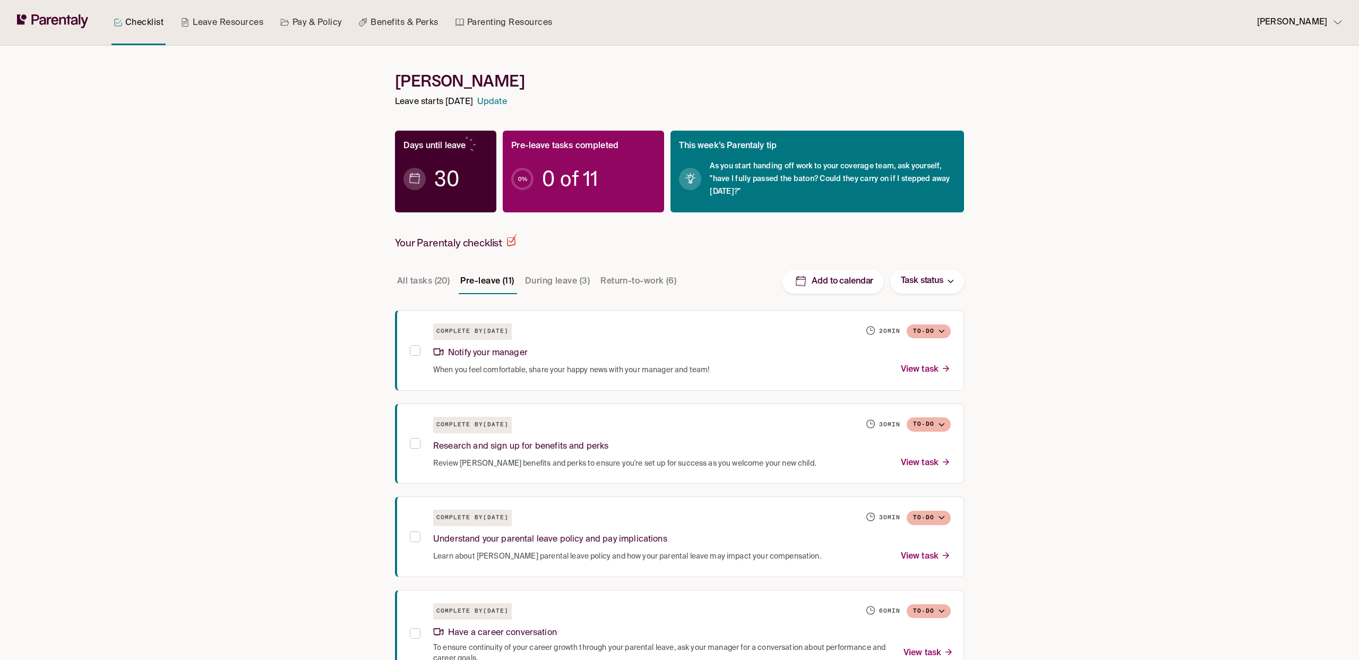
click at [1323, 24] on p "Rachel Andes" at bounding box center [1292, 22] width 70 height 14
click at [1315, 52] on p "Manage account" at bounding box center [1297, 53] width 58 height 11
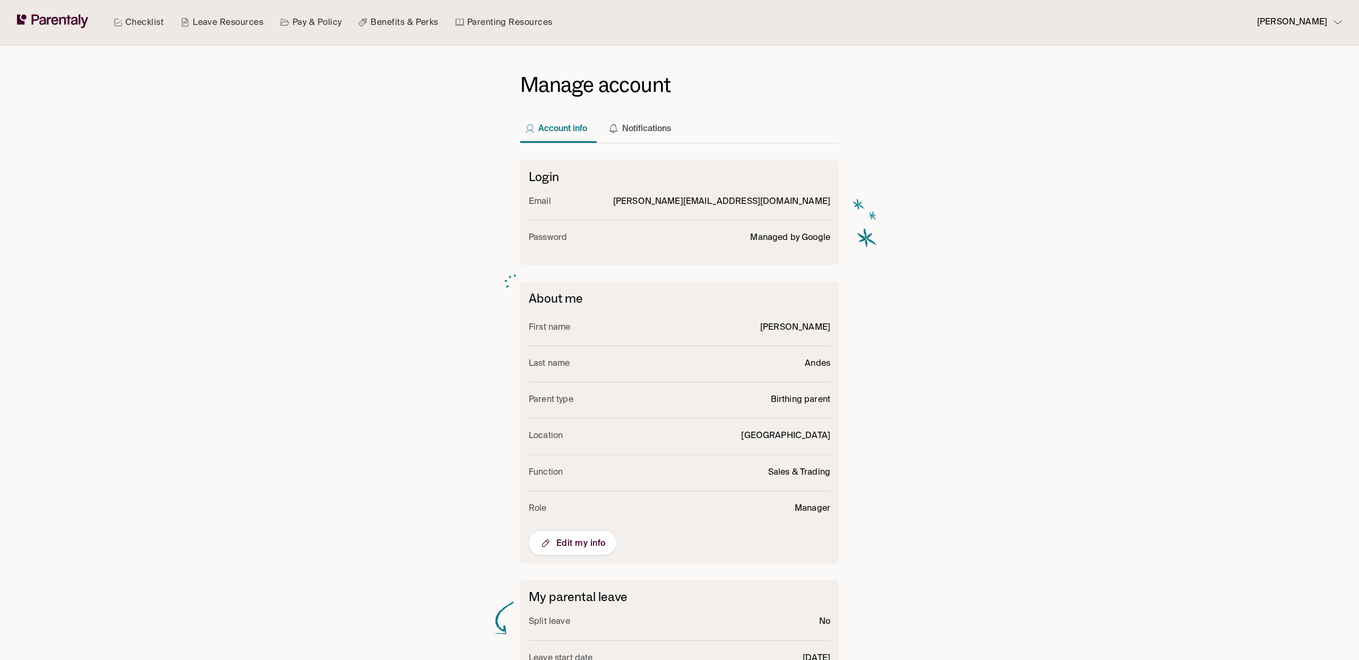
click at [593, 543] on span "Edit my info" at bounding box center [572, 543] width 66 height 13
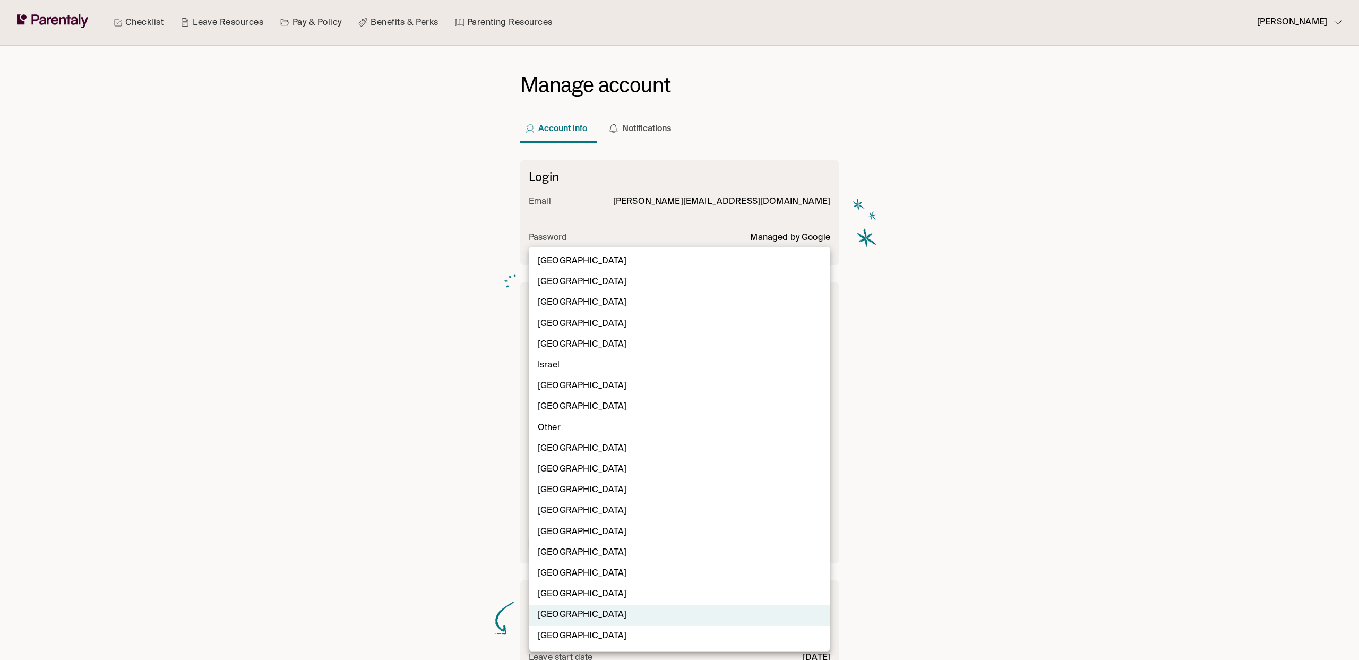
click at [672, 462] on body "Checklist Leave Resources Pay & Policy Benefits & Perks Parenting Resources Rac…" at bounding box center [679, 401] width 1359 height 802
click at [590, 383] on li "Italy" at bounding box center [679, 386] width 300 height 21
type input "*"
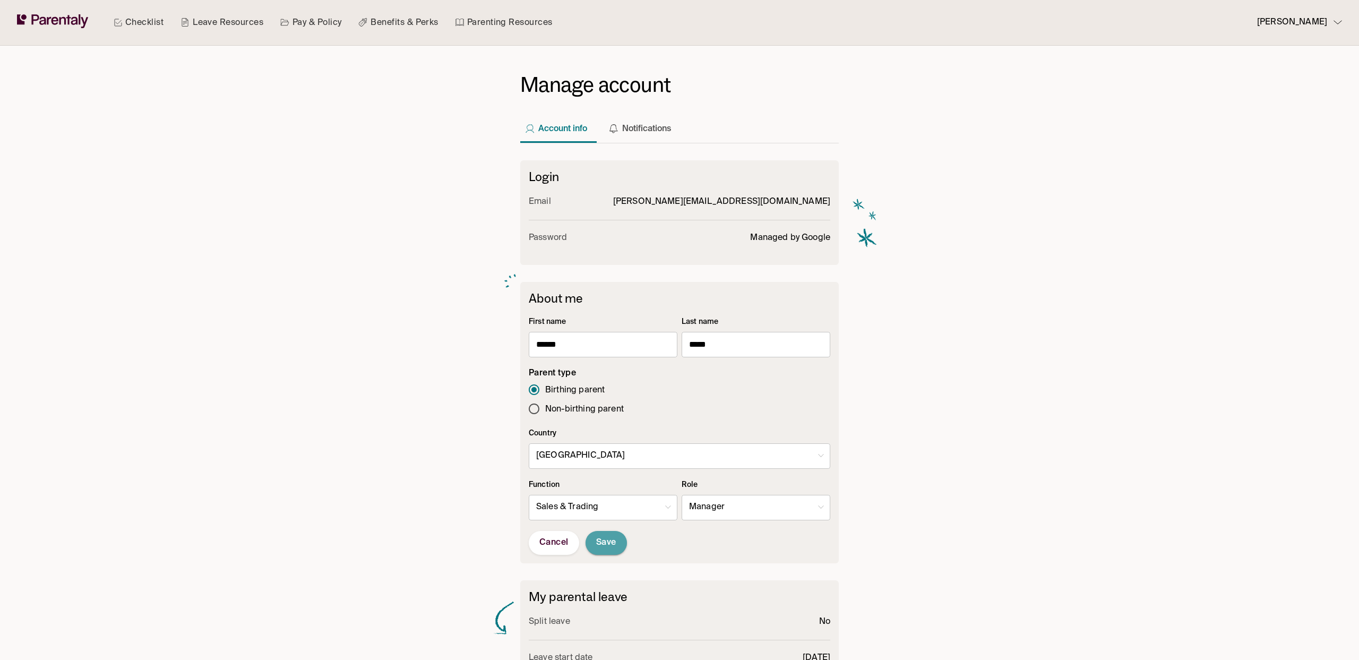
click at [611, 545] on span "Save" at bounding box center [606, 542] width 20 height 11
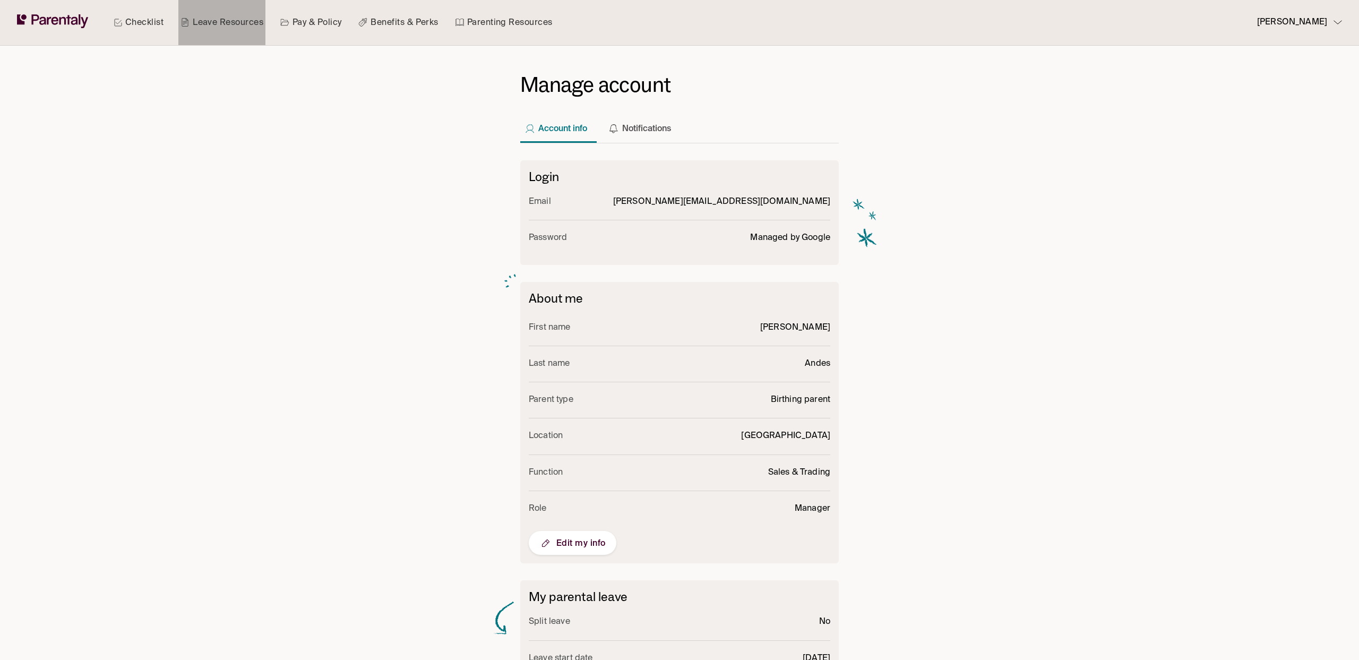
click at [196, 18] on link "Leave Resources" at bounding box center [221, 22] width 87 height 45
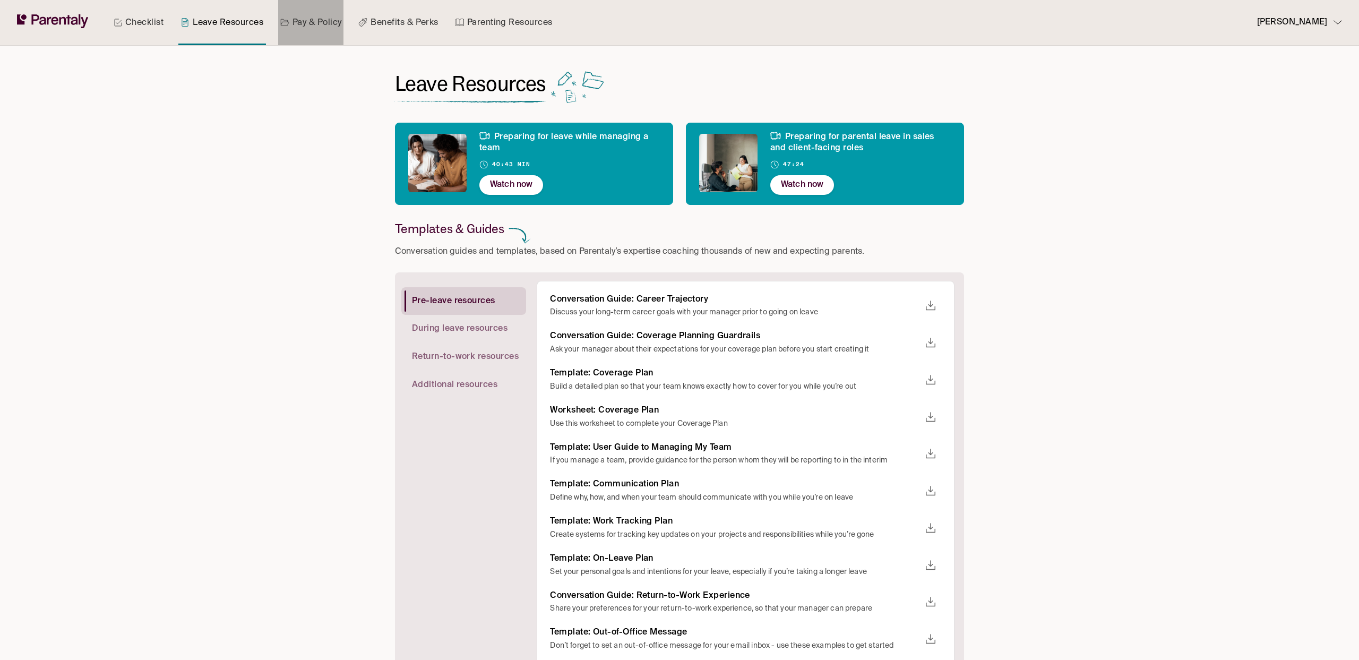
click at [320, 17] on link "Pay & Policy" at bounding box center [311, 22] width 66 height 45
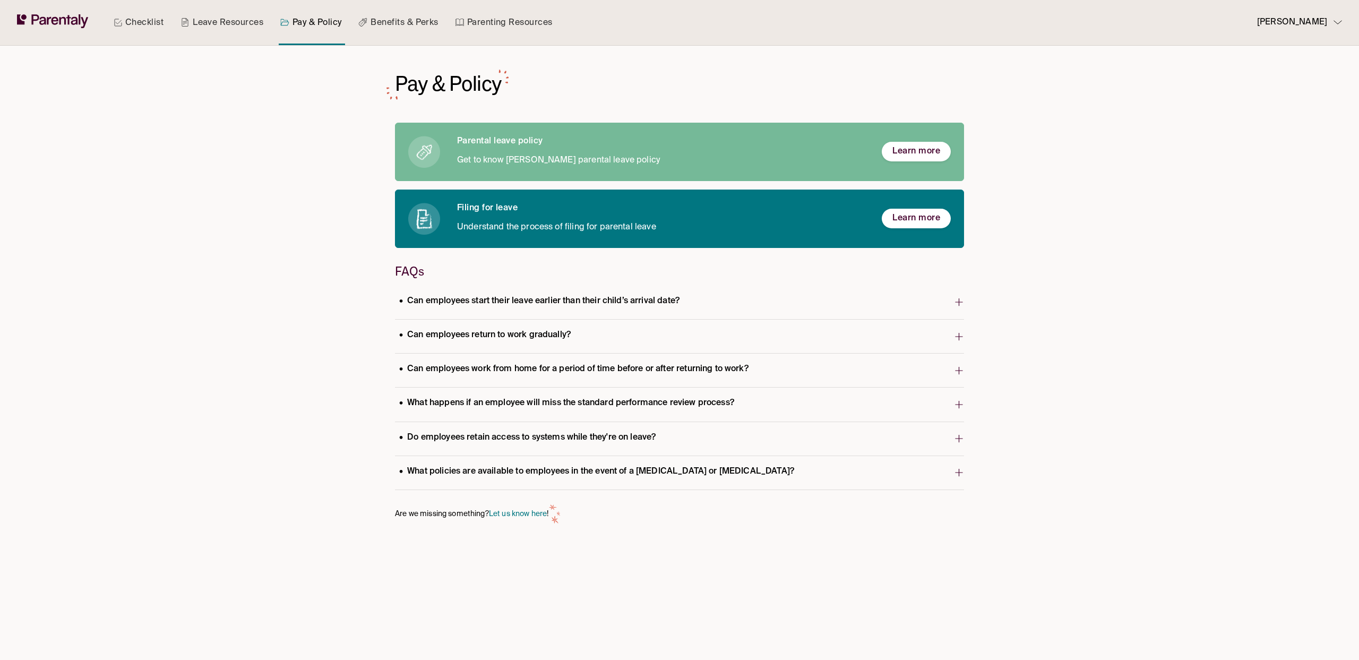
click at [556, 325] on button "Can employees return to work gradually?" at bounding box center [679, 336] width 569 height 33
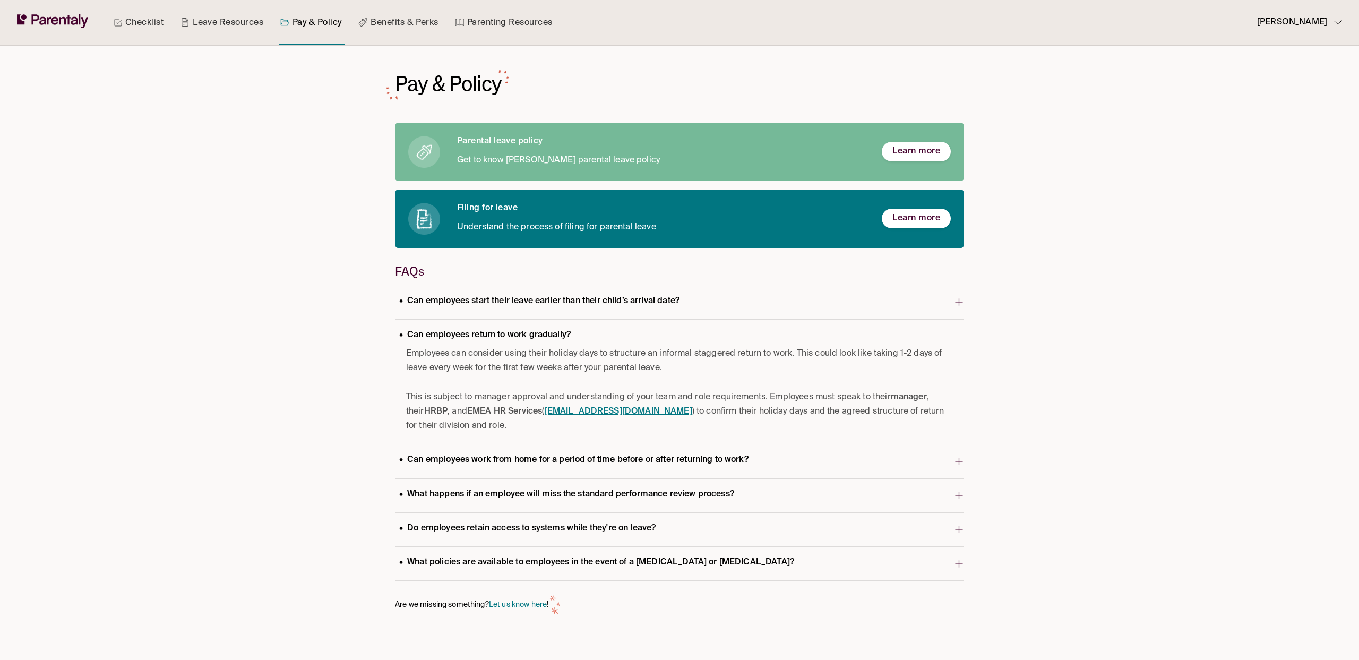
click at [554, 335] on p "Can employees return to work gradually?" at bounding box center [485, 335] width 180 height 14
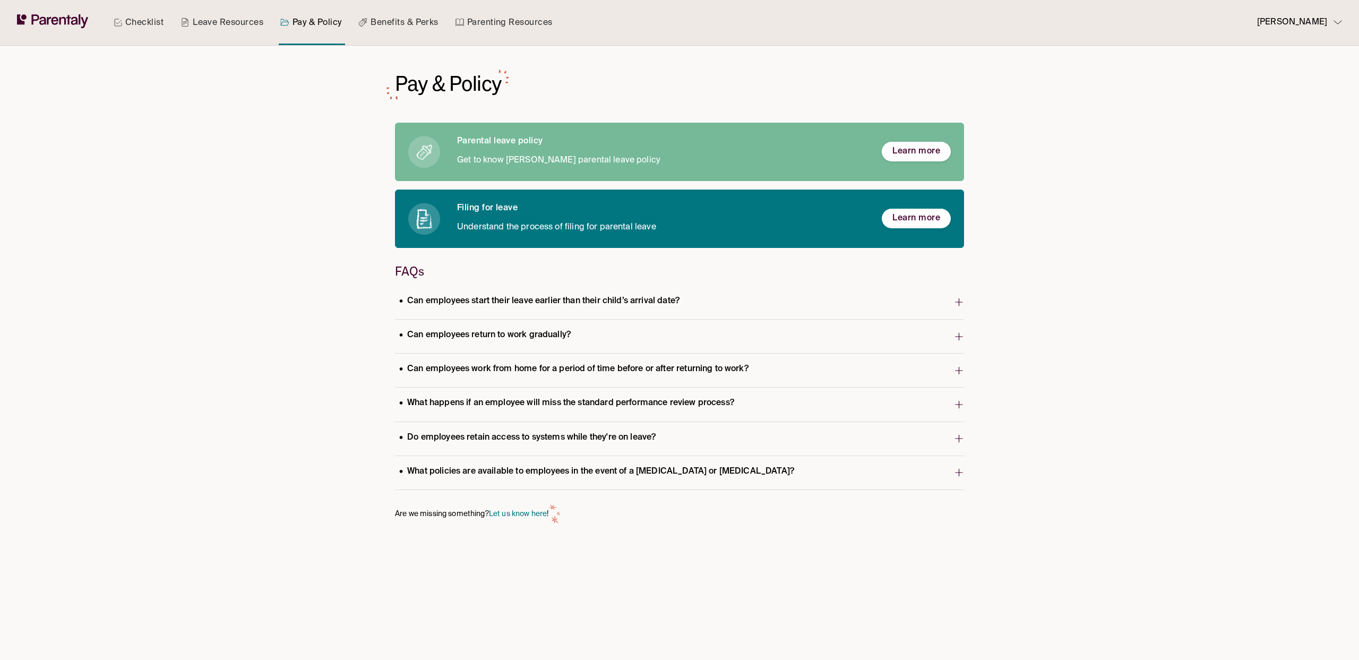
click at [533, 295] on p "Can employees start their leave earlier than their child’s arrival date?" at bounding box center [539, 301] width 289 height 14
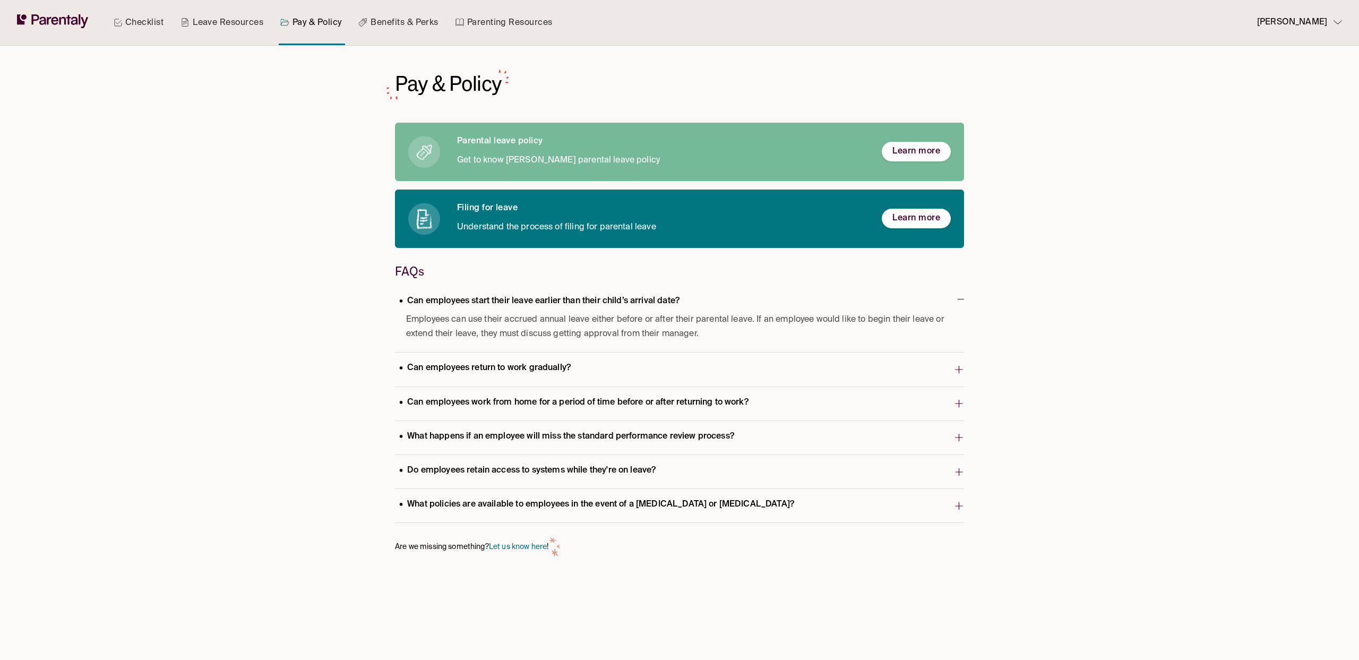
click at [533, 295] on p "Can employees start their leave earlier than their child’s arrival date?" at bounding box center [539, 301] width 289 height 14
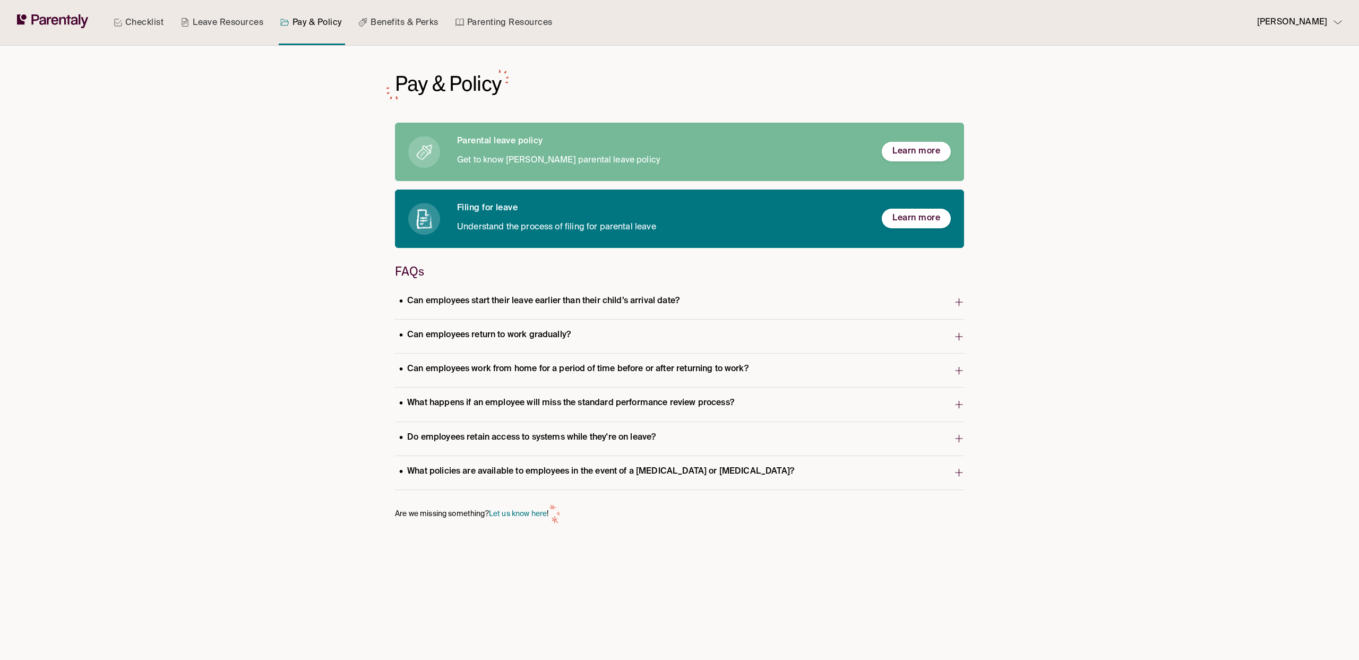
click at [582, 386] on button "Can employees work from home for a period of time before or after returning to …" at bounding box center [679, 370] width 569 height 33
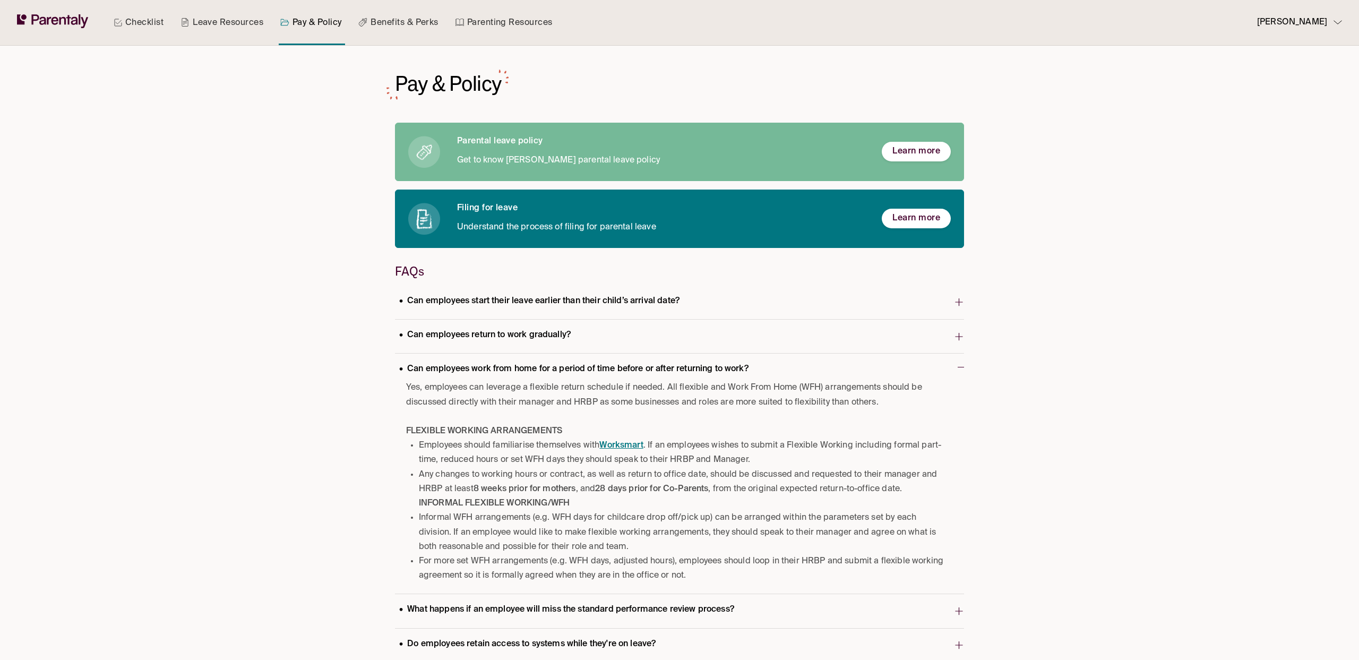
click at [575, 372] on p "Can employees work from home for a period of time before or after returning to …" at bounding box center [574, 369] width 358 height 14
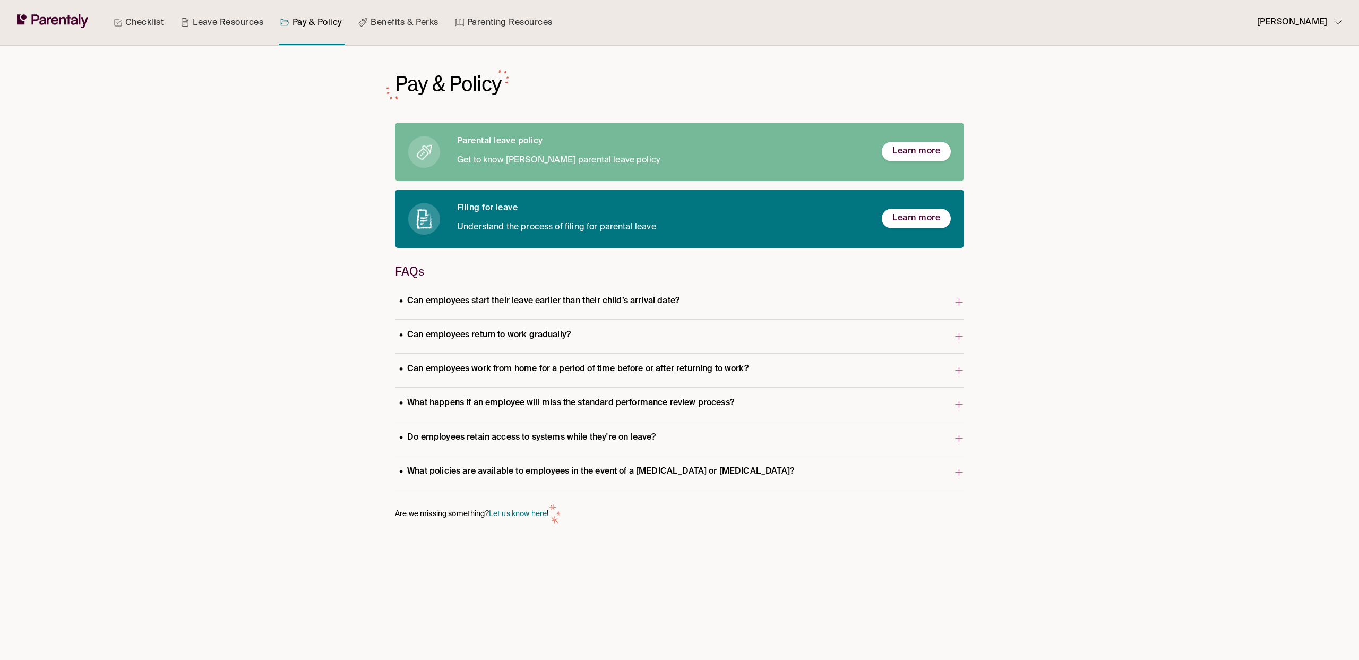
click at [550, 414] on span "What happens if an employee will miss the standard performance review process?" at bounding box center [674, 404] width 559 height 21
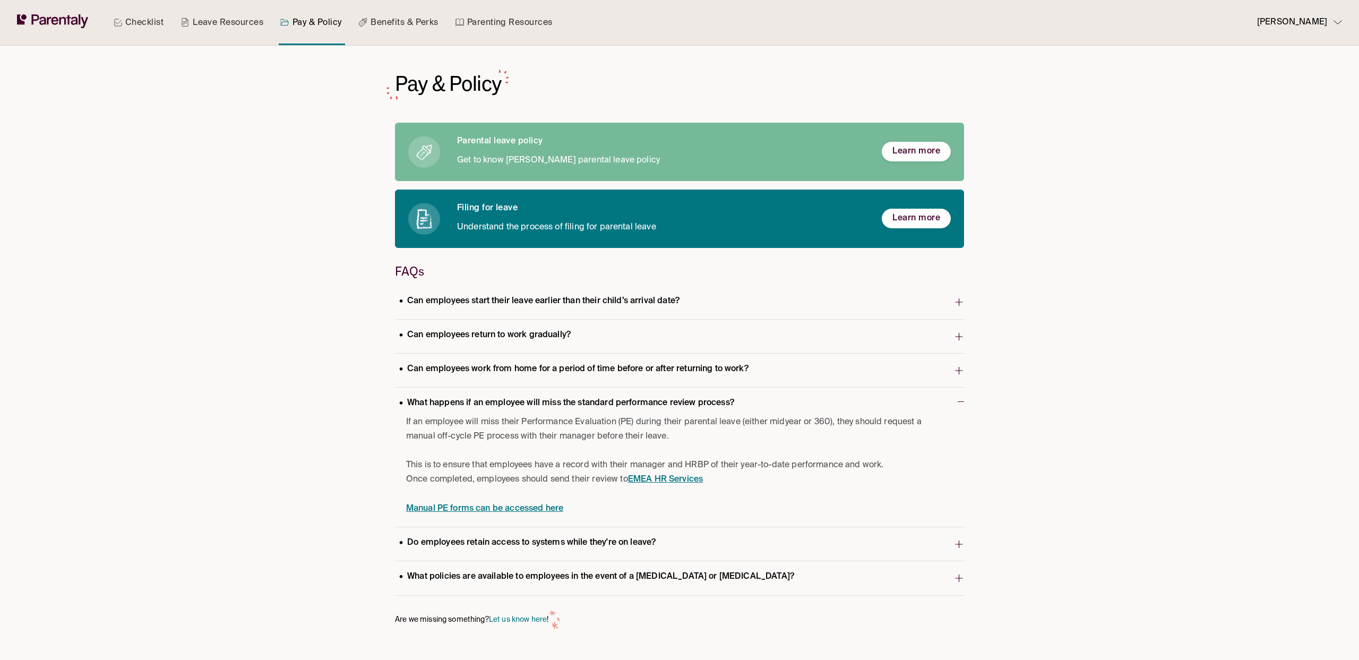
click at [549, 413] on span "What happens if an employee will miss the standard performance review process?" at bounding box center [676, 404] width 563 height 21
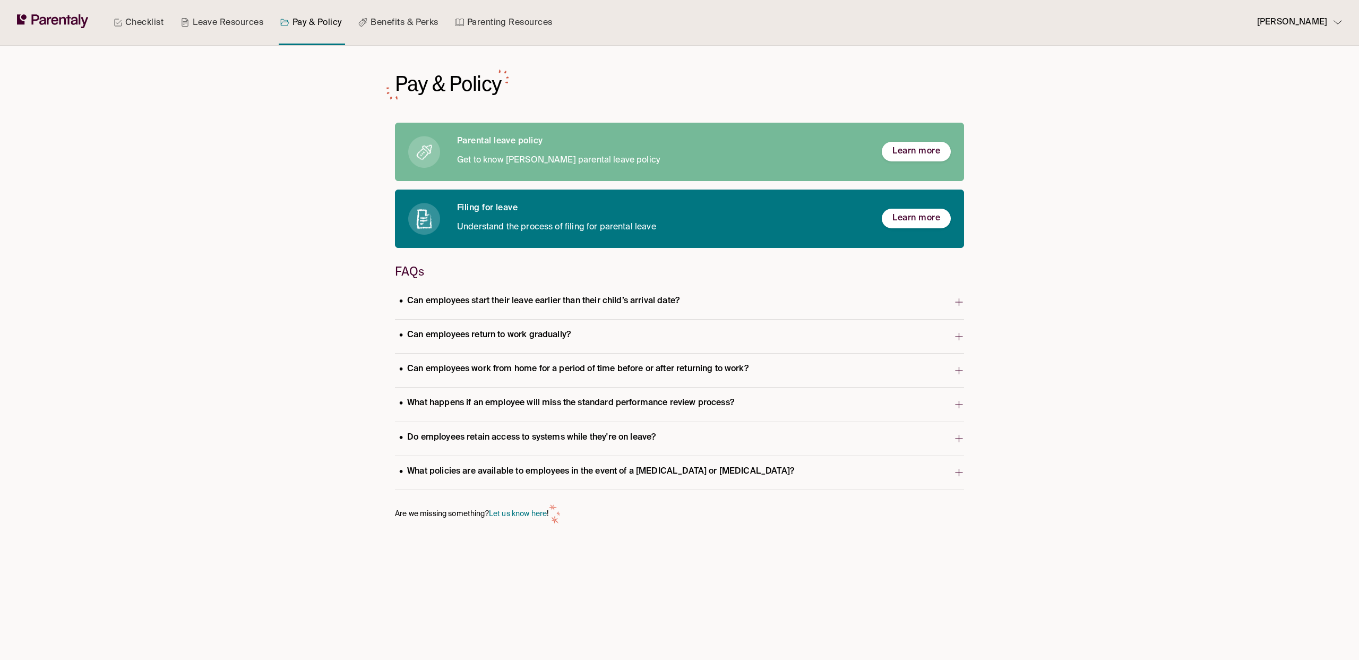
click at [411, 27] on link "Benefits & Perks" at bounding box center [398, 22] width 84 height 45
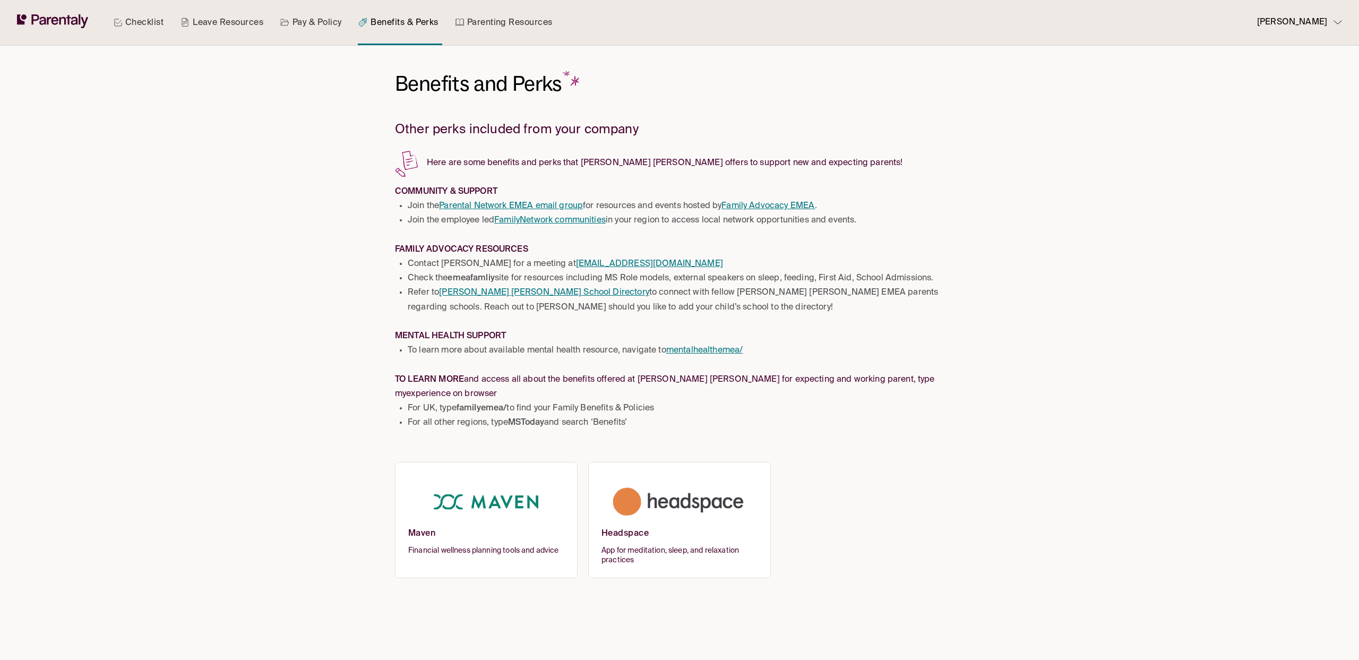
click at [1281, 23] on p "Rachel Andes" at bounding box center [1292, 22] width 70 height 14
click at [1292, 57] on p "Manage account" at bounding box center [1297, 53] width 58 height 11
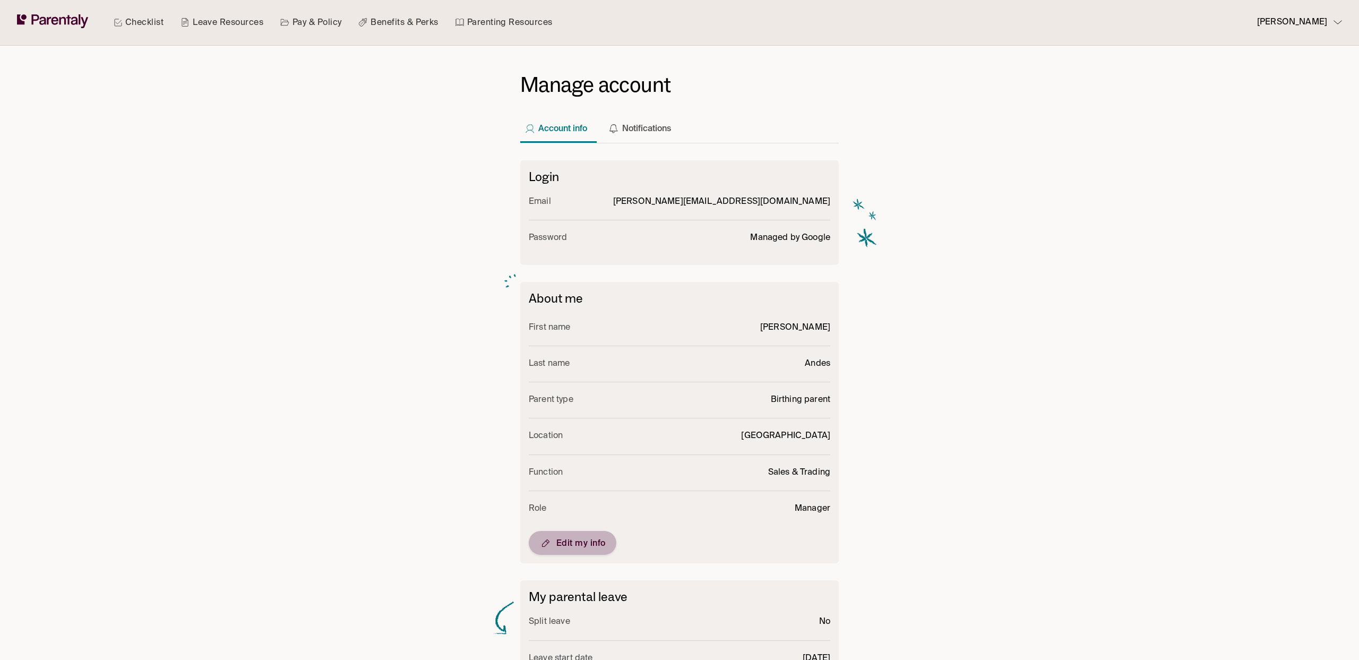
click at [579, 546] on span "Edit my info" at bounding box center [572, 543] width 66 height 13
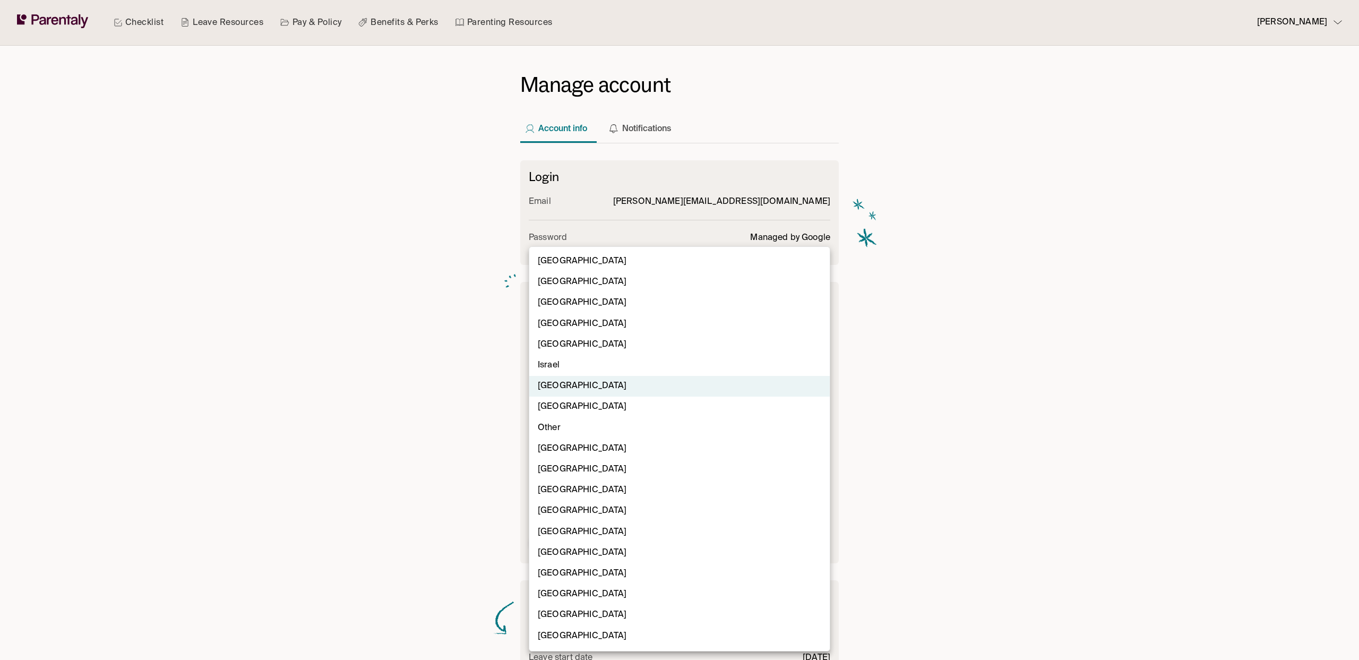
click at [587, 469] on body "Checklist Leave Resources Pay & Policy Benefits & Perks Parenting Resources Rac…" at bounding box center [679, 401] width 1359 height 802
click at [597, 636] on li "United States" at bounding box center [679, 636] width 300 height 21
type input "*"
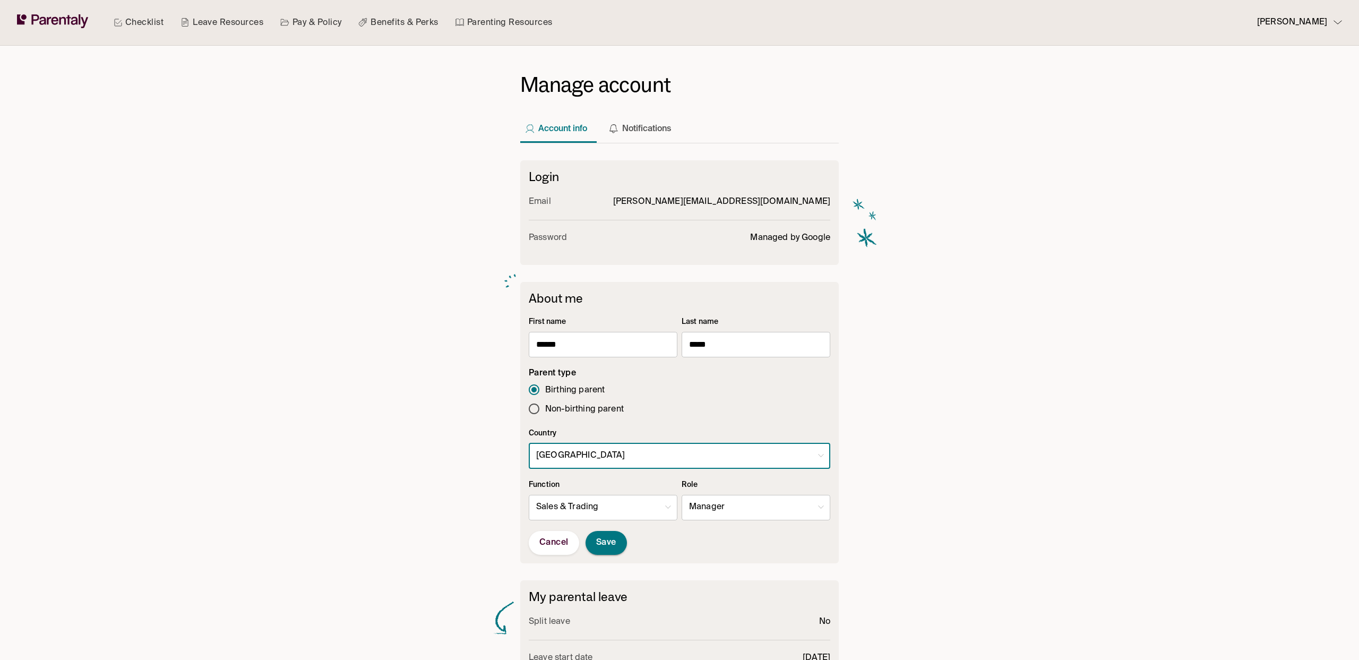
click at [609, 551] on button "Save" at bounding box center [605, 543] width 41 height 24
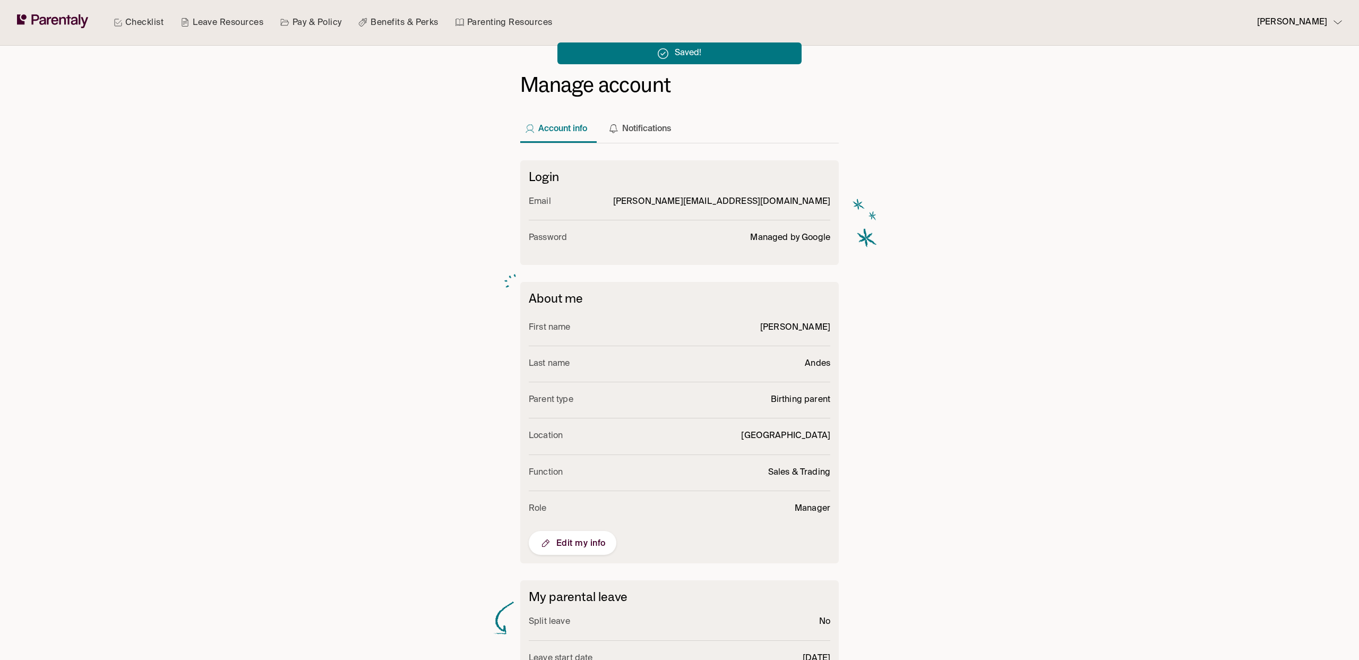
click at [304, 23] on link "Pay & Policy" at bounding box center [311, 22] width 66 height 45
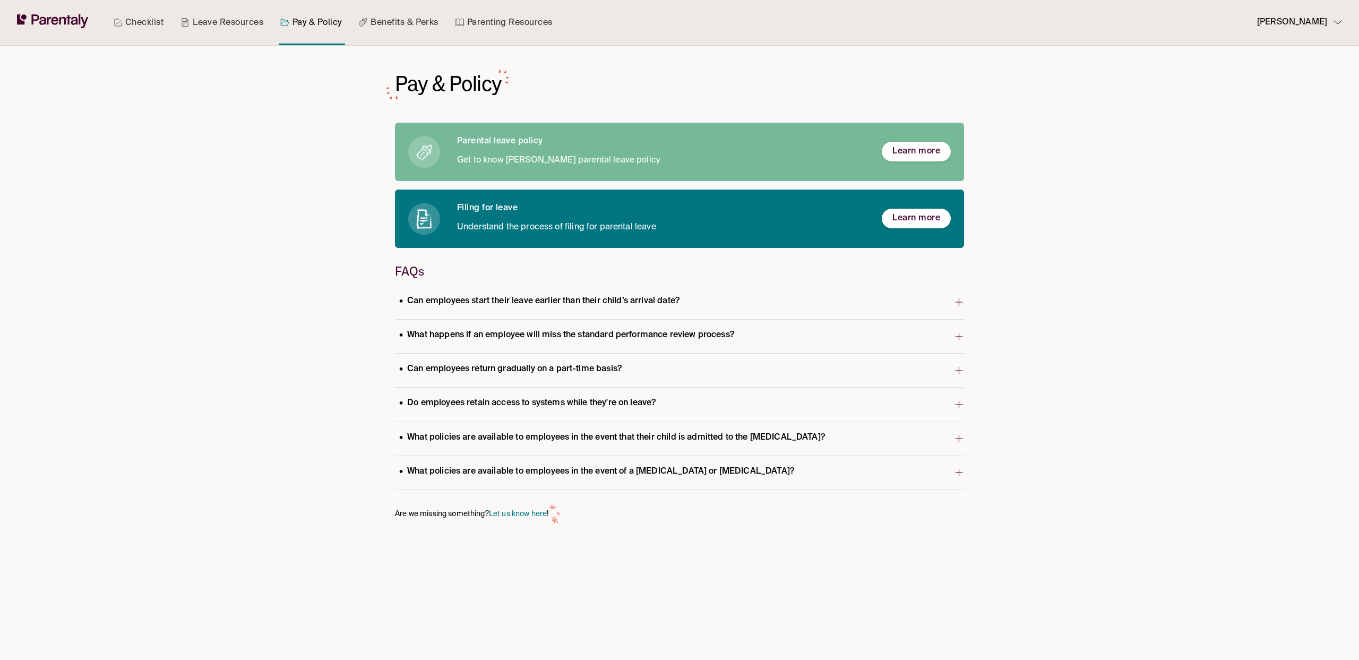
click at [590, 301] on p "Can employees start their leave earlier than their child’s arrival date?" at bounding box center [539, 301] width 289 height 14
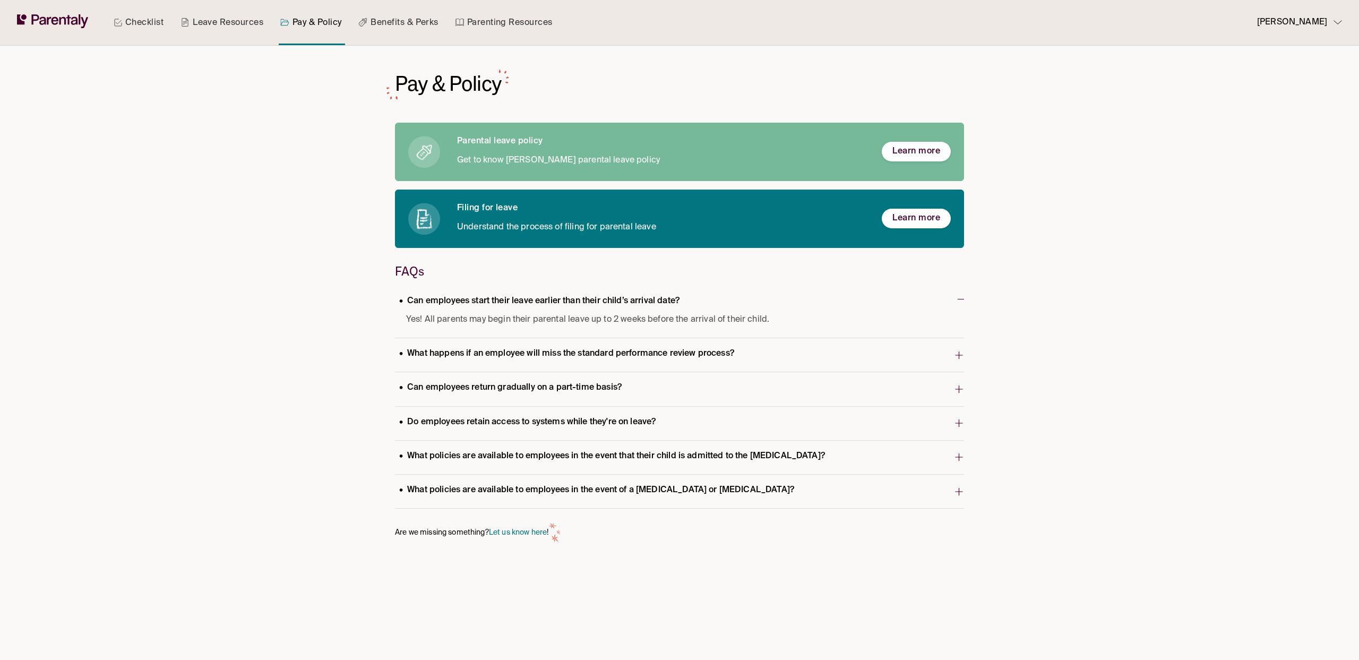
click at [590, 301] on p "Can employees start their leave earlier than their child’s arrival date?" at bounding box center [539, 301] width 289 height 14
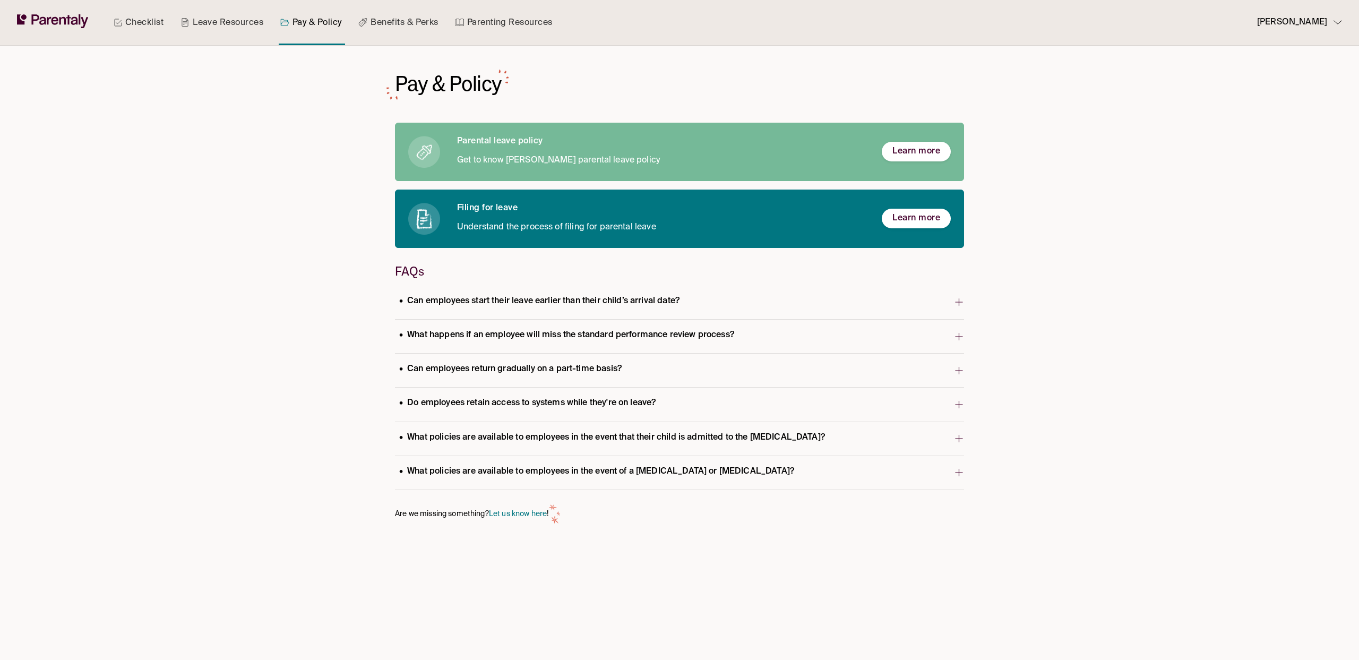
click at [570, 331] on p "What happens if an employee will miss the standard performance review process?" at bounding box center [566, 335] width 343 height 14
